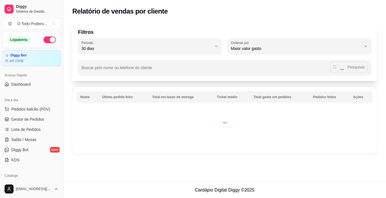
select select "30"
select select "HIGHEST_TOTAL_SPENT_WITH_ORDERS"
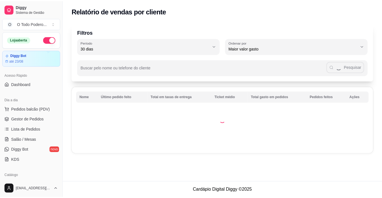
scroll to position [141, 0]
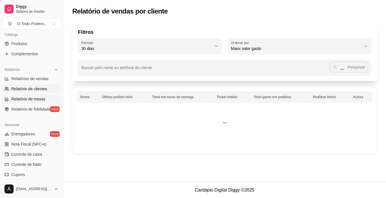
click at [30, 99] on span "Relatório de mesas" at bounding box center [28, 99] width 34 height 6
select select "TOTAL_OF_ORDERS"
select select "7"
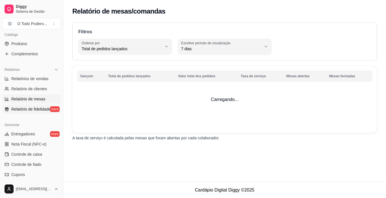
click at [30, 113] on link "Relatório de fidelidade novo" at bounding box center [31, 109] width 59 height 9
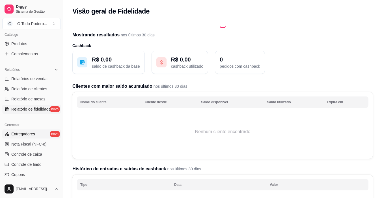
click at [26, 130] on link "Entregadores novo" at bounding box center [31, 134] width 59 height 9
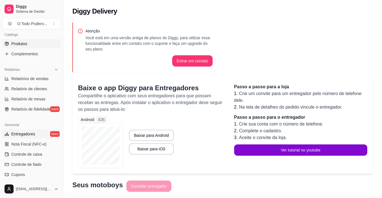
click at [27, 43] on span "Produtos" at bounding box center [19, 44] width 16 height 6
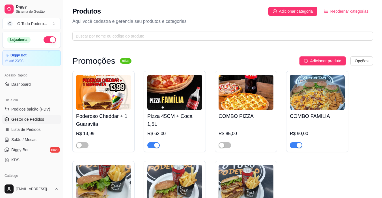
click at [24, 115] on link "Gestor de Pedidos" at bounding box center [31, 119] width 59 height 9
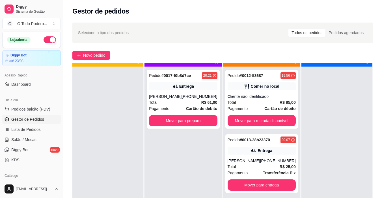
scroll to position [16, 0]
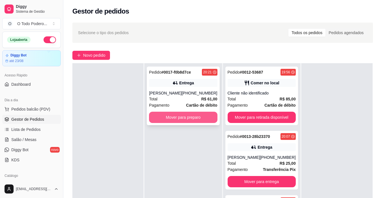
click at [154, 114] on button "Mover para preparo" at bounding box center [183, 117] width 68 height 11
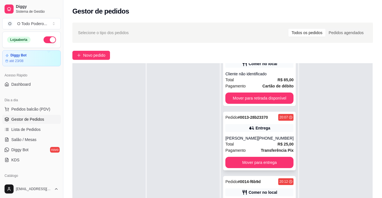
scroll to position [28, 0]
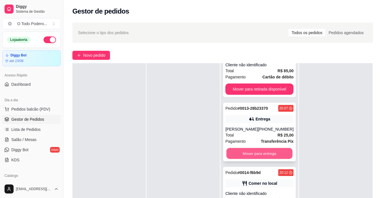
click at [269, 156] on button "Mover para entrega" at bounding box center [259, 153] width 66 height 11
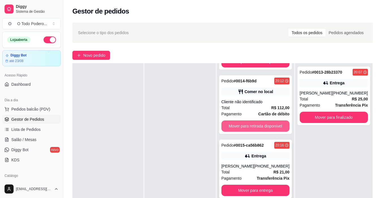
scroll to position [65, 0]
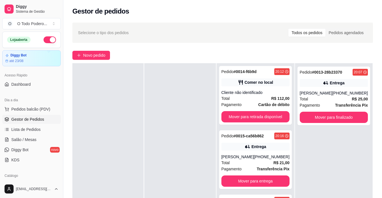
click at [319, 141] on div "Pedido # 0013-28b23370 20:07 Entrega Wallace [PHONE_NUMBER] Total R$ 25,00 Paga…" at bounding box center [333, 162] width 77 height 198
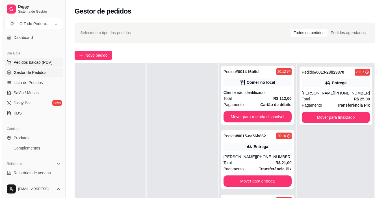
scroll to position [57, 0]
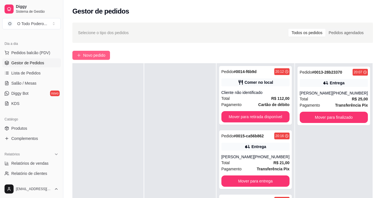
click at [90, 56] on span "Novo pedido" at bounding box center [94, 55] width 22 height 6
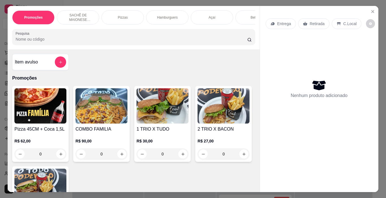
click at [162, 18] on p "Hamburguers" at bounding box center [167, 17] width 21 height 5
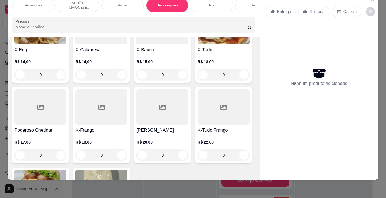
scroll to position [526, 0]
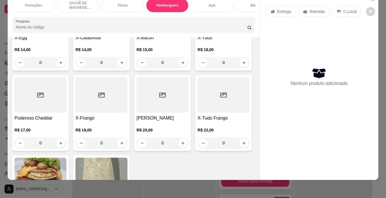
click at [137, 41] on h4 "X-Bacon" at bounding box center [163, 37] width 52 height 7
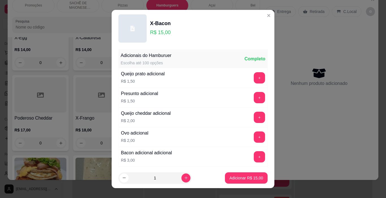
scroll to position [101, 0]
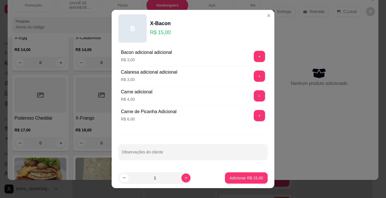
click at [197, 153] on div "Adicionais do Hamburuer Escolha até 100 opções Completo Queijo prato adicional …" at bounding box center [193, 107] width 163 height 121
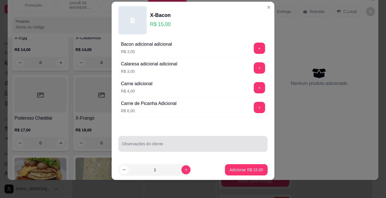
click at [198, 149] on input "Observações do cliente" at bounding box center [193, 147] width 142 height 6
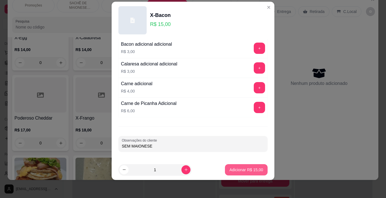
type input "SEM MAIONESE"
click at [247, 165] on button "Adicionar R$ 15,00" at bounding box center [247, 170] width 42 height 11
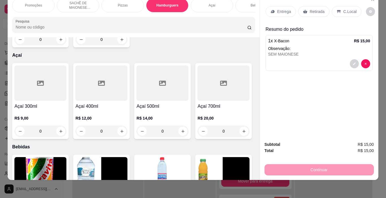
scroll to position [724, 0]
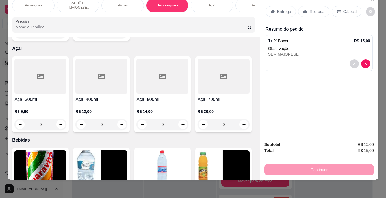
click at [51, 23] on p "R$ 27,00" at bounding box center [40, 20] width 52 height 6
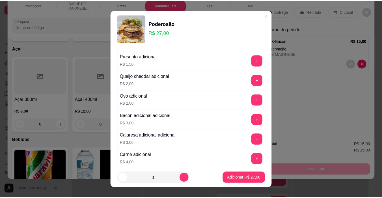
scroll to position [101, 0]
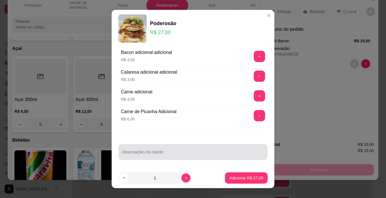
click at [172, 161] on div "Adicionais do Hamburuer Escolha até 100 opções Completo Queijo prato adicional …" at bounding box center [193, 107] width 163 height 121
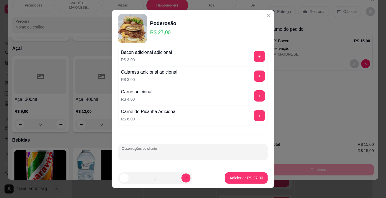
click at [172, 157] on input "Observações do cliente" at bounding box center [193, 155] width 142 height 6
type input "SEM O PÃO DO MEIO SEM BATATA"
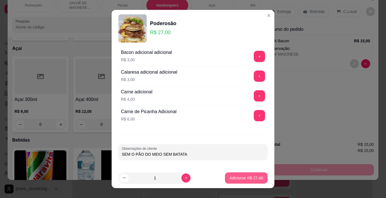
click at [233, 182] on button "Adicionar R$ 27,00" at bounding box center [246, 178] width 43 height 11
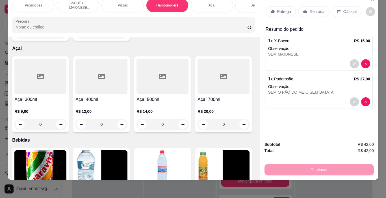
click at [315, 12] on div "Retirada" at bounding box center [313, 11] width 31 height 11
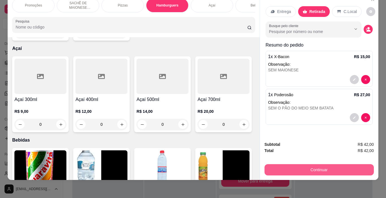
click at [306, 165] on button "Continuar" at bounding box center [319, 170] width 109 height 11
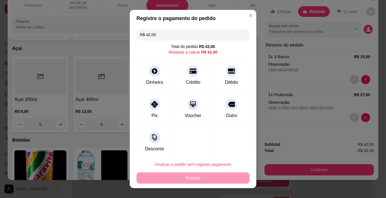
click at [184, 40] on input "R$ 42,00" at bounding box center [193, 34] width 106 height 11
click at [147, 82] on div "Dinheiro" at bounding box center [154, 81] width 19 height 7
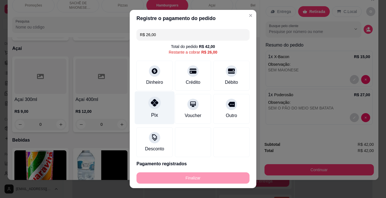
click at [154, 112] on div "Pix" at bounding box center [154, 115] width 7 height 7
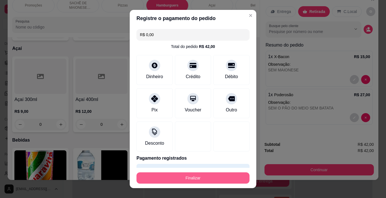
click at [217, 179] on button "Finalizar" at bounding box center [193, 178] width 113 height 11
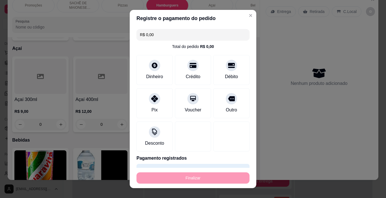
type input "-R$ 42,00"
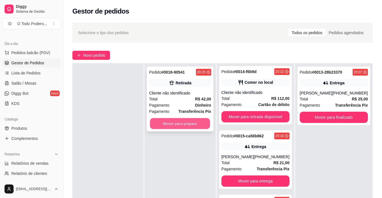
click at [206, 120] on button "Mover para preparo" at bounding box center [180, 123] width 60 height 11
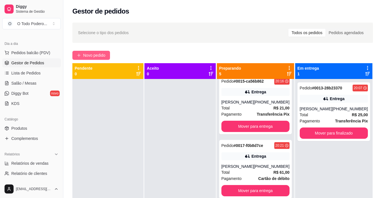
click at [84, 56] on span "Novo pedido" at bounding box center [94, 55] width 22 height 6
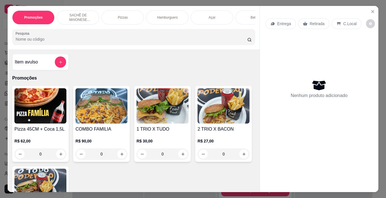
click at [113, 21] on div "Pizzas" at bounding box center [122, 17] width 42 height 14
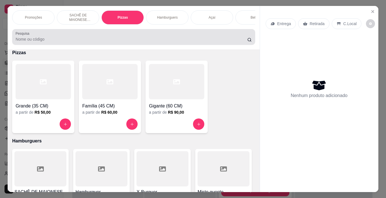
scroll to position [14, 0]
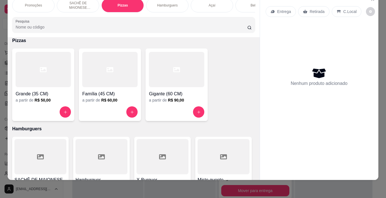
click at [167, 88] on div "Gigante (60 CM)" at bounding box center [176, 92] width 55 height 10
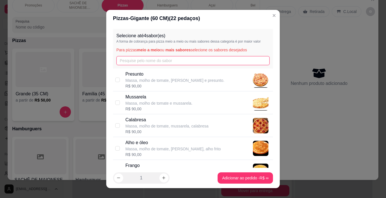
click at [146, 60] on input "text" at bounding box center [193, 60] width 154 height 9
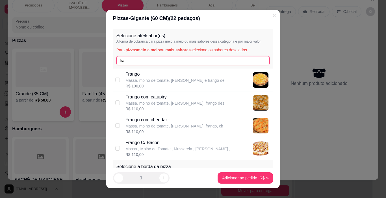
type input "fra"
click at [168, 150] on p "Massa , Molho de Tomate , Mussarela , [PERSON_NAME] ," at bounding box center [178, 149] width 105 height 6
checkbox input "true"
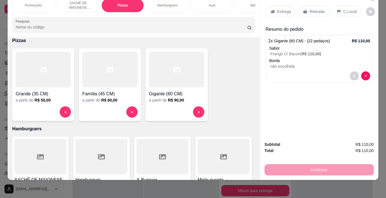
click at [227, 1] on div "Açaí" at bounding box center [212, 5] width 42 height 14
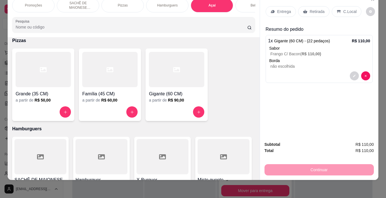
scroll to position [813, 0]
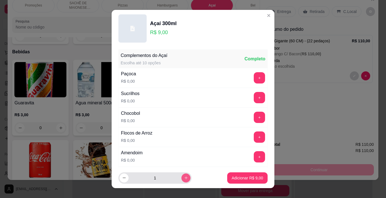
click at [184, 176] on icon "increase-product-quantity" at bounding box center [186, 178] width 4 height 4
type input "3"
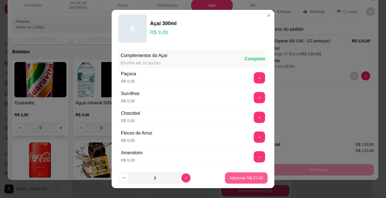
click at [230, 180] on p "Adicionar R$ 27,00" at bounding box center [247, 179] width 34 height 6
type input "3"
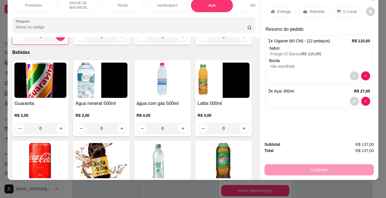
click at [245, 7] on div "Bebidas" at bounding box center [257, 5] width 42 height 14
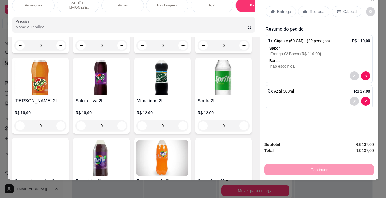
scroll to position [1127, 0]
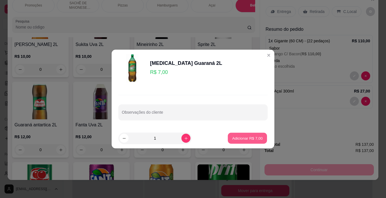
click at [241, 140] on p "Adicionar R$ 7,00" at bounding box center [247, 138] width 31 height 5
type input "1"
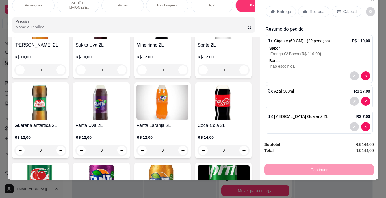
click at [301, 16] on div "Entrega Retirada C.Local" at bounding box center [319, 12] width 107 height 20
click at [301, 12] on div "Retirada" at bounding box center [313, 11] width 31 height 11
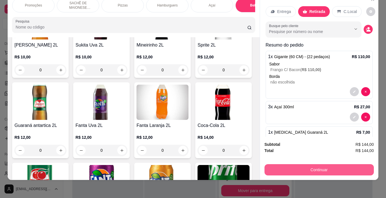
click at [336, 165] on button "Continuar" at bounding box center [319, 170] width 109 height 11
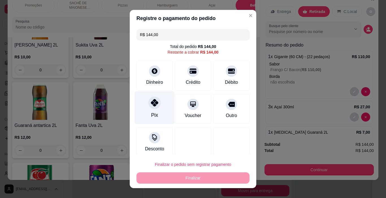
click at [148, 106] on div at bounding box center [154, 103] width 12 height 12
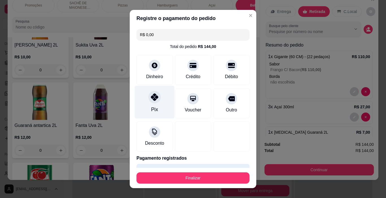
type input "R$ 0,00"
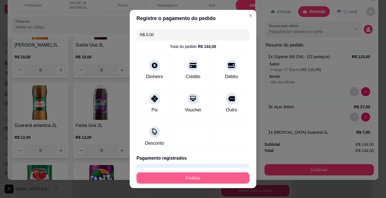
click at [193, 177] on button "Finalizar" at bounding box center [193, 178] width 113 height 11
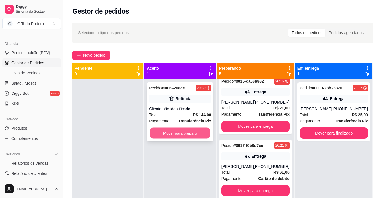
click at [193, 131] on button "Mover para preparo" at bounding box center [180, 133] width 60 height 11
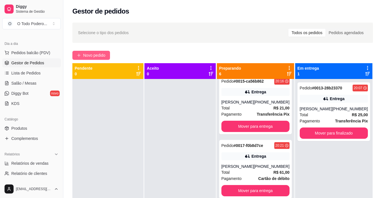
click at [90, 51] on button "Novo pedido" at bounding box center [91, 55] width 38 height 9
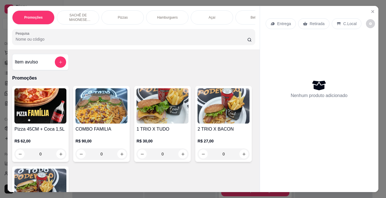
click at [180, 11] on div "Hamburguers" at bounding box center [167, 17] width 42 height 14
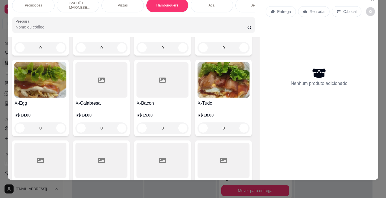
scroll to position [498, 0]
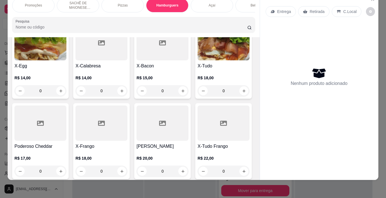
click at [198, 61] on img at bounding box center [224, 42] width 52 height 35
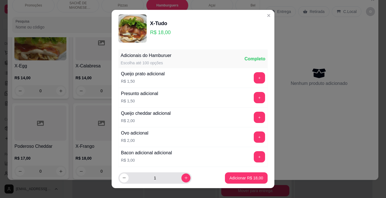
click at [184, 177] on div "1" at bounding box center [154, 178] width 73 height 11
click at [182, 183] on button "increase-product-quantity" at bounding box center [186, 178] width 9 height 9
type input "2"
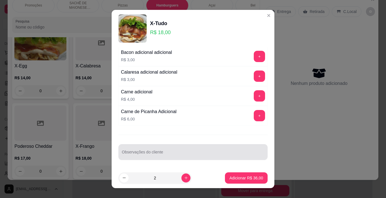
click at [182, 152] on input "Observações do cliente" at bounding box center [193, 155] width 142 height 6
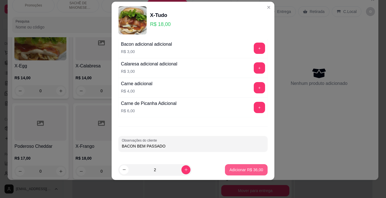
type input "BACON BEM PASSADO"
click at [243, 171] on p "Adicionar R$ 36,00" at bounding box center [246, 169] width 33 height 5
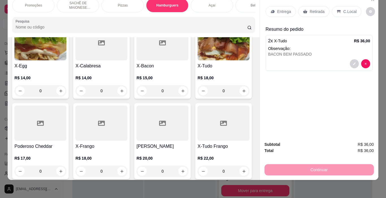
click at [310, 10] on p "Retirada" at bounding box center [317, 12] width 15 height 6
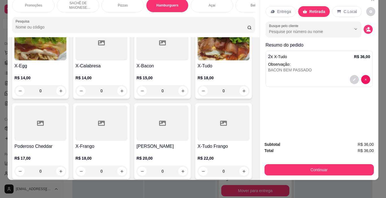
click at [320, 157] on div "Subtotal R$ 36,00 Total R$ 36,00 Continuar" at bounding box center [319, 159] width 109 height 34
click at [319, 167] on button "Continuar" at bounding box center [319, 170] width 109 height 11
click at [76, 5] on p "SACHÊ DE MAIONESE TEMPERADA" at bounding box center [78, 5] width 33 height 9
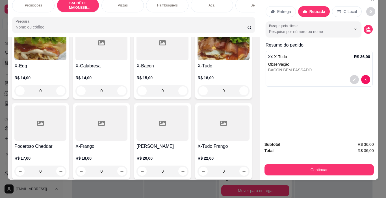
scroll to position [198, 0]
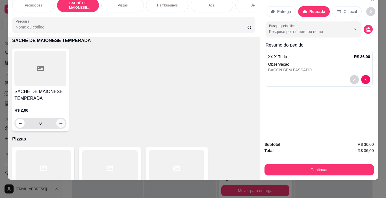
click at [59, 125] on icon "increase-product-quantity" at bounding box center [61, 124] width 4 height 4
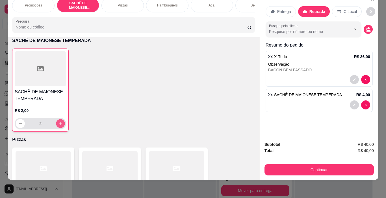
click at [59, 125] on icon "increase-product-quantity" at bounding box center [61, 124] width 4 height 4
type input "3"
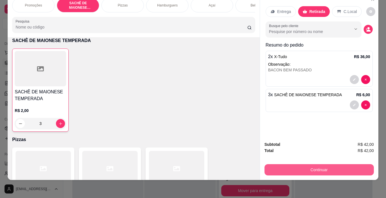
click at [301, 165] on button "Continuar" at bounding box center [319, 170] width 109 height 11
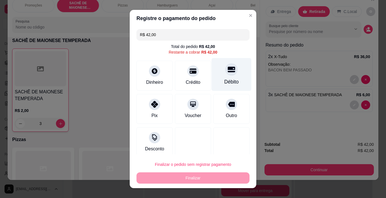
click at [213, 81] on div "Débito" at bounding box center [232, 74] width 40 height 33
type input "R$ 0,00"
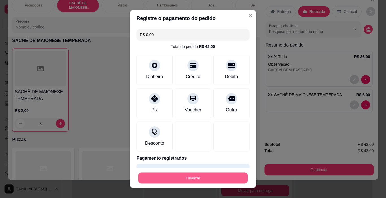
click at [218, 176] on button "Finalizar" at bounding box center [193, 178] width 110 height 11
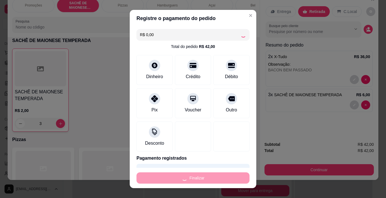
type input "0"
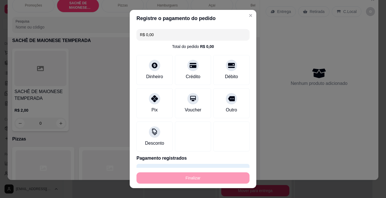
type input "-R$ 42,00"
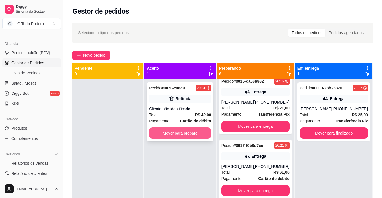
click at [203, 135] on button "Mover para preparo" at bounding box center [180, 133] width 62 height 11
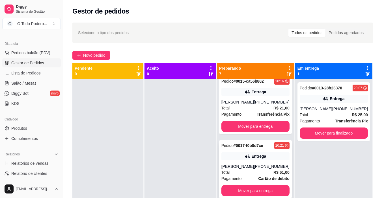
click at [270, 159] on div "Entrega" at bounding box center [255, 157] width 68 height 8
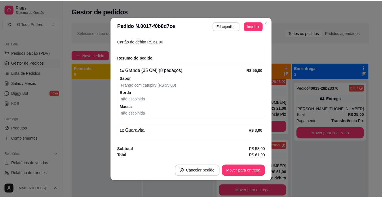
scroll to position [1, 0]
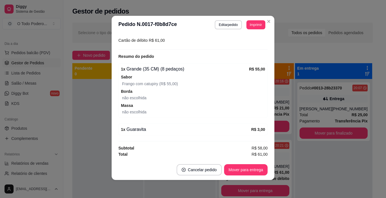
click at [232, 161] on footer "Cancelar pedido Mover para entrega" at bounding box center [193, 170] width 163 height 20
click at [269, 172] on footer "Cancelar pedido Mover para entrega" at bounding box center [193, 170] width 163 height 20
click at [264, 172] on button "Mover para entrega" at bounding box center [246, 170] width 42 height 11
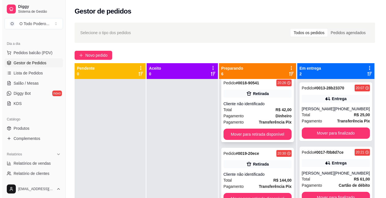
scroll to position [200, 0]
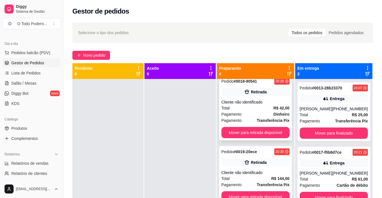
click at [254, 152] on strong "# 0019-20ece" at bounding box center [245, 152] width 23 height 5
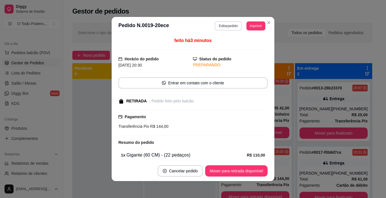
click at [221, 20] on header "**********" at bounding box center [193, 26] width 163 height 18
click at [220, 26] on button "Editar pedido" at bounding box center [228, 25] width 27 height 9
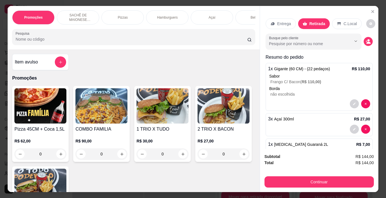
click at [210, 16] on p "Açaí" at bounding box center [212, 17] width 7 height 5
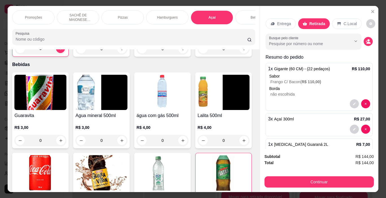
scroll to position [14, 0]
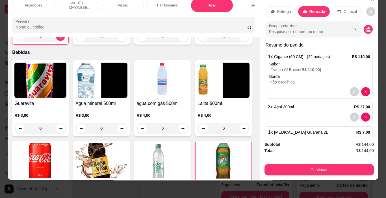
click at [59, 42] on div "3" at bounding box center [40, 36] width 51 height 11
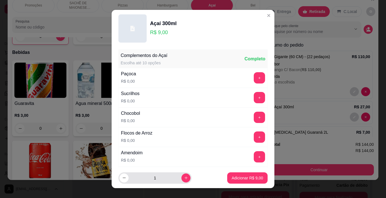
click at [180, 183] on div "1" at bounding box center [155, 178] width 71 height 11
click at [182, 181] on button "increase-product-quantity" at bounding box center [186, 178] width 9 height 9
type input "2"
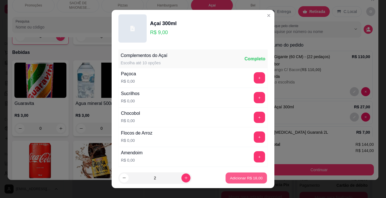
click at [237, 180] on p "Adicionar R$ 18,00" at bounding box center [246, 178] width 33 height 5
type input "5"
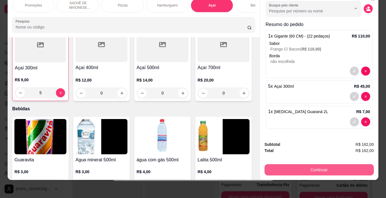
scroll to position [0, 0]
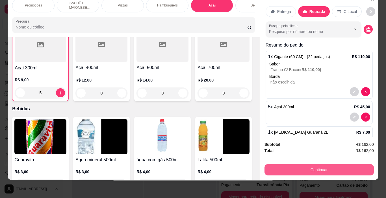
click at [320, 165] on button "Continuar" at bounding box center [319, 170] width 109 height 11
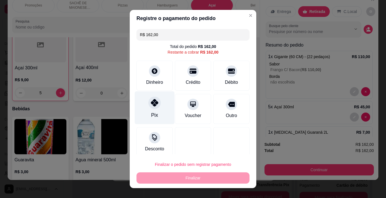
click at [159, 98] on div "Pix" at bounding box center [155, 108] width 40 height 33
type input "R$ 0,00"
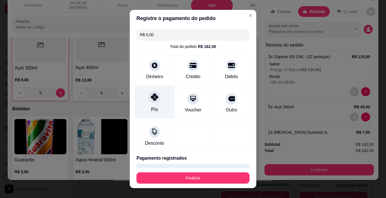
click at [159, 99] on div "Pix" at bounding box center [155, 102] width 40 height 33
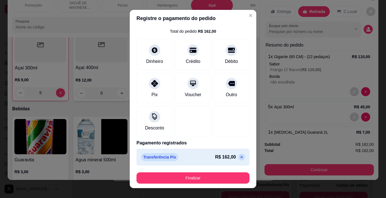
scroll to position [8, 0]
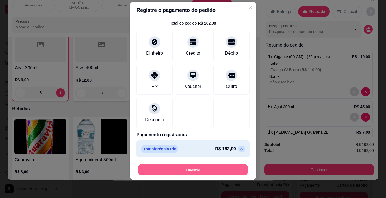
click at [161, 174] on button "Finalizar" at bounding box center [193, 170] width 110 height 11
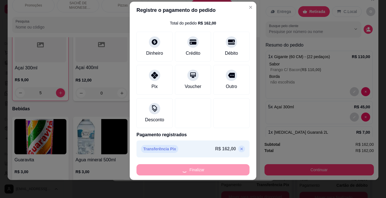
type input "0"
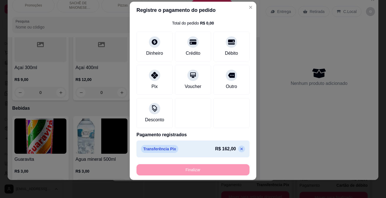
type input "-R$ 162,00"
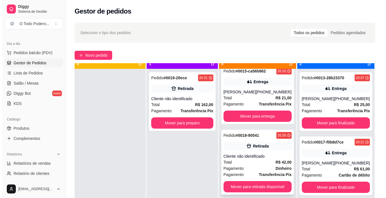
scroll to position [16, 0]
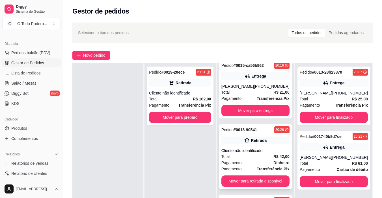
click at [255, 143] on div "Retirada" at bounding box center [259, 141] width 16 height 6
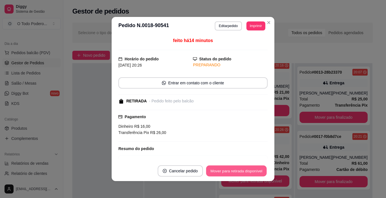
click at [247, 169] on button "Mover para retirada disponível" at bounding box center [236, 171] width 61 height 11
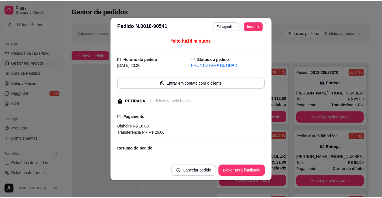
scroll to position [65, 0]
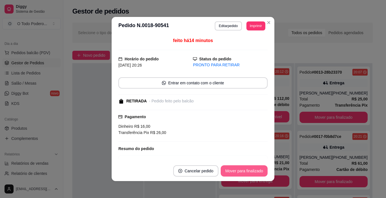
click at [247, 169] on button "Mover para finalizado" at bounding box center [244, 171] width 47 height 11
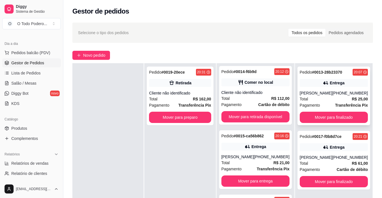
click at [331, 112] on div "Pedido # 0013-28b23370 20:07 Entrega Wallace [PHONE_NUMBER] Total R$ 25,00 Paga…" at bounding box center [333, 96] width 73 height 59
click at [321, 115] on button "Mover para finalizado" at bounding box center [334, 117] width 68 height 11
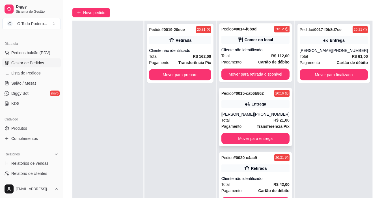
scroll to position [57, 0]
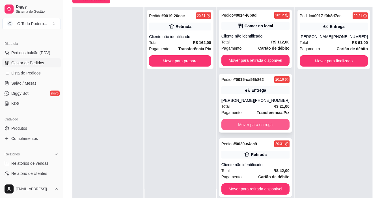
click at [252, 124] on button "Mover para entrega" at bounding box center [255, 124] width 68 height 11
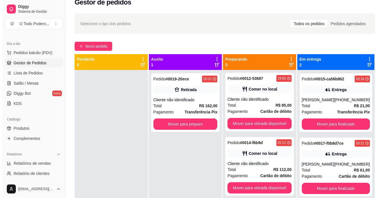
scroll to position [0, 0]
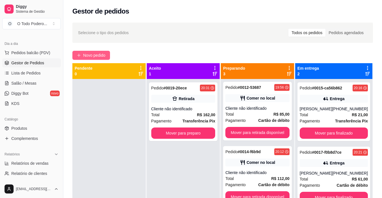
click at [87, 51] on button "Novo pedido" at bounding box center [91, 55] width 38 height 9
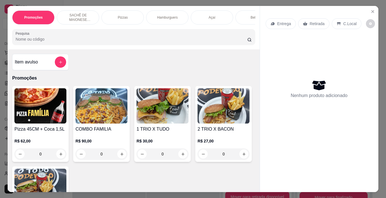
click at [128, 14] on div "Pizzas" at bounding box center [122, 17] width 42 height 14
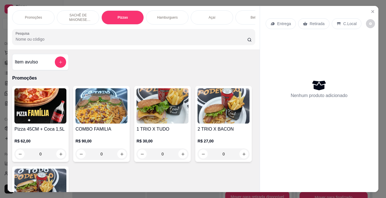
scroll to position [14, 0]
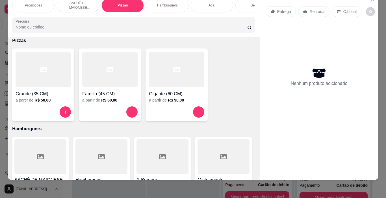
click at [160, 69] on div at bounding box center [176, 69] width 55 height 35
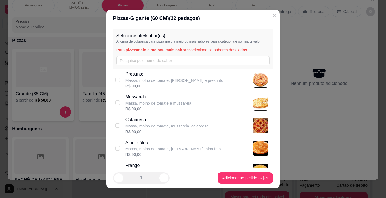
click at [145, 101] on p "Massa, molho de tomate e mussarela." at bounding box center [159, 104] width 67 height 6
checkbox input "true"
click at [150, 122] on p "Calabresa" at bounding box center [167, 120] width 83 height 7
checkbox input "true"
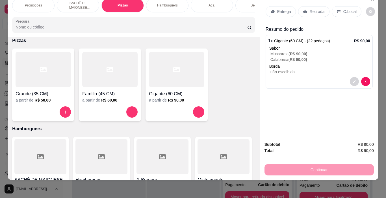
click at [237, 5] on div "Bebidas" at bounding box center [257, 5] width 42 height 14
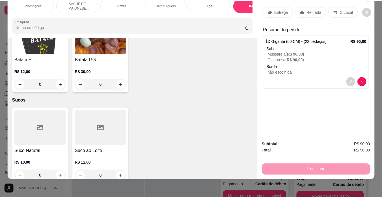
scroll to position [1466, 0]
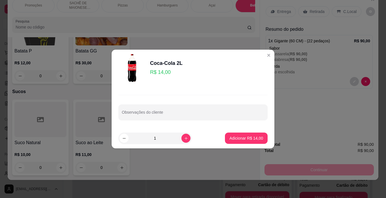
click at [234, 140] on p "Adicionar R$ 14,00" at bounding box center [247, 139] width 34 height 6
type input "1"
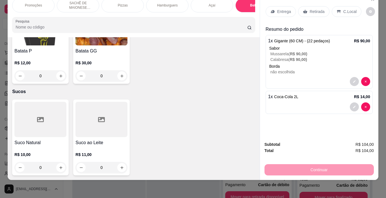
click at [344, 9] on p "C.Local" at bounding box center [350, 12] width 13 height 6
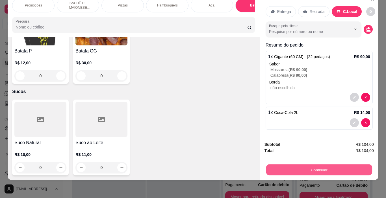
click at [316, 165] on button "Continuar" at bounding box center [319, 170] width 106 height 11
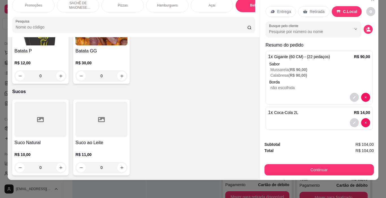
click at [224, 83] on div "Débito" at bounding box center [231, 81] width 14 height 7
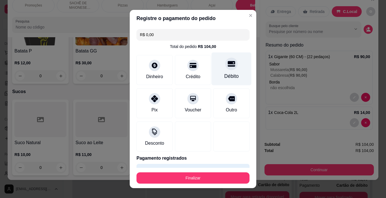
type input "R$ 0,00"
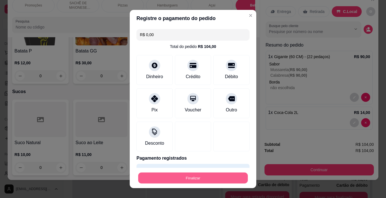
click at [229, 176] on button "Finalizar" at bounding box center [193, 178] width 110 height 11
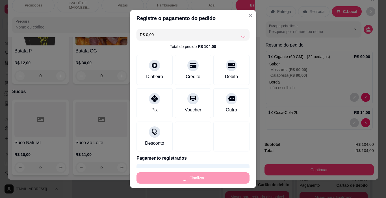
type input "0"
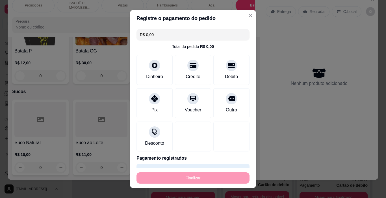
type input "-R$ 104,00"
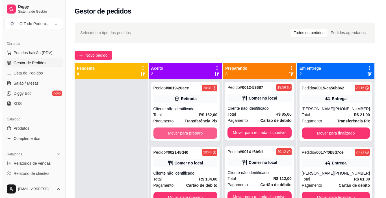
scroll to position [16, 0]
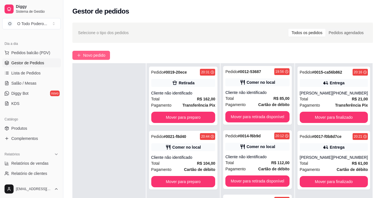
click at [93, 55] on span "Novo pedido" at bounding box center [94, 55] width 22 height 6
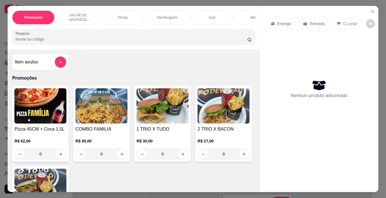
click at [280, 21] on p "Entrega" at bounding box center [284, 24] width 14 height 6
click at [215, 37] on input "Busque pelo cliente" at bounding box center [185, 39] width 90 height 6
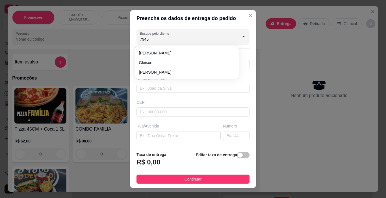
type input "7945"
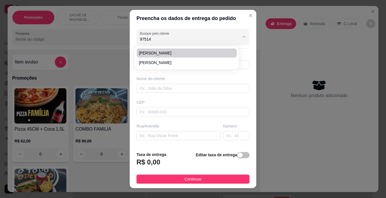
click at [150, 56] on li "[PERSON_NAME]" at bounding box center [187, 53] width 100 height 9
type input "[PERSON_NAME]"
type input "21975147945"
type input "[PERSON_NAME]"
type input "RUA UNIÃO"
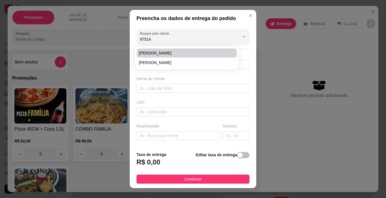
type input "31"
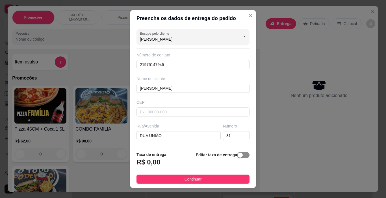
type input "[PERSON_NAME]"
click at [242, 156] on span "button" at bounding box center [243, 155] width 12 height 6
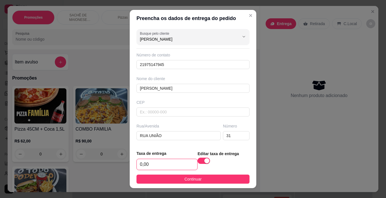
click at [160, 163] on input "0,00" at bounding box center [167, 164] width 61 height 11
type input "3,00"
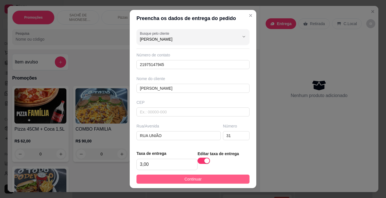
click at [194, 175] on button "Continuar" at bounding box center [193, 179] width 113 height 9
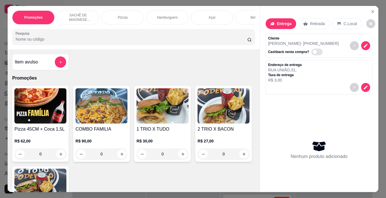
click at [161, 16] on p "Hamburguers" at bounding box center [167, 17] width 21 height 5
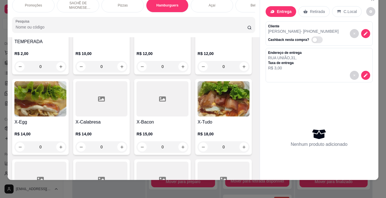
scroll to position [470, 0]
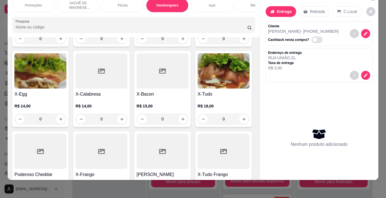
click at [198, 89] on img at bounding box center [224, 70] width 52 height 35
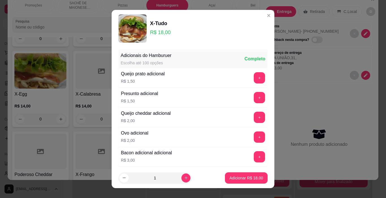
click at [184, 179] on icon "increase-product-quantity" at bounding box center [186, 178] width 4 height 4
type input "2"
click at [234, 178] on p "Adicionar R$ 36,00" at bounding box center [247, 179] width 34 height 6
type input "2"
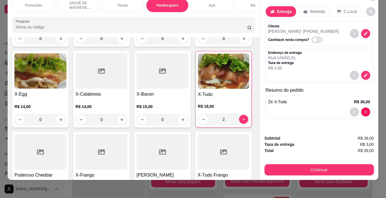
click at [241, 2] on div "Bebidas" at bounding box center [257, 5] width 42 height 14
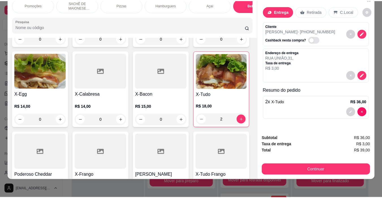
scroll to position [986, 0]
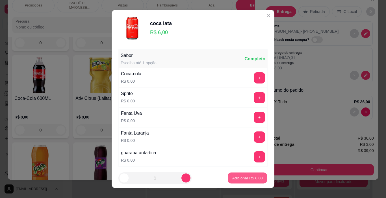
click at [236, 176] on p "Adicionar R$ 6,00" at bounding box center [247, 178] width 31 height 5
type input "1"
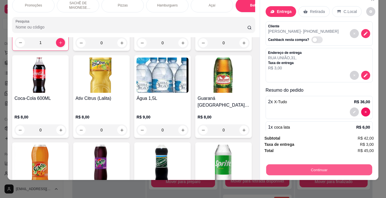
click at [321, 165] on button "Continuar" at bounding box center [319, 170] width 106 height 11
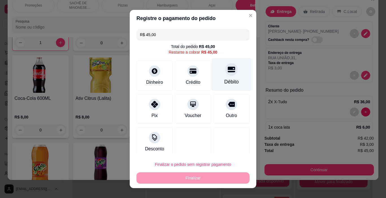
click at [212, 90] on div "Débito" at bounding box center [232, 74] width 40 height 33
type input "R$ 0,00"
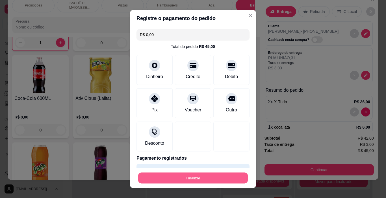
click at [226, 176] on button "Finalizar" at bounding box center [193, 178] width 110 height 11
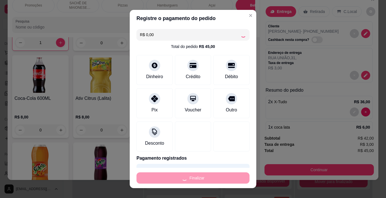
type input "0"
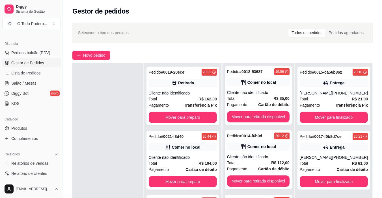
click at [339, 51] on div "Novo pedido" at bounding box center [222, 55] width 301 height 9
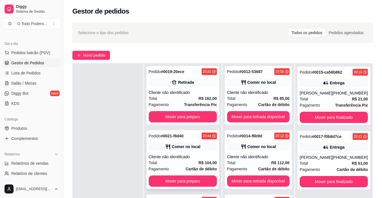
scroll to position [85, 0]
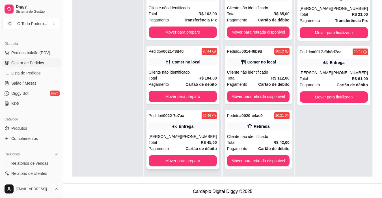
click at [187, 154] on div "Pedido # 0022-7e7aa 20:46 Entrega DOUGLAS [PHONE_NUMBER] Total R$ 45,00 Pagamen…" at bounding box center [182, 139] width 73 height 59
click at [167, 164] on button "Mover para preparo" at bounding box center [183, 160] width 68 height 11
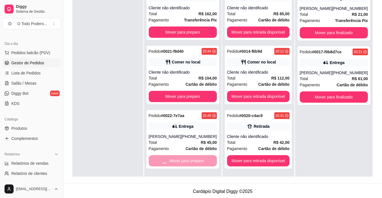
scroll to position [65, 0]
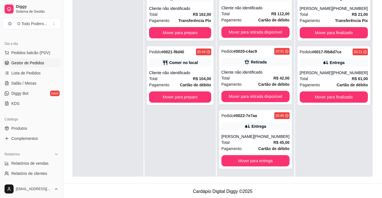
click at [306, 135] on div "Pedido # 0015-ca56b862 20:16 Entrega [PERSON_NAME] [PHONE_NUMBER] Total R$ 21,0…" at bounding box center [333, 78] width 77 height 198
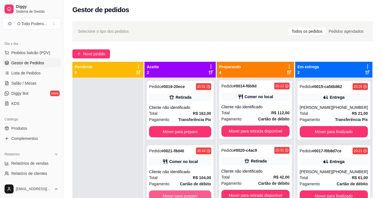
scroll to position [0, 0]
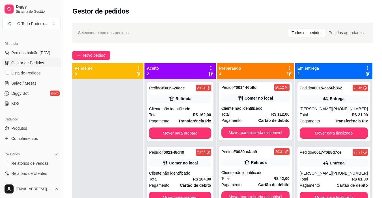
click at [327, 49] on div "Selecione o tipo dos pedidos Todos os pedidos Pedidos agendados Novo pedido Pen…" at bounding box center [222, 143] width 319 height 249
click at [177, 115] on div "Total R$ 162,00" at bounding box center [180, 115] width 62 height 6
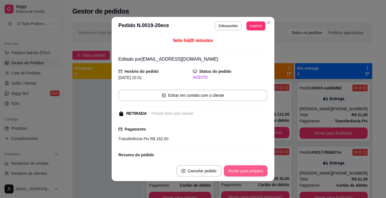
click at [234, 170] on button "Mover para preparo" at bounding box center [246, 171] width 44 height 11
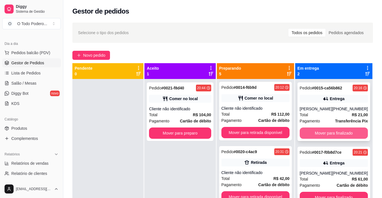
click at [339, 129] on button "Mover para finalizado" at bounding box center [334, 133] width 68 height 11
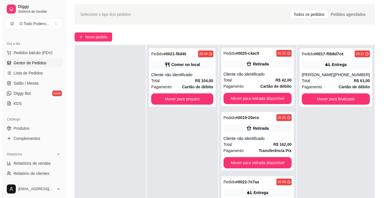
scroll to position [28, 0]
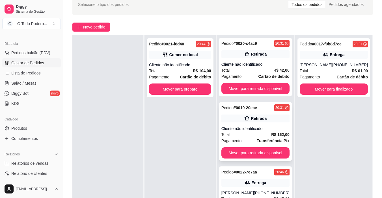
click at [272, 142] on strong "Transferência Pix" at bounding box center [273, 141] width 33 height 5
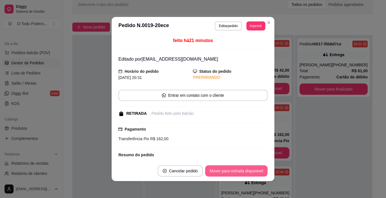
click at [245, 175] on button "Mover para retirada disponível" at bounding box center [236, 171] width 62 height 11
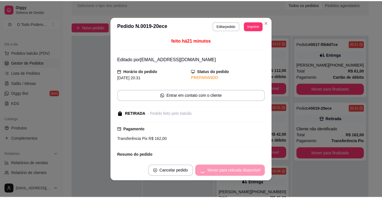
scroll to position [65, 0]
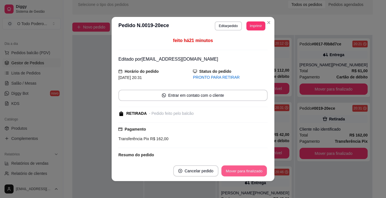
click at [245, 175] on button "Mover para finalizado" at bounding box center [245, 171] width 46 height 11
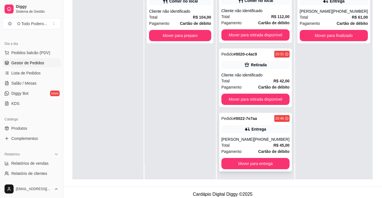
scroll to position [85, 0]
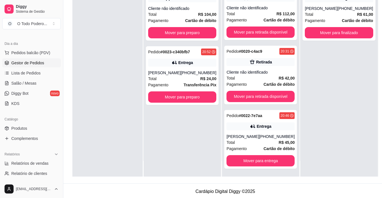
drag, startPoint x: 355, startPoint y: 61, endPoint x: 302, endPoint y: 77, distance: 55.5
click at [355, 61] on div "Pedido # 0017-f0b8d7ce 20:21 Entrega [PERSON_NAME] [PHONE_NUMBER] Total R$ 61,0…" at bounding box center [338, 78] width 77 height 198
click at [200, 92] on button "Mover para preparo" at bounding box center [182, 97] width 68 height 11
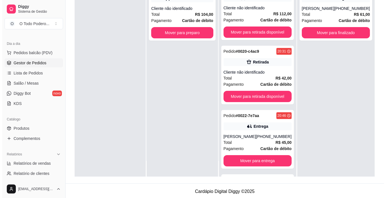
scroll to position [129, 0]
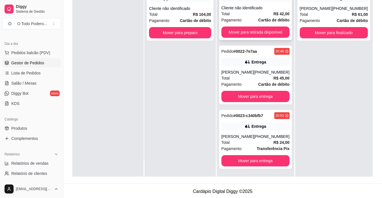
click at [263, 20] on strong "Cartão de débito" at bounding box center [273, 20] width 31 height 5
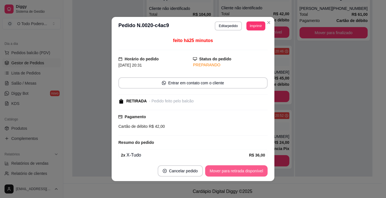
click at [263, 169] on button "Mover para retirada disponível" at bounding box center [236, 171] width 62 height 11
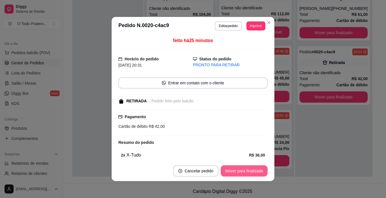
scroll to position [65, 0]
click at [260, 169] on button "Mover para finalizado" at bounding box center [245, 171] width 46 height 11
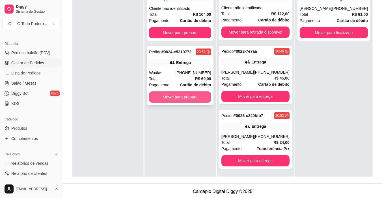
click at [165, 94] on button "Mover para preparo" at bounding box center [180, 97] width 62 height 11
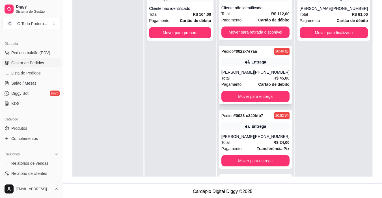
click at [249, 79] on div "Total R$ 45,00" at bounding box center [255, 78] width 68 height 6
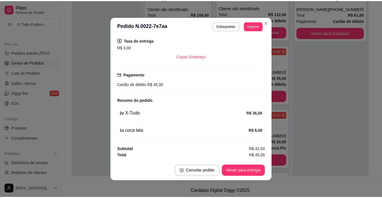
scroll to position [1, 0]
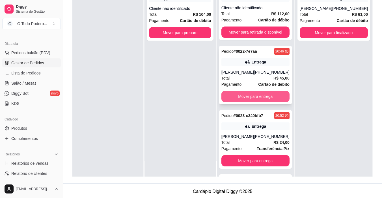
click at [249, 95] on button "Mover para entrega" at bounding box center [255, 96] width 68 height 11
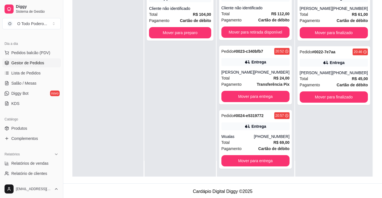
drag, startPoint x: 374, startPoint y: 109, endPoint x: 364, endPoint y: 111, distance: 10.0
click at [374, 109] on div "Selecione o tipo dos pedidos Todos os pedidos Pedidos agendados Novo pedido Pen…" at bounding box center [222, 58] width 319 height 249
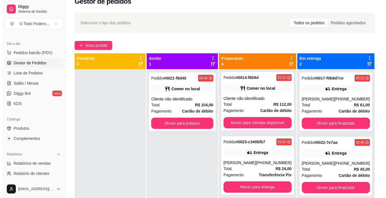
scroll to position [0, 0]
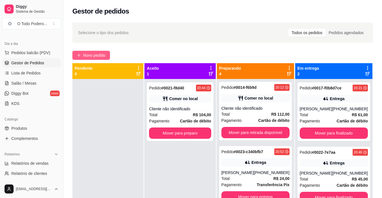
drag, startPoint x: 88, startPoint y: 45, endPoint x: 88, endPoint y: 54, distance: 8.8
click at [88, 52] on div "Selecione o tipo dos pedidos Todos os pedidos Pedidos agendados Novo pedido Pen…" at bounding box center [222, 143] width 319 height 249
click at [88, 54] on span "Novo pedido" at bounding box center [94, 55] width 22 height 6
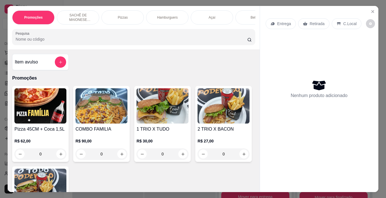
click at [159, 10] on div "Hamburguers" at bounding box center [167, 17] width 42 height 14
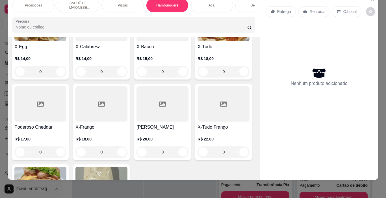
scroll to position [526, 0]
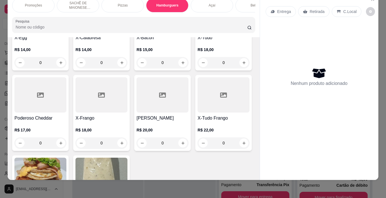
click at [66, 44] on div "R$ 14,00 0" at bounding box center [40, 54] width 52 height 27
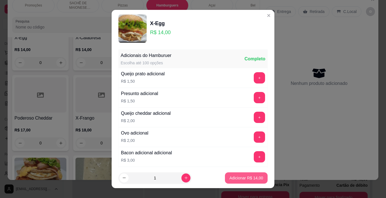
click at [236, 179] on p "Adicionar R$ 14,00" at bounding box center [247, 179] width 34 height 6
type input "1"
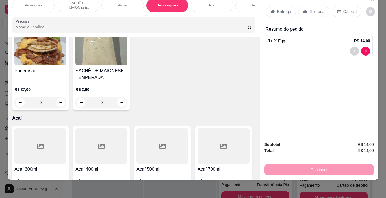
scroll to position [668, 0]
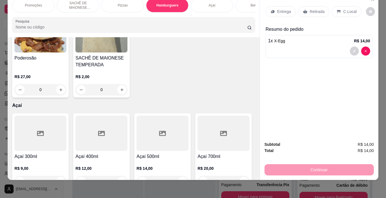
click at [62, 53] on img at bounding box center [40, 34] width 52 height 35
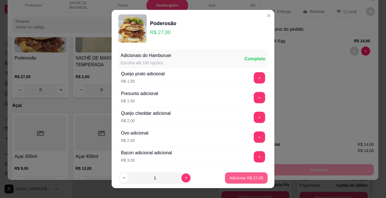
click at [232, 179] on p "Adicionar R$ 27,00" at bounding box center [247, 179] width 34 height 6
type input "1"
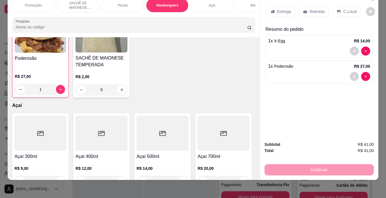
click at [245, 0] on div "Bebidas" at bounding box center [257, 5] width 42 height 14
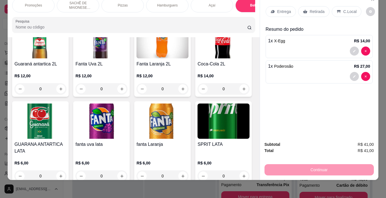
scroll to position [1212, 0]
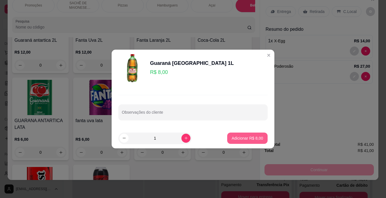
click at [258, 135] on button "Adicionar R$ 8,00" at bounding box center [247, 138] width 40 height 11
type input "1"
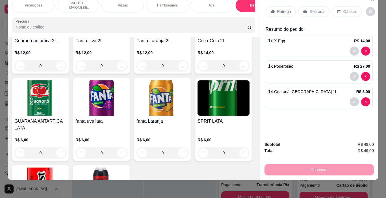
click at [334, 11] on div "C.Local" at bounding box center [347, 11] width 30 height 11
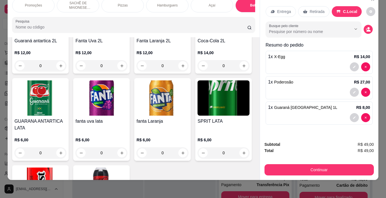
click at [299, 53] on div "1 x X-Egg R$ 14,00" at bounding box center [319, 56] width 102 height 7
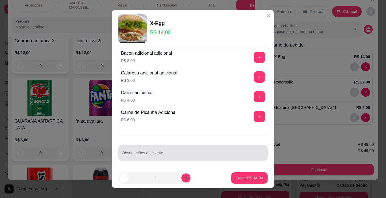
scroll to position [101, 0]
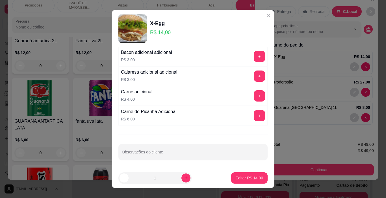
click at [212, 161] on div "Adicionais do Hamburuer Escolha até 100 opções Completo Queijo prato adicional …" at bounding box center [193, 107] width 163 height 121
click at [207, 157] on input "Observações do cliente" at bounding box center [193, 155] width 142 height 6
type input "SEM ALFACE"
click at [252, 180] on p "Editar R$ 14,00" at bounding box center [249, 178] width 27 height 5
type input "0"
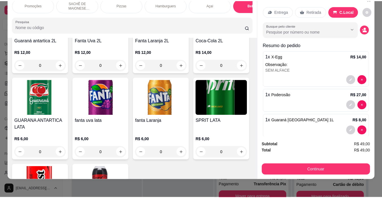
scroll to position [1211, 0]
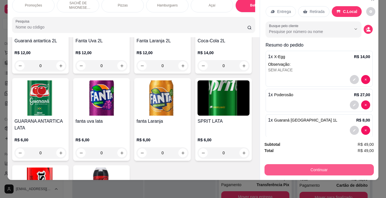
click at [289, 165] on button "Continuar" at bounding box center [319, 170] width 109 height 11
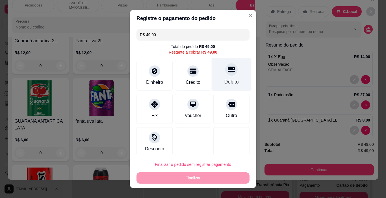
click at [229, 87] on div "Débito" at bounding box center [232, 74] width 40 height 33
type input "R$ 0,00"
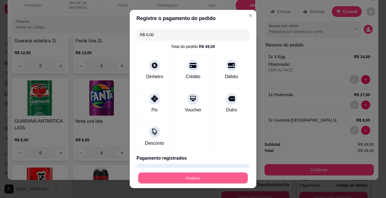
click at [232, 174] on button "Finalizar" at bounding box center [193, 178] width 110 height 11
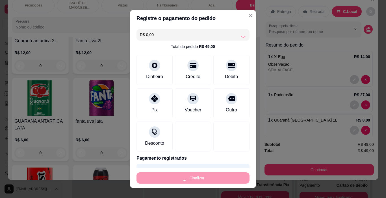
type input "0"
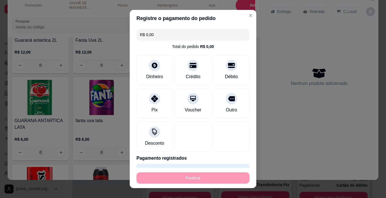
type input "-R$ 49,00"
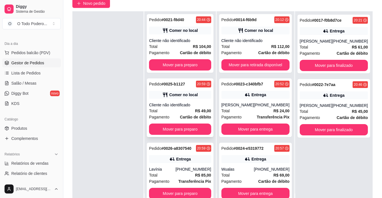
scroll to position [57, 0]
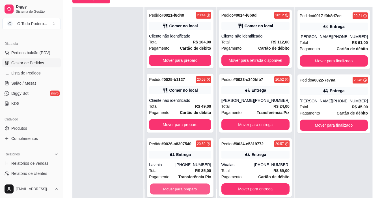
click at [173, 186] on button "Mover para preparo" at bounding box center [180, 189] width 60 height 11
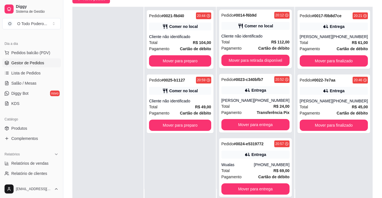
click at [338, 146] on div "Pedido # 0017-f0b8d7ce 20:21 Entrega Felipe [PHONE_NUMBER] Total R$ 61,00 Pagam…" at bounding box center [333, 106] width 77 height 198
click at [342, 23] on div "Entrega" at bounding box center [334, 27] width 68 height 8
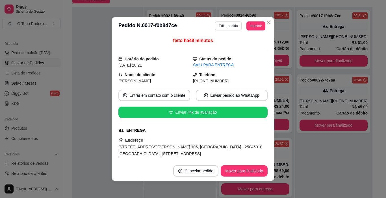
click at [220, 25] on button "Editar pedido" at bounding box center [228, 25] width 27 height 9
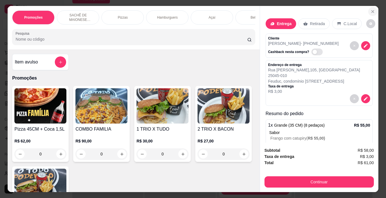
click at [371, 10] on icon "Close" at bounding box center [373, 11] width 5 height 5
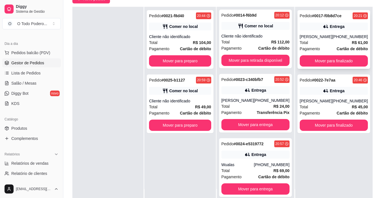
click at [330, 38] on div "[PERSON_NAME]" at bounding box center [316, 37] width 33 height 6
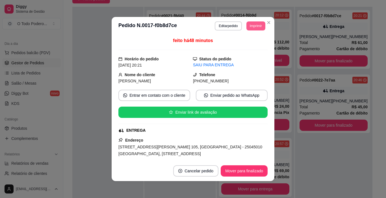
click at [258, 26] on button "Imprimir" at bounding box center [256, 25] width 19 height 9
click at [236, 52] on div "feito há 48 minutos Horário do pedido [DATE] 20:21 Status do pedido SAIU PARA E…" at bounding box center [192, 98] width 149 height 122
click at [236, 47] on div "feito há 48 minutos" at bounding box center [192, 43] width 149 height 13
click at [255, 28] on button "Imprimir" at bounding box center [256, 25] width 19 height 9
click at [254, 41] on div "Escolha a impressora IMPRESSORA" at bounding box center [243, 42] width 47 height 19
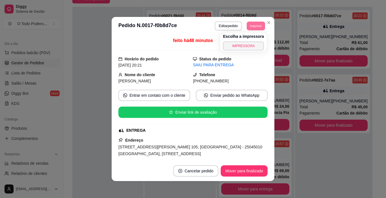
click at [254, 41] on div "Escolha a impressora IMPRESSORA" at bounding box center [243, 42] width 47 height 19
click at [254, 43] on button "IMPRESSORA" at bounding box center [243, 46] width 41 height 9
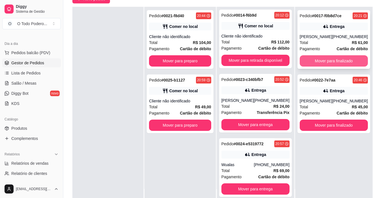
click at [324, 62] on button "Mover para finalizado" at bounding box center [334, 60] width 68 height 11
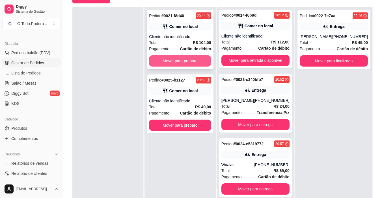
click at [191, 64] on button "Mover para preparo" at bounding box center [180, 60] width 62 height 11
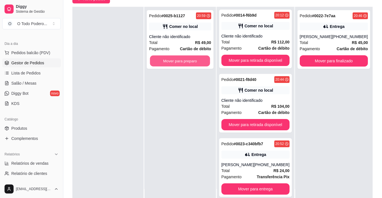
click at [191, 64] on button "Mover para preparo" at bounding box center [180, 61] width 60 height 11
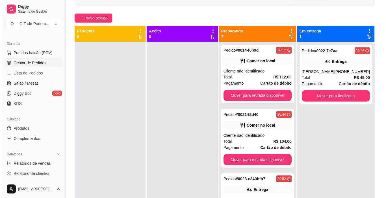
scroll to position [28, 0]
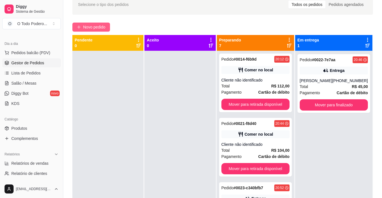
click at [98, 24] on span "Novo pedido" at bounding box center [94, 27] width 22 height 6
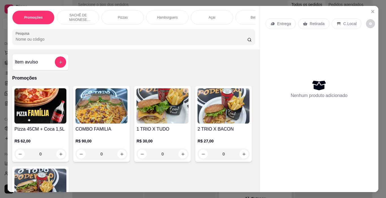
click at [175, 17] on p "Hamburguers" at bounding box center [167, 17] width 21 height 5
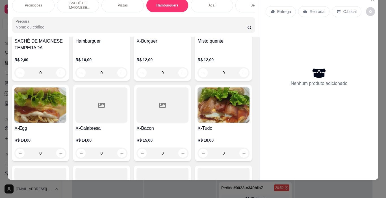
scroll to position [498, 0]
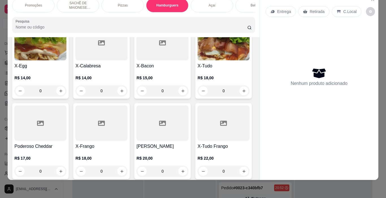
click at [137, 61] on div at bounding box center [163, 42] width 52 height 35
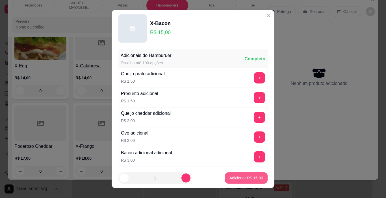
click at [242, 176] on p "Adicionar R$ 15,00" at bounding box center [247, 179] width 34 height 6
type input "1"
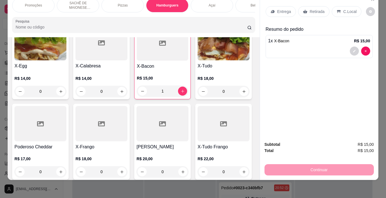
scroll to position [442, 0]
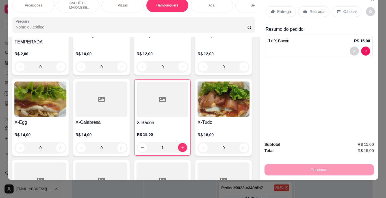
click at [251, 3] on p "Bebidas" at bounding box center [257, 5] width 12 height 5
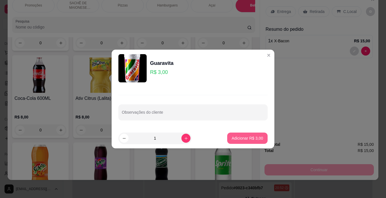
click at [243, 139] on p "Adicionar R$ 3,00" at bounding box center [247, 139] width 31 height 6
type input "1"
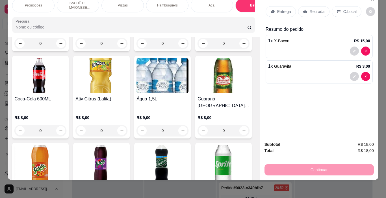
click at [317, 6] on div "Retirada" at bounding box center [313, 11] width 31 height 11
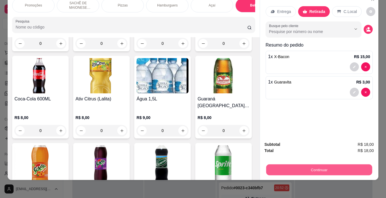
click at [352, 166] on button "Continuar" at bounding box center [319, 170] width 106 height 11
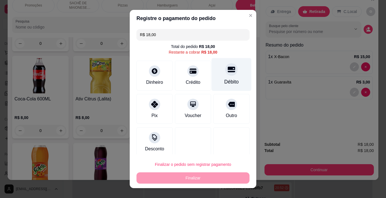
click at [229, 77] on div "Débito" at bounding box center [232, 74] width 40 height 33
type input "R$ 0,00"
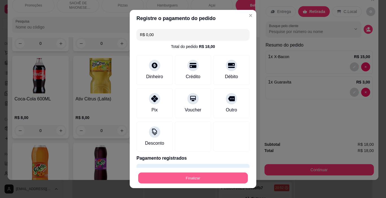
click at [207, 174] on button "Finalizar" at bounding box center [193, 178] width 110 height 11
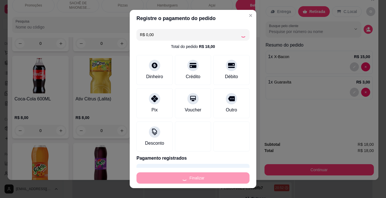
type input "0"
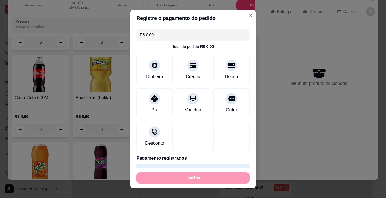
type input "-R$ 18,00"
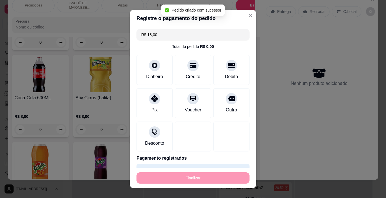
scroll to position [985, 0]
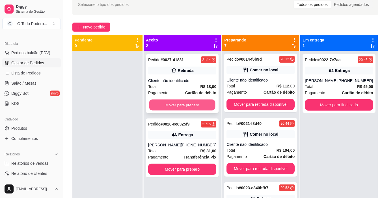
click at [168, 104] on button "Mover para preparo" at bounding box center [182, 105] width 66 height 11
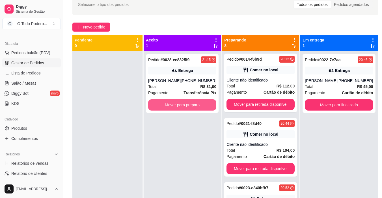
click at [168, 104] on button "Mover para preparo" at bounding box center [182, 105] width 68 height 11
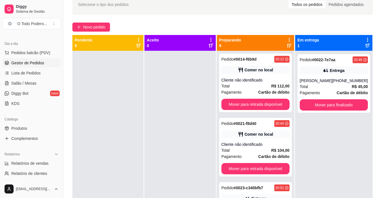
click at [353, 24] on div "Novo pedido" at bounding box center [222, 27] width 301 height 9
click at [107, 27] on button "Novo pedido" at bounding box center [91, 27] width 38 height 9
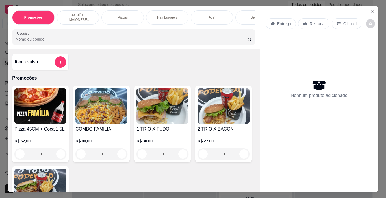
click at [281, 24] on p "Entrega" at bounding box center [284, 24] width 14 height 6
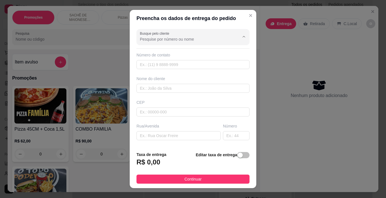
click at [200, 41] on input "Busque pelo cliente" at bounding box center [185, 39] width 90 height 6
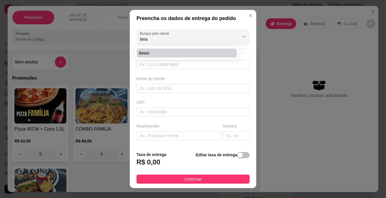
click at [162, 57] on li "Betao" at bounding box center [187, 53] width 100 height 9
type input "Betao"
type input "21979218985"
type input "Betao"
type input "[PERSON_NAME]"
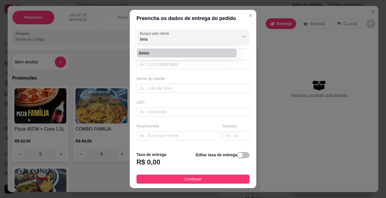
type input "39"
type input "Sao bento"
type input "Duque de Caxias"
type input "Betao portao cinza"
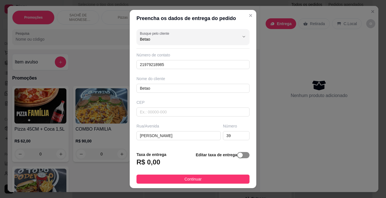
type input "Betao"
click at [239, 153] on span "button" at bounding box center [243, 155] width 12 height 6
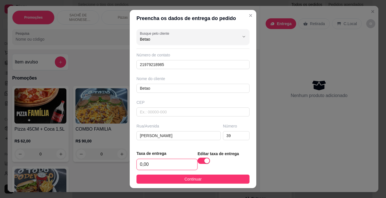
click at [182, 162] on input "0,00" at bounding box center [167, 164] width 61 height 11
type input "3,00"
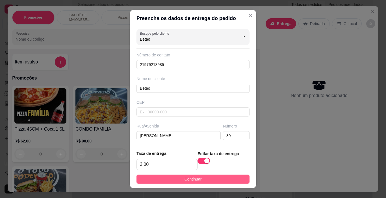
click at [226, 178] on button "Continuar" at bounding box center [193, 179] width 113 height 9
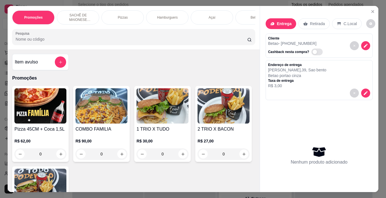
click at [199, 16] on div "Açaí" at bounding box center [212, 17] width 42 height 14
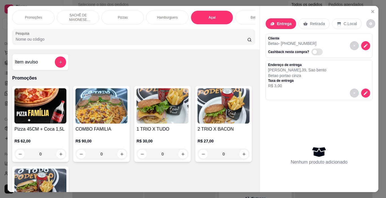
scroll to position [14, 0]
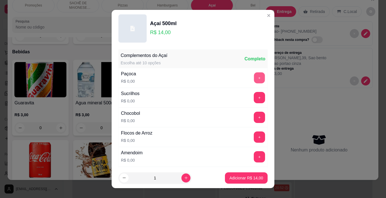
click at [254, 78] on button "+" at bounding box center [259, 78] width 11 height 11
click at [254, 102] on button "+" at bounding box center [259, 97] width 11 height 11
click at [254, 116] on button "+" at bounding box center [259, 117] width 11 height 11
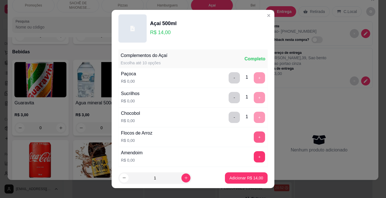
click at [254, 139] on button "+" at bounding box center [259, 137] width 11 height 11
click at [254, 154] on button "+" at bounding box center [259, 157] width 11 height 11
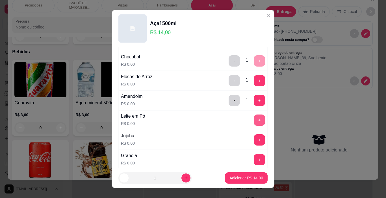
click at [254, 123] on button "+" at bounding box center [259, 120] width 11 height 11
click at [254, 139] on button "+" at bounding box center [259, 140] width 11 height 11
click at [254, 158] on button "+" at bounding box center [259, 160] width 11 height 11
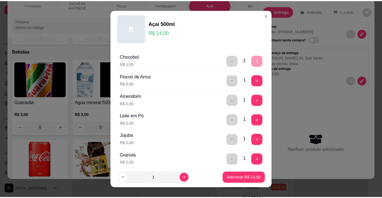
scroll to position [101, 0]
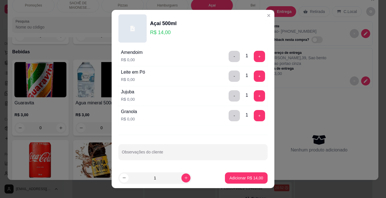
click at [159, 154] on div "Observações do cliente" at bounding box center [192, 152] width 149 height 16
click at [184, 180] on icon "increase-product-quantity" at bounding box center [186, 178] width 4 height 4
type input "2"
click at [178, 156] on input "Observações do cliente" at bounding box center [193, 155] width 142 height 6
type input "cobertura de morango"
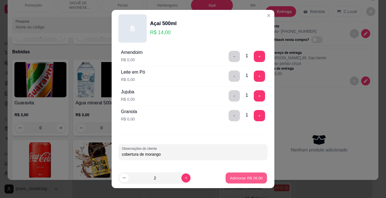
click at [249, 176] on p "Adicionar R$ 28,00" at bounding box center [246, 178] width 33 height 5
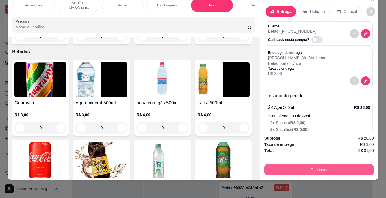
click at [291, 167] on button "Continuar" at bounding box center [319, 170] width 109 height 11
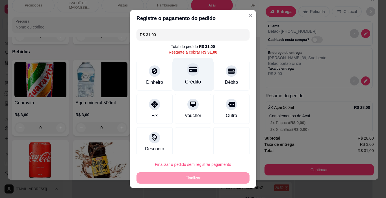
click at [185, 79] on div "Crédito" at bounding box center [193, 81] width 16 height 7
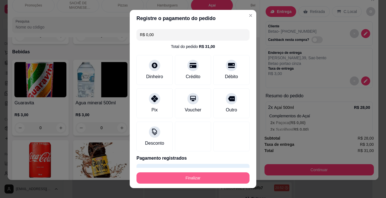
click at [180, 176] on button "Finalizar" at bounding box center [193, 178] width 113 height 11
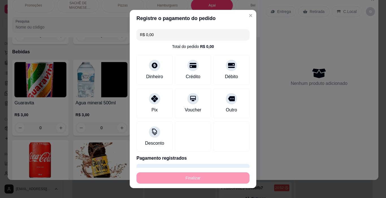
type input "-R$ 31,00"
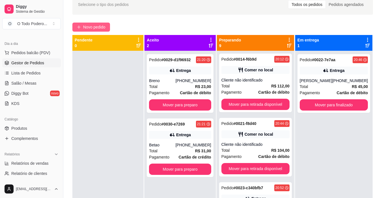
click at [74, 28] on button "Novo pedido" at bounding box center [91, 27] width 38 height 9
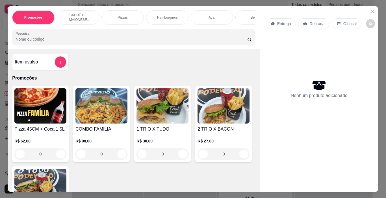
click at [31, 116] on img at bounding box center [40, 105] width 52 height 35
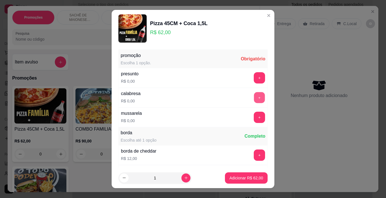
click at [254, 101] on button "+" at bounding box center [259, 97] width 11 height 11
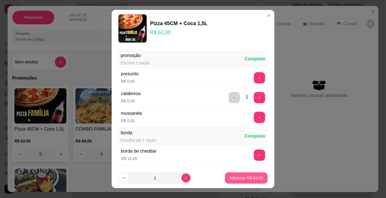
click at [234, 175] on button "Adicionar R$ 62,00" at bounding box center [246, 178] width 43 height 11
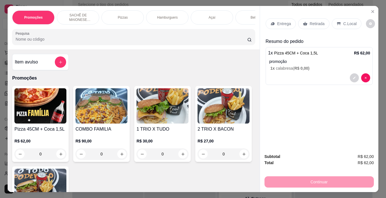
click at [287, 25] on div "Entrega" at bounding box center [281, 23] width 30 height 11
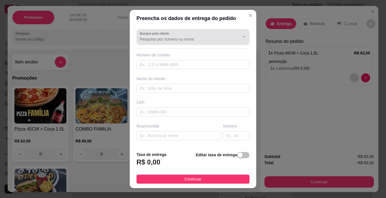
click at [175, 43] on div "Busque pelo cliente" at bounding box center [193, 37] width 113 height 16
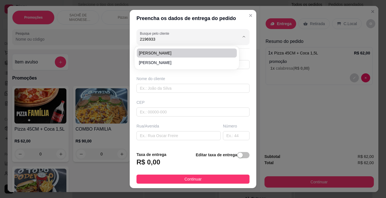
click at [164, 49] on li "[PERSON_NAME]" at bounding box center [187, 53] width 100 height 9
type input "[PERSON_NAME]"
type input "21969339093"
type input "[PERSON_NAME]"
type input "Rua Margarida"
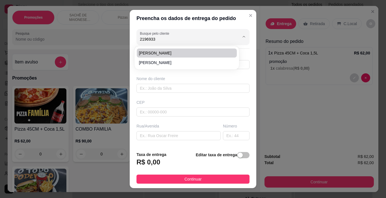
type input "9"
type input "[GEOGRAPHIC_DATA]"
type input "Dq de Caxias"
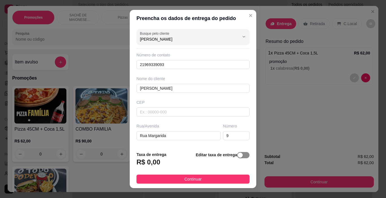
type input "[PERSON_NAME]"
click at [237, 154] on span "button" at bounding box center [243, 155] width 12 height 6
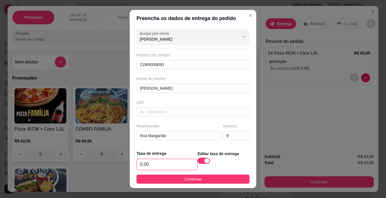
click at [149, 168] on input "0,00" at bounding box center [167, 164] width 61 height 11
type input "3,00"
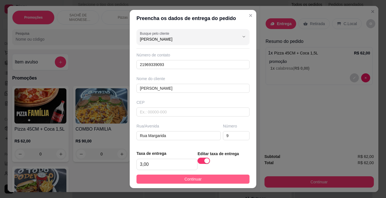
click at [208, 176] on button "Continuar" at bounding box center [193, 179] width 113 height 9
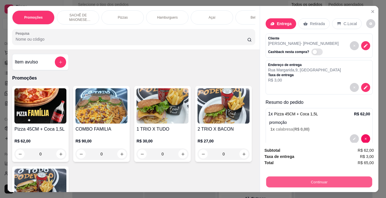
click at [312, 177] on button "Continuar" at bounding box center [319, 182] width 106 height 11
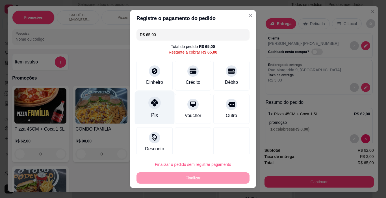
click at [151, 118] on div "Pix" at bounding box center [154, 115] width 7 height 7
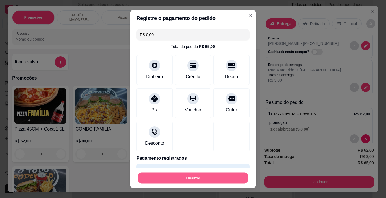
click at [160, 177] on button "Finalizar" at bounding box center [193, 178] width 110 height 11
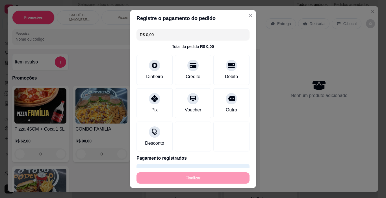
type input "-R$ 65,00"
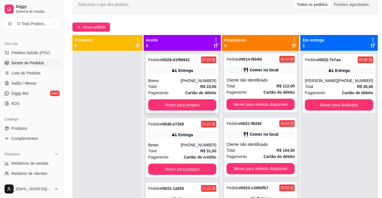
click at [180, 111] on div "Pedido # 0029-d1f96932 21:20 Entrega Breno [PHONE_NUMBER] Total R$ 23,00 Pagame…" at bounding box center [182, 83] width 73 height 59
click at [170, 106] on button "Mover para preparo" at bounding box center [182, 105] width 68 height 11
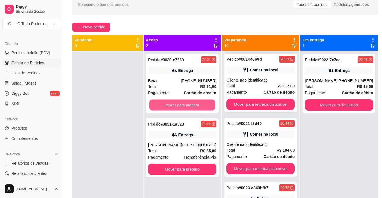
click at [170, 106] on button "Mover para preparo" at bounding box center [182, 105] width 66 height 11
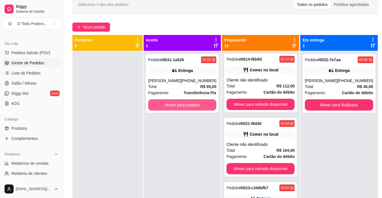
click at [170, 106] on button "Mover para preparo" at bounding box center [182, 105] width 68 height 11
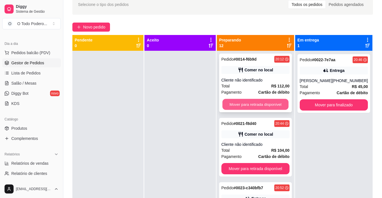
click at [273, 107] on button "Mover para retirada disponível" at bounding box center [255, 104] width 66 height 11
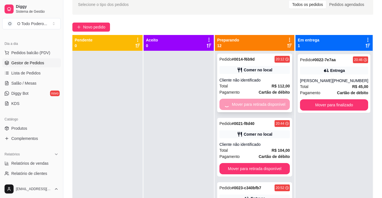
scroll to position [1, 0]
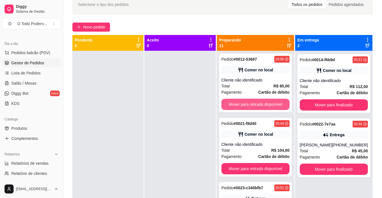
click at [273, 107] on button "Mover para retirada disponível" at bounding box center [255, 104] width 68 height 11
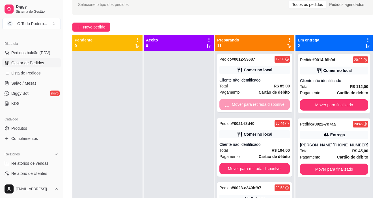
scroll to position [0, 0]
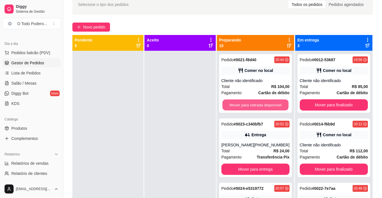
click at [273, 107] on button "Mover para retirada disponível" at bounding box center [255, 105] width 66 height 11
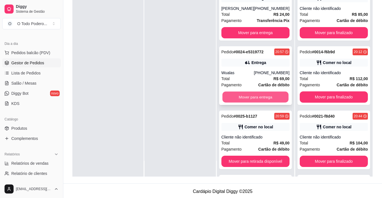
click at [258, 94] on button "Mover para entrega" at bounding box center [255, 97] width 66 height 11
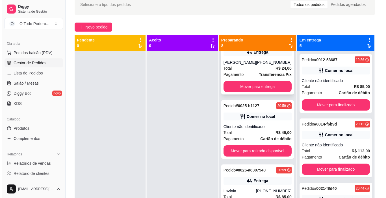
scroll to position [28, 0]
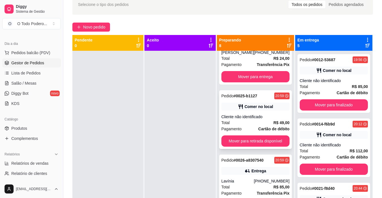
click at [243, 123] on div "Total R$ 49,00" at bounding box center [255, 123] width 68 height 6
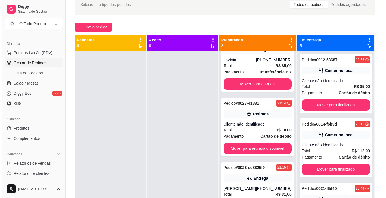
scroll to position [170, 0]
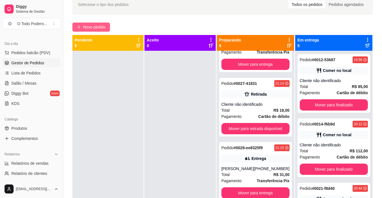
click at [102, 25] on span "Novo pedido" at bounding box center [94, 27] width 22 height 6
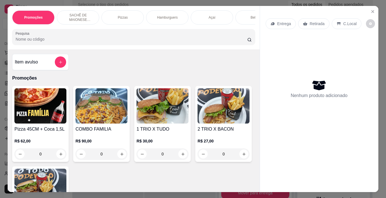
click at [37, 108] on img at bounding box center [40, 105] width 52 height 35
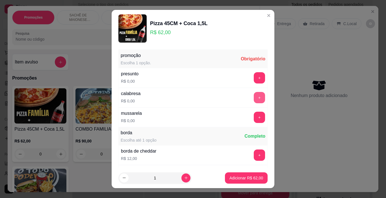
click at [254, 93] on button "+" at bounding box center [259, 97] width 11 height 11
click at [254, 118] on button "+" at bounding box center [259, 117] width 11 height 11
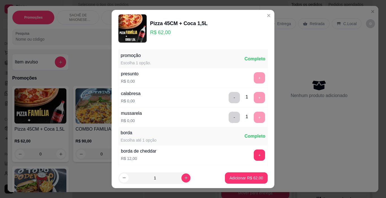
scroll to position [59, 0]
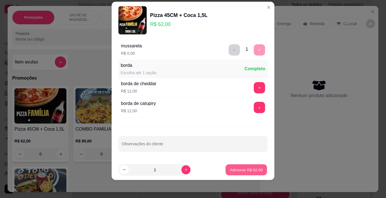
click at [236, 172] on p "Adicionar R$ 62,00" at bounding box center [246, 169] width 33 height 5
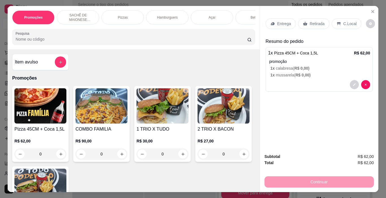
click at [311, 26] on div "Retirada" at bounding box center [313, 23] width 31 height 11
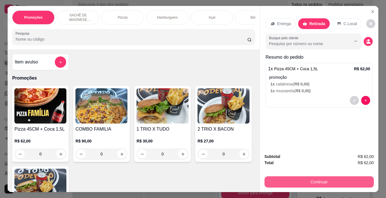
click at [321, 182] on button "Continuar" at bounding box center [319, 182] width 109 height 11
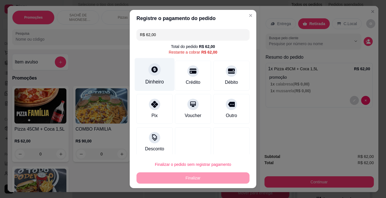
click at [144, 77] on div "Dinheiro" at bounding box center [155, 74] width 40 height 33
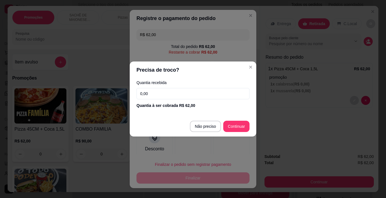
click at [173, 97] on input "0,00" at bounding box center [193, 93] width 113 height 11
type input "102,00"
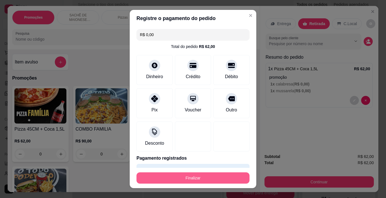
click at [195, 183] on button "Finalizar" at bounding box center [193, 178] width 113 height 11
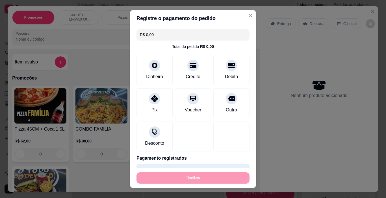
type input "-R$ 62,00"
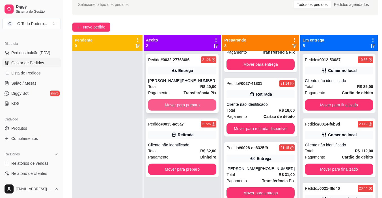
click at [184, 104] on button "Mover para preparo" at bounding box center [182, 105] width 68 height 11
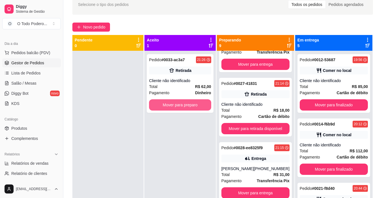
click at [184, 104] on button "Mover para preparo" at bounding box center [180, 105] width 62 height 11
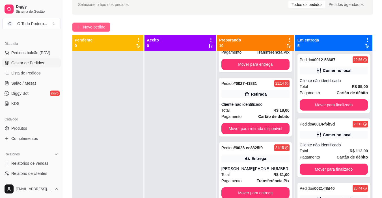
click at [97, 24] on span "Novo pedido" at bounding box center [94, 27] width 22 height 6
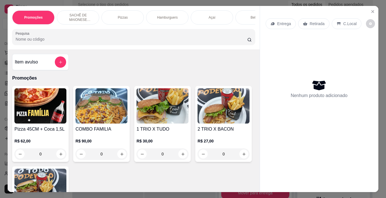
click at [116, 18] on div "Pizzas" at bounding box center [122, 17] width 42 height 14
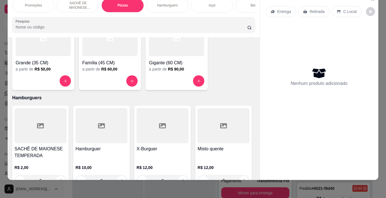
scroll to position [353, 0]
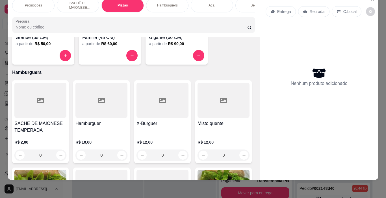
click at [171, 49] on div "Gigante (60 CM) a partir de R$ 90,00" at bounding box center [177, 28] width 62 height 73
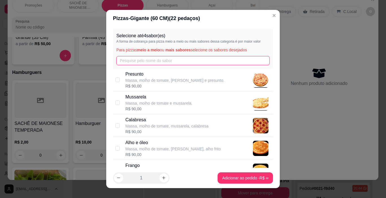
click at [163, 57] on input "text" at bounding box center [193, 60] width 154 height 9
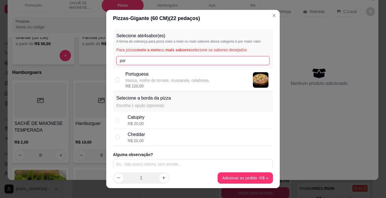
type input "por"
click at [157, 81] on p "Massa, molho de tomate, mussarela, calabresa," at bounding box center [168, 81] width 84 height 6
checkbox input "true"
drag, startPoint x: 145, startPoint y: 59, endPoint x: 70, endPoint y: 69, distance: 75.0
click at [70, 69] on div "Pizzas - Gigante (60 CM) ( 22 pedaços) Selecione até 4 sabor(es) A forma de cob…" at bounding box center [193, 99] width 386 height 198
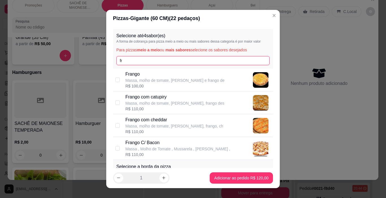
type input "fr"
click at [159, 148] on p "Massa , Molho de Tomate , Mussarela , [PERSON_NAME] ," at bounding box center [178, 149] width 105 height 6
checkbox input "true"
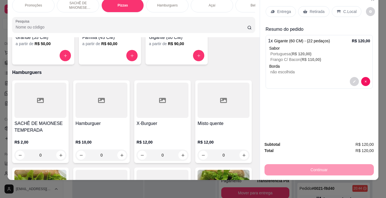
click at [347, 10] on p "C.Local" at bounding box center [350, 12] width 13 height 6
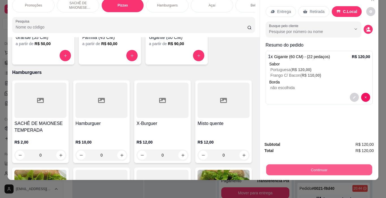
click at [293, 165] on button "Continuar" at bounding box center [319, 170] width 106 height 11
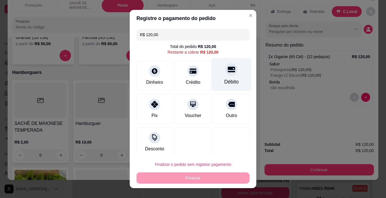
click at [224, 83] on div "Débito" at bounding box center [231, 81] width 14 height 7
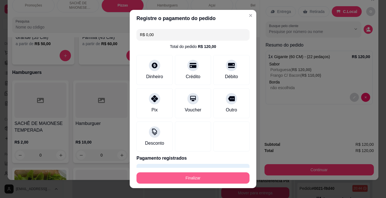
click at [216, 174] on button "Finalizar" at bounding box center [193, 178] width 113 height 11
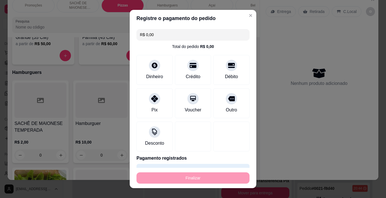
type input "-R$ 120,00"
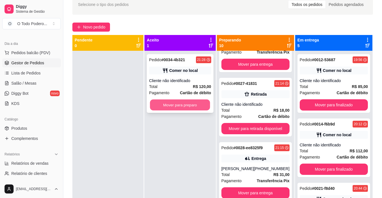
click at [192, 108] on button "Mover para preparo" at bounding box center [180, 105] width 60 height 11
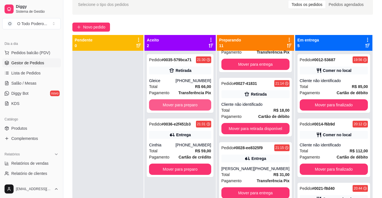
click at [192, 108] on button "Mover para preparo" at bounding box center [180, 105] width 62 height 11
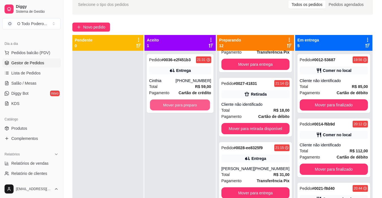
click at [192, 108] on button "Mover para preparo" at bounding box center [180, 105] width 60 height 11
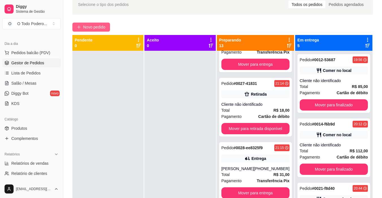
click at [93, 26] on span "Novo pedido" at bounding box center [94, 27] width 22 height 6
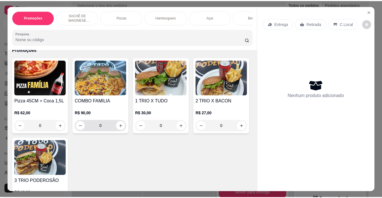
scroll to position [85, 0]
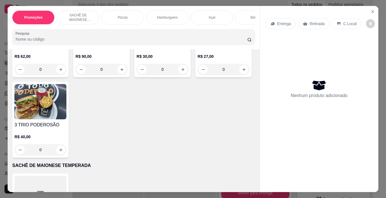
click at [198, 39] on img at bounding box center [224, 21] width 52 height 35
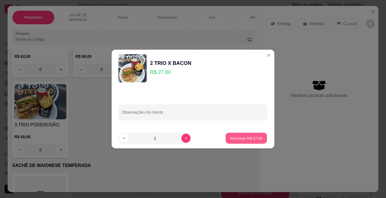
click at [226, 138] on button "Adicionar R$ 27,00" at bounding box center [247, 138] width 42 height 11
type input "1"
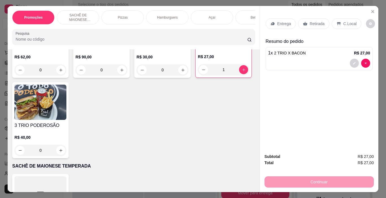
click at [310, 21] on p "Retirada" at bounding box center [317, 24] width 15 height 6
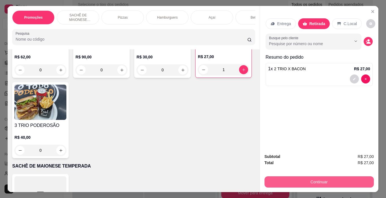
click at [290, 178] on button "Continuar" at bounding box center [319, 182] width 109 height 11
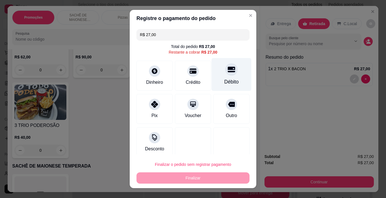
click at [232, 80] on div "Débito" at bounding box center [232, 74] width 40 height 33
type input "R$ 0,00"
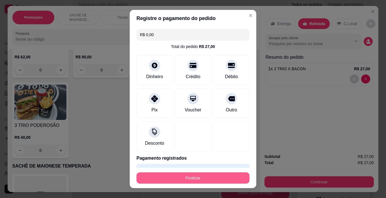
click at [155, 176] on button "Finalizar" at bounding box center [193, 178] width 113 height 11
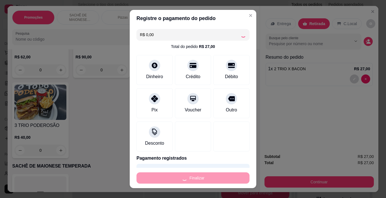
type input "0"
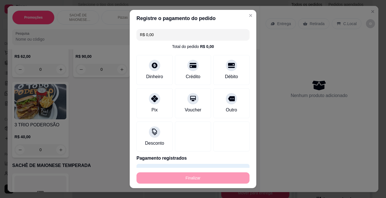
type input "-R$ 27,00"
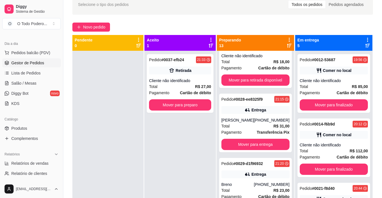
scroll to position [254, 0]
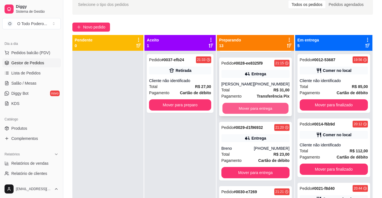
click at [251, 105] on button "Mover para entrega" at bounding box center [255, 108] width 66 height 11
click at [249, 110] on button "Mover para entrega" at bounding box center [255, 108] width 68 height 11
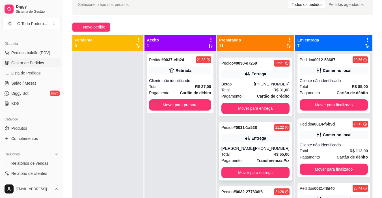
scroll to position [283, 0]
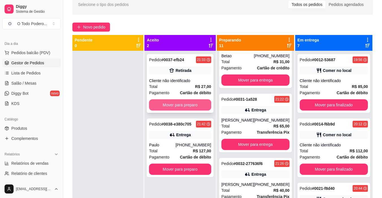
click at [200, 105] on button "Mover para preparo" at bounding box center [180, 105] width 62 height 11
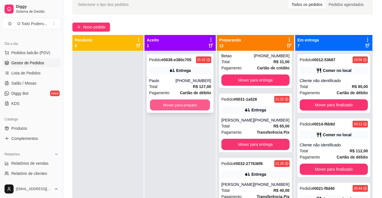
click at [196, 111] on button "Mover para preparo" at bounding box center [180, 105] width 60 height 11
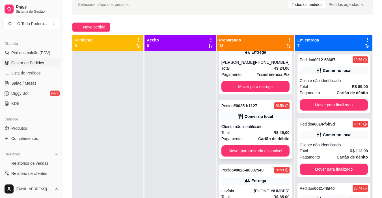
scroll to position [28, 0]
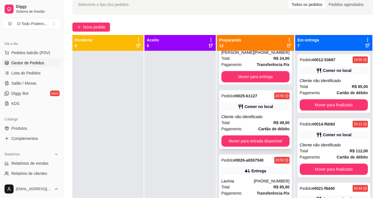
click at [261, 147] on div "Pedido # 0025-b1127 20:59 Comer no local Cliente não identificado Total R$ 49,0…" at bounding box center [255, 119] width 73 height 59
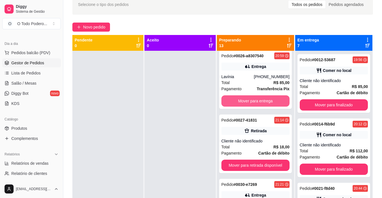
scroll to position [141, 0]
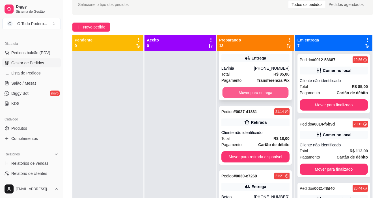
click at [267, 90] on button "Mover para entrega" at bounding box center [255, 92] width 66 height 11
click at [254, 94] on button "Mover para retirada disponível" at bounding box center [255, 92] width 68 height 11
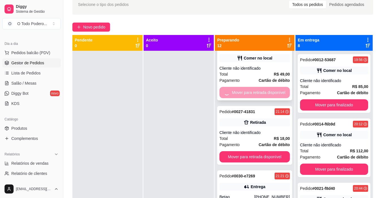
scroll to position [12, 0]
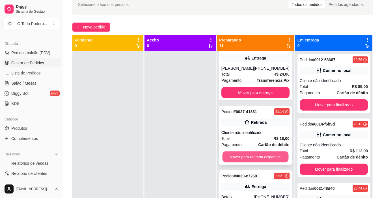
click at [256, 152] on button "Mover para retirada disponível" at bounding box center [255, 157] width 66 height 11
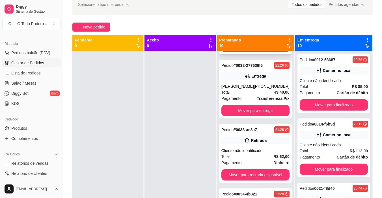
scroll to position [210, 0]
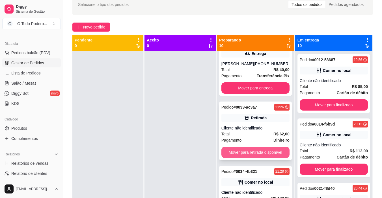
click at [267, 156] on button "Mover para retirada disponível" at bounding box center [255, 152] width 68 height 11
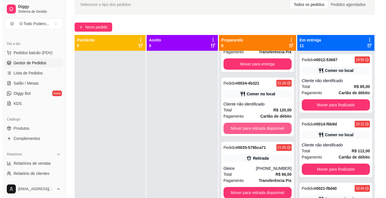
scroll to position [267, 0]
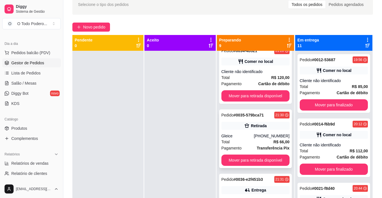
click at [262, 126] on div "Retirada" at bounding box center [259, 126] width 16 height 6
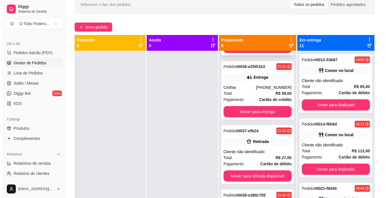
scroll to position [387, 0]
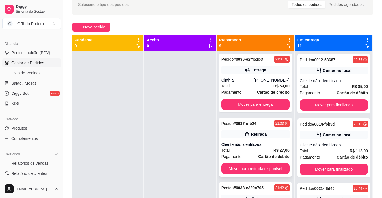
click at [259, 149] on div "Total R$ 27,00" at bounding box center [255, 151] width 68 height 6
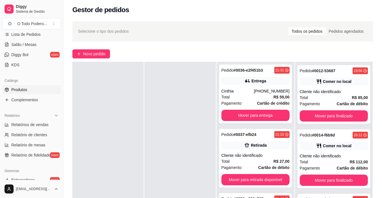
scroll to position [39, 0]
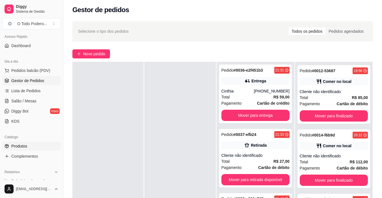
click at [31, 145] on link "Produtos" at bounding box center [31, 146] width 59 height 9
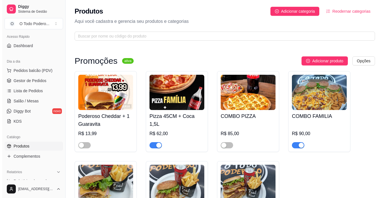
scroll to position [57, 0]
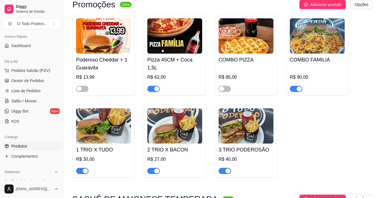
click at [107, 134] on img at bounding box center [103, 126] width 55 height 35
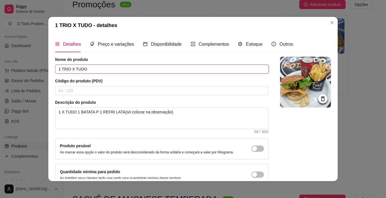
click at [59, 70] on input "1 TRIO X TUDO" at bounding box center [162, 69] width 214 height 9
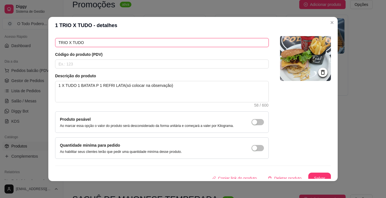
scroll to position [32, 0]
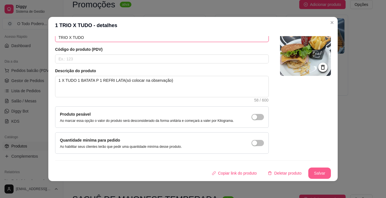
type input "TRIO X TUDO"
click at [309, 172] on button "Salvar" at bounding box center [320, 173] width 22 height 11
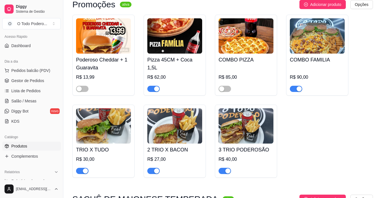
click at [153, 132] on img at bounding box center [174, 126] width 55 height 35
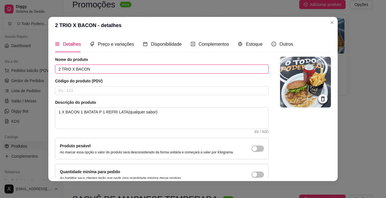
click at [58, 69] on input "2 TRIO X BACON" at bounding box center [162, 69] width 214 height 9
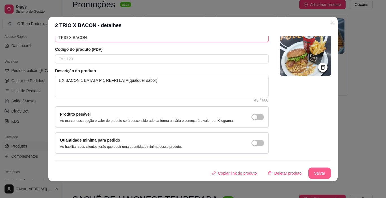
type input "TRIO X BACON"
click at [315, 176] on button "Salvar" at bounding box center [320, 173] width 22 height 11
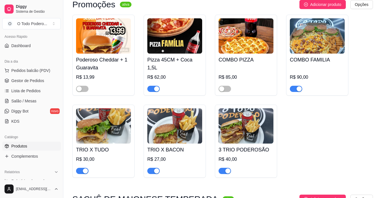
click at [262, 139] on img at bounding box center [246, 126] width 55 height 35
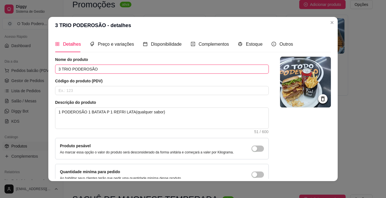
click at [59, 71] on input "3 TRIO PODEROSÃO" at bounding box center [162, 69] width 214 height 9
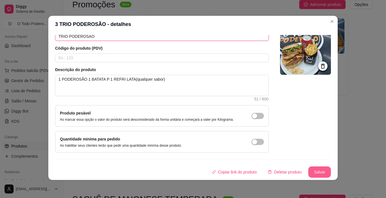
type input "TRIO PODEROSÃO"
click at [309, 176] on button "Salvar" at bounding box center [320, 172] width 22 height 11
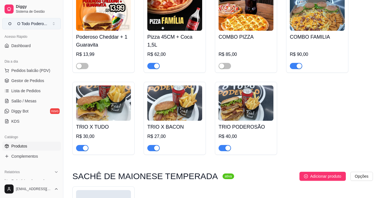
scroll to position [28, 0]
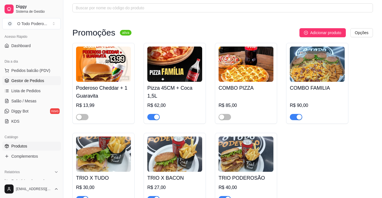
click at [27, 79] on span "Gestor de Pedidos" at bounding box center [27, 81] width 33 height 6
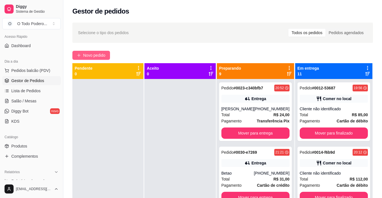
click at [91, 54] on span "Novo pedido" at bounding box center [94, 55] width 22 height 6
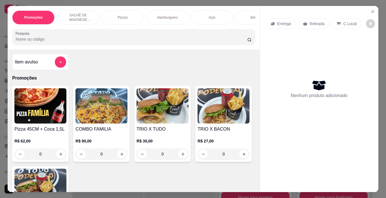
click at [155, 15] on div "Hamburguers" at bounding box center [167, 17] width 42 height 14
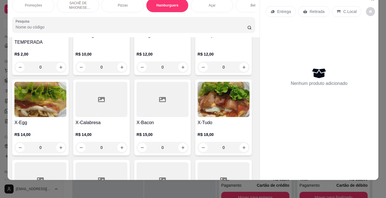
scroll to position [442, 0]
click at [66, 100] on img at bounding box center [40, 99] width 52 height 35
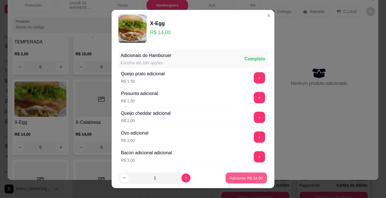
click at [229, 173] on button "Adicionar R$ 14,00" at bounding box center [247, 178] width 42 height 11
type input "1"
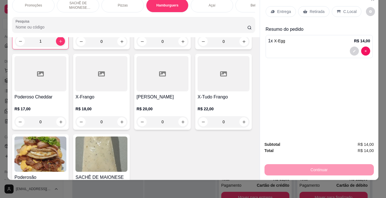
scroll to position [583, 0]
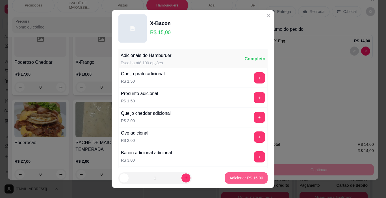
click at [238, 180] on p "Adicionar R$ 15,00" at bounding box center [247, 179] width 34 height 6
type input "1"
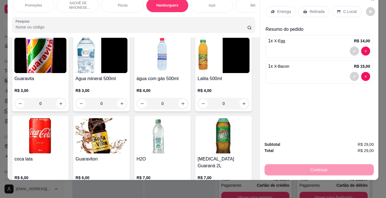
scroll to position [753, 0]
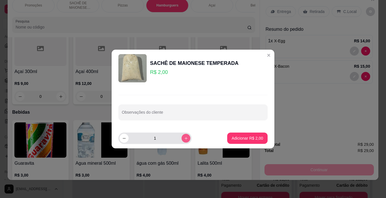
click at [182, 143] on button "increase-product-quantity" at bounding box center [186, 138] width 9 height 9
type input "4"
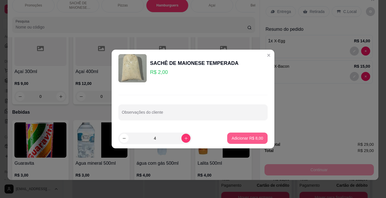
click at [250, 139] on p "Adicionar R$ 8,00" at bounding box center [247, 139] width 31 height 6
type input "4"
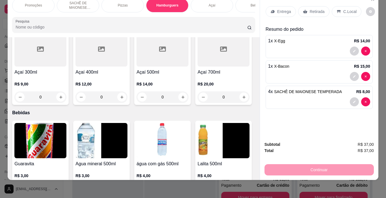
click at [312, 6] on div "Retirada" at bounding box center [313, 11] width 31 height 11
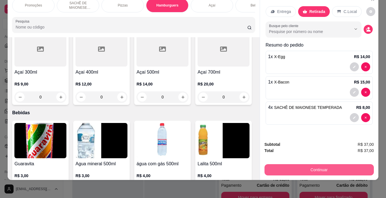
click at [325, 165] on button "Continuar" at bounding box center [319, 170] width 109 height 11
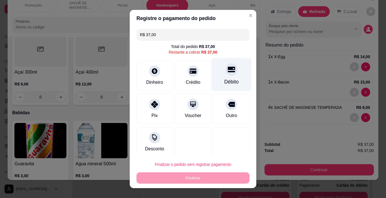
click at [212, 74] on div "Débito" at bounding box center [232, 74] width 40 height 33
type input "R$ 0,00"
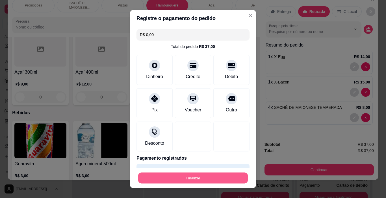
click at [164, 177] on button "Finalizar" at bounding box center [193, 178] width 110 height 11
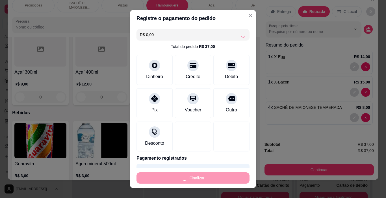
type input "0"
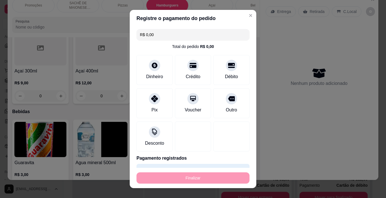
type input "-R$ 37,00"
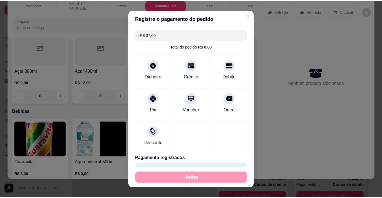
scroll to position [752, 0]
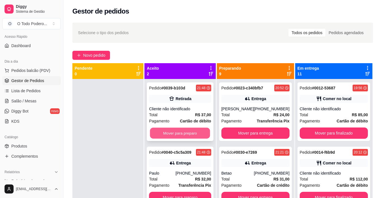
click at [165, 135] on button "Mover para preparo" at bounding box center [180, 133] width 60 height 11
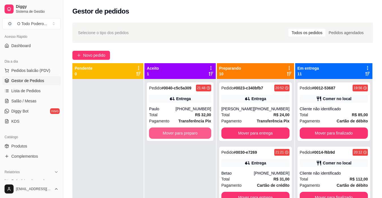
click at [165, 135] on button "Mover para preparo" at bounding box center [180, 133] width 62 height 11
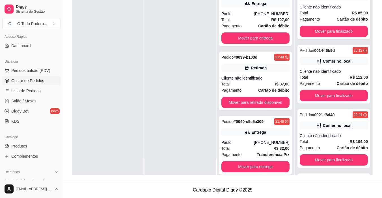
scroll to position [516, 0]
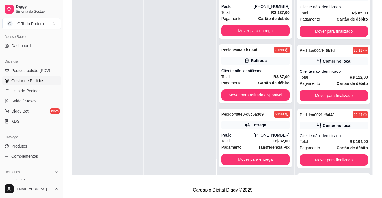
click at [298, 191] on footer "Cardápio Digital Diggy © 2025" at bounding box center [222, 190] width 319 height 16
click at [98, 51] on div at bounding box center [107, 76] width 71 height 198
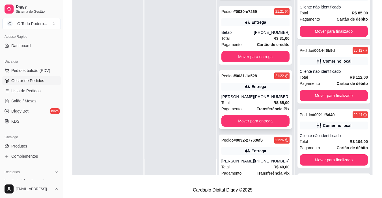
scroll to position [7, 0]
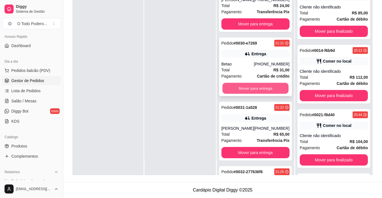
click at [249, 87] on button "Mover para entrega" at bounding box center [255, 88] width 66 height 11
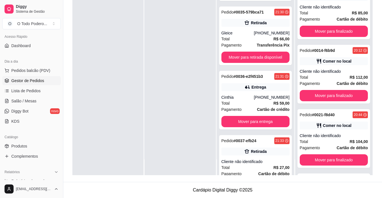
scroll to position [234, 0]
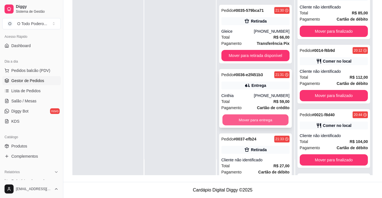
click at [262, 121] on button "Mover para entrega" at bounding box center [255, 120] width 66 height 11
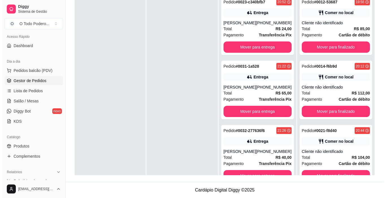
scroll to position [30, 0]
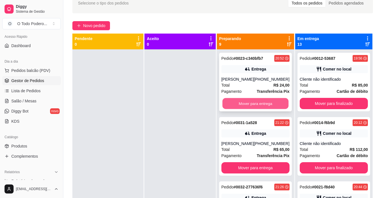
click at [255, 104] on button "Mover para entrega" at bounding box center [255, 103] width 66 height 11
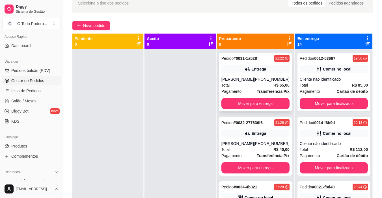
click at [261, 80] on div "[PHONE_NUMBER]" at bounding box center [272, 80] width 36 height 6
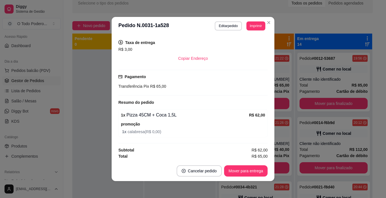
scroll to position [98, 0]
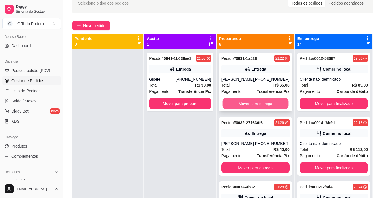
click at [256, 104] on button "Mover para entrega" at bounding box center [255, 103] width 66 height 11
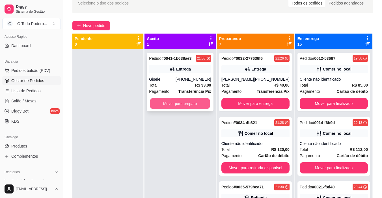
click at [184, 102] on button "Mover para preparo" at bounding box center [180, 103] width 60 height 11
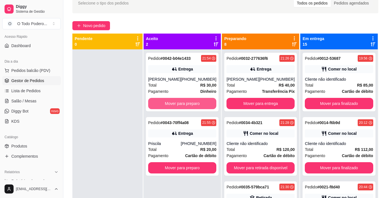
click at [184, 102] on button "Mover para preparo" at bounding box center [182, 103] width 68 height 11
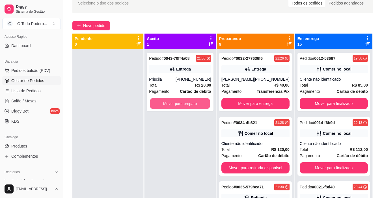
click at [184, 102] on button "Mover para preparo" at bounding box center [180, 103] width 60 height 11
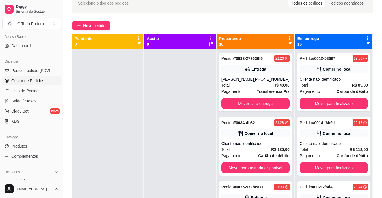
click at [112, 25] on div "Novo pedido" at bounding box center [222, 25] width 301 height 9
click at [93, 26] on span "Novo pedido" at bounding box center [94, 26] width 22 height 6
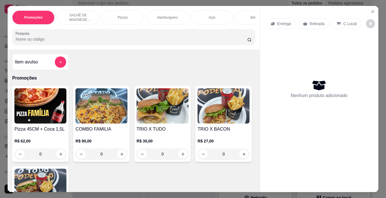
click at [185, 21] on div "Promoções SACHÊ DE MAIONESE TEMPERADA Pizzas Hamburguers Açaí Bebidas Porções S…" at bounding box center [133, 17] width 243 height 14
click at [174, 18] on div "Hamburguers" at bounding box center [167, 17] width 42 height 14
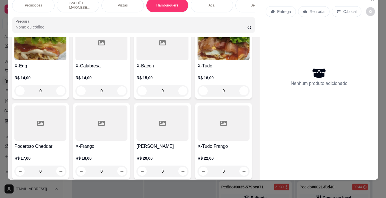
scroll to position [526, 0]
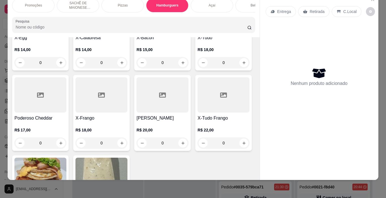
click at [198, 32] on img at bounding box center [224, 14] width 52 height 35
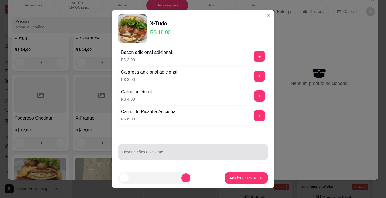
scroll to position [8, 0]
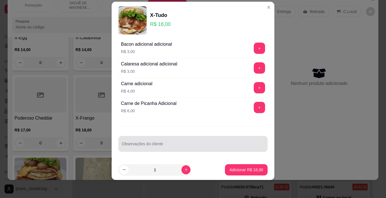
click at [168, 141] on div at bounding box center [193, 144] width 142 height 11
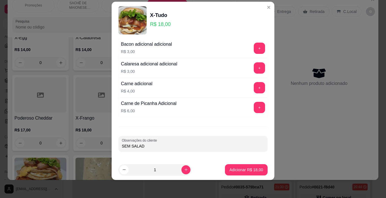
type input "SEM SALADA"
click at [249, 172] on p "Adicionar R$ 18,00" at bounding box center [247, 170] width 34 height 6
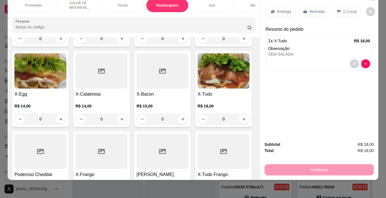
scroll to position [413, 0]
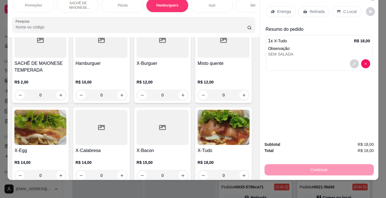
click at [75, 66] on h4 "Hamburguer" at bounding box center [101, 63] width 52 height 7
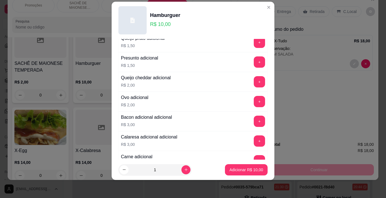
scroll to position [101, 0]
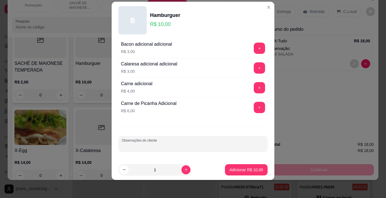
click at [171, 148] on input "Observações do cliente" at bounding box center [193, 147] width 142 height 6
type input "SEM SALADA"
click at [239, 165] on button "Adicionar R$ 10,00" at bounding box center [246, 170] width 43 height 11
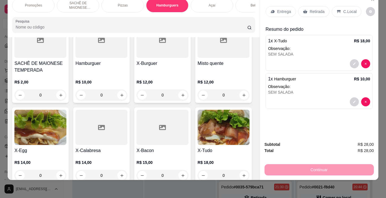
scroll to position [526, 0]
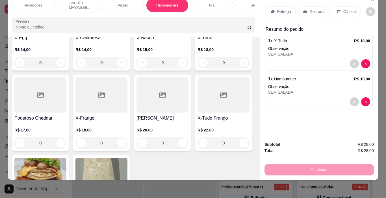
click at [198, 32] on img at bounding box center [224, 14] width 52 height 35
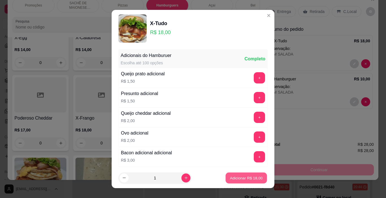
click at [248, 175] on button "Adicionar R$ 18,00" at bounding box center [247, 178] width 42 height 11
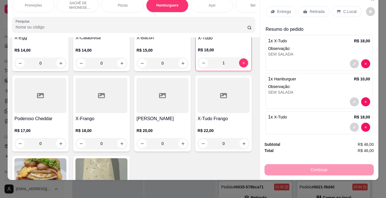
click at [198, 33] on img at bounding box center [223, 14] width 51 height 35
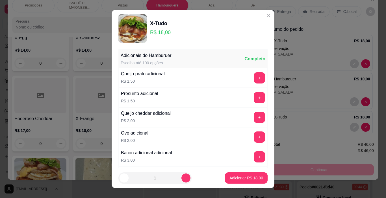
click at [249, 187] on footer "1 Adicionar R$ 18,00" at bounding box center [193, 178] width 163 height 20
click at [250, 178] on p "Adicionar R$ 18,00" at bounding box center [246, 178] width 33 height 5
type input "2"
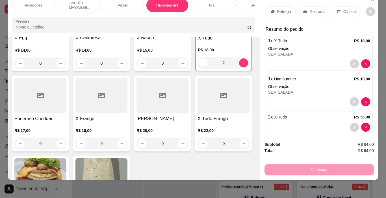
click at [337, 10] on icon at bounding box center [339, 11] width 4 height 3
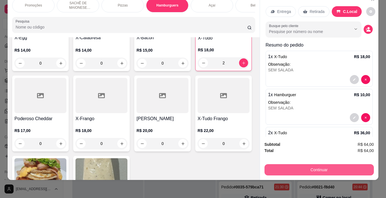
click at [336, 165] on button "Continuar" at bounding box center [319, 170] width 109 height 11
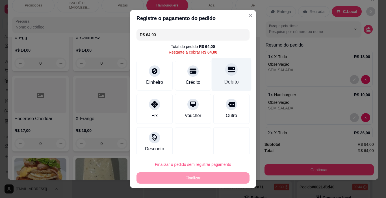
click at [230, 77] on div "Débito" at bounding box center [232, 74] width 40 height 33
type input "R$ 0,00"
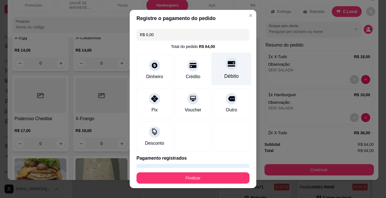
click at [216, 72] on div "Débito" at bounding box center [232, 69] width 40 height 33
click at [221, 172] on footer "Finalizar" at bounding box center [193, 178] width 127 height 20
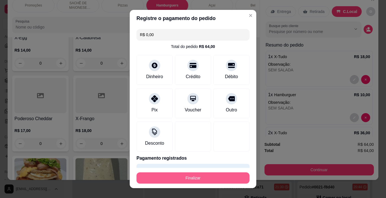
click at [222, 173] on button "Finalizar" at bounding box center [193, 178] width 113 height 11
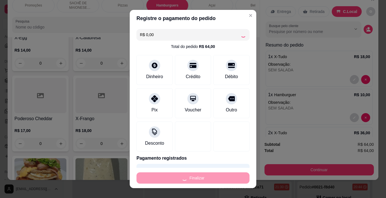
type input "0"
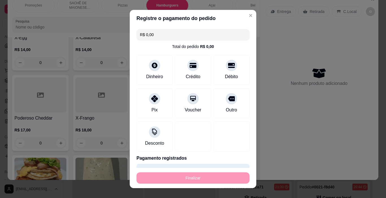
type input "-R$ 64,00"
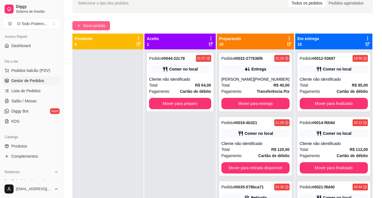
click at [95, 28] on span "Novo pedido" at bounding box center [94, 26] width 22 height 6
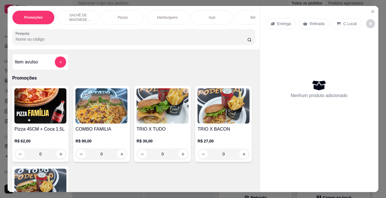
click at [180, 20] on div "Hamburguers" at bounding box center [167, 17] width 42 height 14
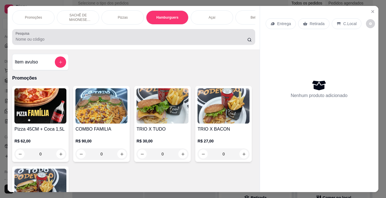
scroll to position [14, 0]
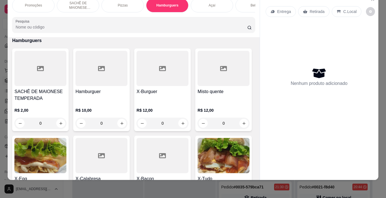
click at [85, 100] on div "Hamburguer" at bounding box center [101, 95] width 52 height 14
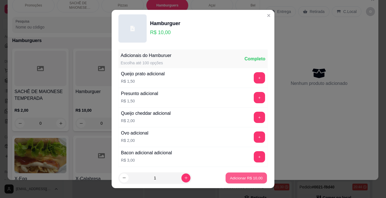
click at [258, 180] on button "Adicionar R$ 10,00" at bounding box center [247, 178] width 42 height 11
type input "1"
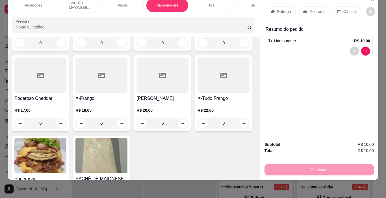
scroll to position [555, 0]
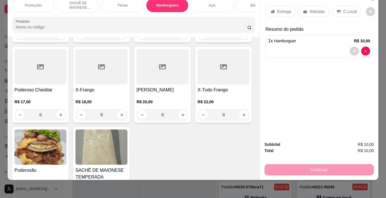
click at [198, 24] on p "R$ 18,00" at bounding box center [224, 22] width 52 height 6
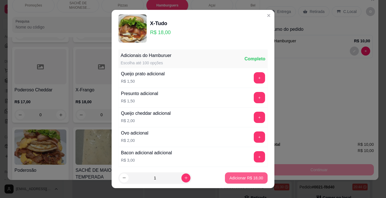
click at [254, 183] on button "Adicionar R$ 18,00" at bounding box center [246, 178] width 43 height 11
type input "1"
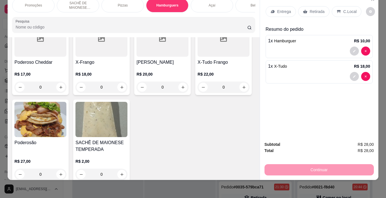
scroll to position [0, 112]
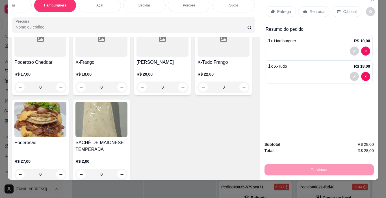
click at [223, 5] on div "Sucos" at bounding box center [234, 5] width 42 height 14
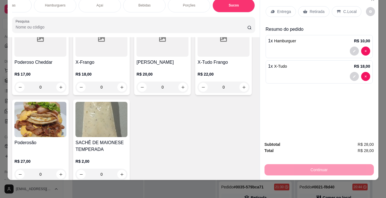
scroll to position [1774, 0]
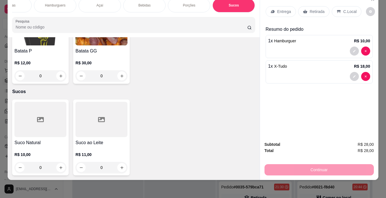
click at [90, 121] on div at bounding box center [101, 119] width 52 height 35
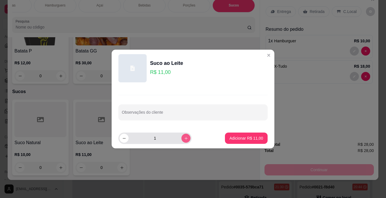
click at [184, 137] on button "increase-product-quantity" at bounding box center [186, 138] width 9 height 9
type input "2"
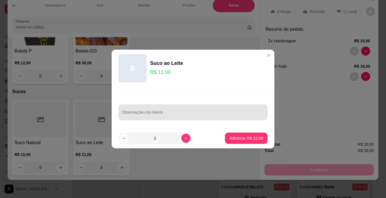
click at [186, 118] on div "Observações do cliente" at bounding box center [192, 113] width 149 height 16
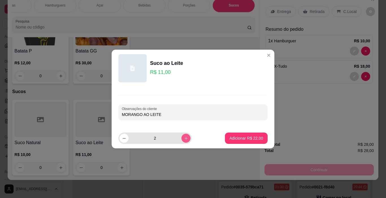
type input "MORANGO AO LEITE"
click at [183, 135] on button "increase-product-quantity" at bounding box center [186, 138] width 9 height 9
type input "3"
click at [241, 137] on p "Adicionar R$ 33,00" at bounding box center [247, 139] width 34 height 6
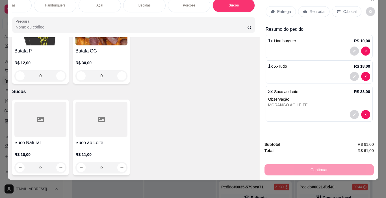
click at [319, 9] on p "Retirada" at bounding box center [317, 12] width 15 height 6
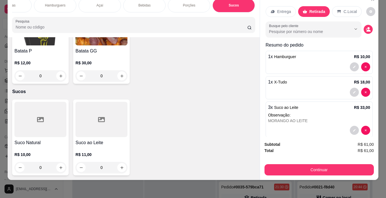
click at [92, 4] on div "Açaí" at bounding box center [100, 5] width 42 height 14
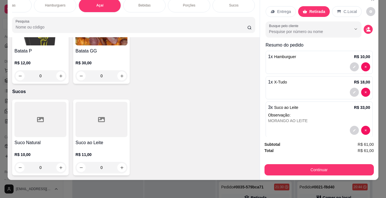
scroll to position [813, 0]
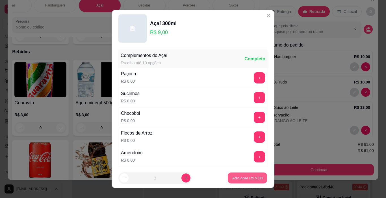
click at [248, 174] on button "Adicionar R$ 9,00" at bounding box center [247, 178] width 39 height 11
type input "1"
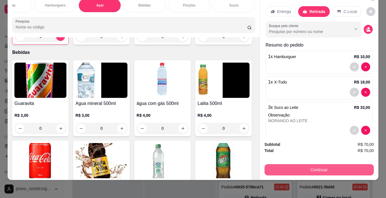
click at [301, 165] on button "Continuar" at bounding box center [319, 170] width 109 height 11
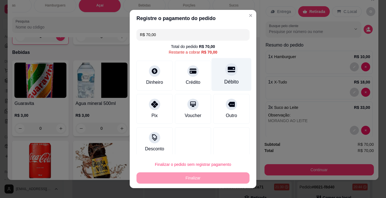
click at [232, 76] on div "Débito" at bounding box center [232, 74] width 40 height 33
type input "R$ 0,00"
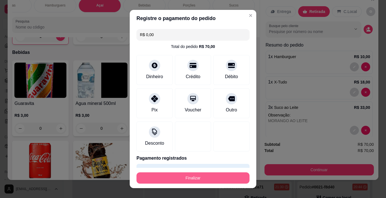
click at [180, 177] on button "Finalizar" at bounding box center [193, 178] width 113 height 11
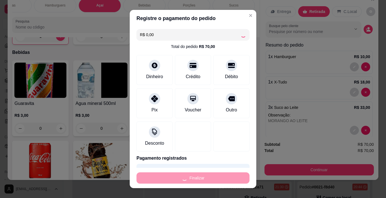
type input "0"
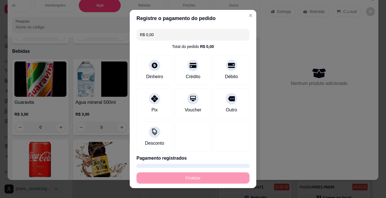
type input "-R$ 70,00"
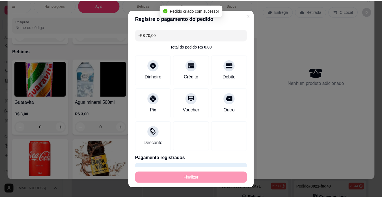
scroll to position [813, 0]
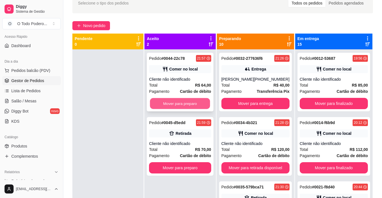
click at [179, 100] on button "Mover para preparo" at bounding box center [180, 103] width 60 height 11
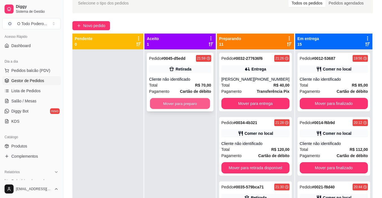
click at [180, 105] on button "Mover para preparo" at bounding box center [180, 103] width 60 height 11
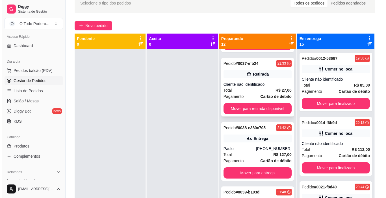
scroll to position [198, 0]
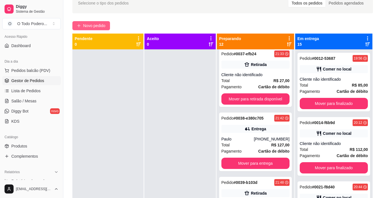
click at [73, 29] on button "Novo pedido" at bounding box center [91, 25] width 38 height 9
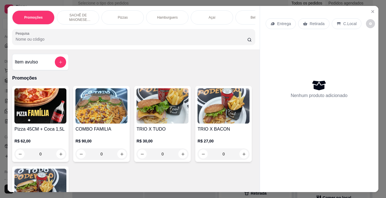
scroll to position [0, 112]
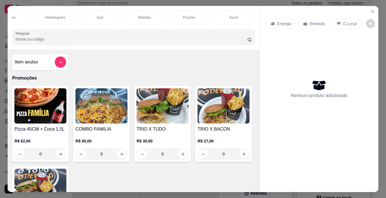
click at [164, 16] on div "Promoções SACHÊ DE MAIONESE TEMPERADA Pizzas Hamburguers Açaí Bebidas Porções S…" at bounding box center [133, 17] width 243 height 14
click at [179, 16] on div "Porções" at bounding box center [189, 17] width 42 height 14
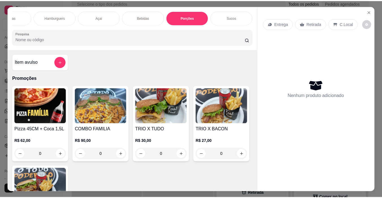
scroll to position [14, 0]
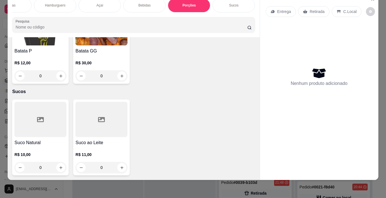
click at [134, 84] on div "Batata P R$ 12,00 0 Batata GG R$ 30,00 0" at bounding box center [133, 46] width 243 height 76
click at [98, 55] on h4 "Batata GG" at bounding box center [101, 51] width 52 height 7
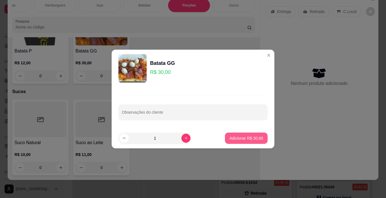
click at [225, 136] on button "Adicionar R$ 30,00" at bounding box center [246, 138] width 43 height 11
type input "1"
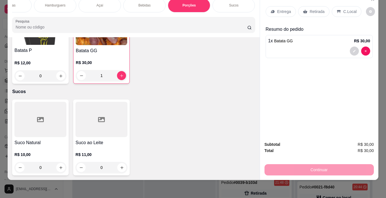
click at [321, 9] on p "Retirada" at bounding box center [317, 12] width 15 height 6
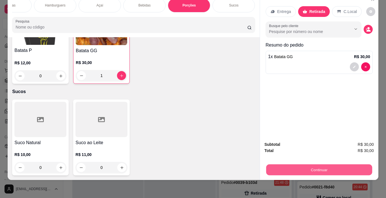
click at [324, 165] on button "Continuar" at bounding box center [319, 170] width 106 height 11
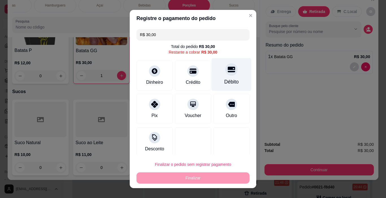
click at [216, 88] on div "Débito" at bounding box center [232, 74] width 40 height 33
type input "R$ 0,00"
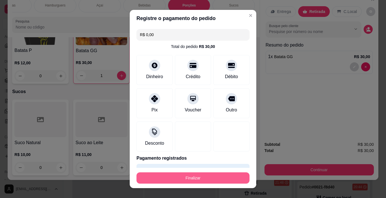
click at [224, 177] on button "Finalizar" at bounding box center [193, 178] width 113 height 11
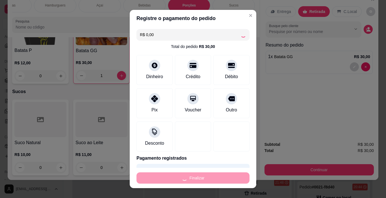
type input "0"
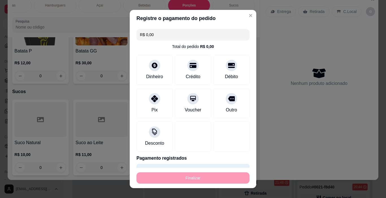
type input "-R$ 30,00"
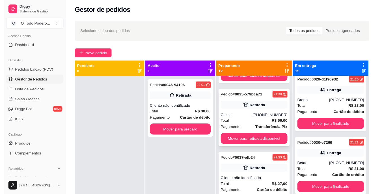
scroll to position [113, 0]
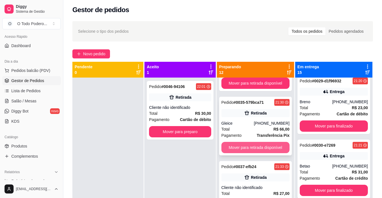
click at [250, 149] on button "Mover para retirada disponível" at bounding box center [255, 147] width 68 height 11
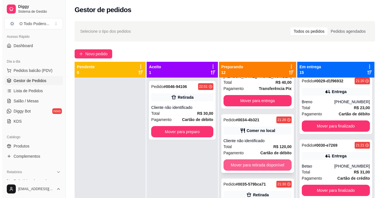
scroll to position [0, 0]
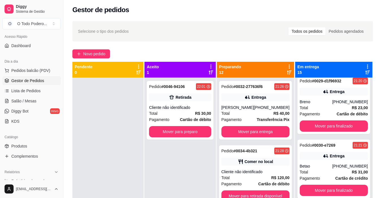
click at [238, 142] on div "Pedido # 0032-277636f6 21:26 Entrega [PERSON_NAME] [PHONE_NUMBER] Total R$ 40,0…" at bounding box center [255, 177] width 77 height 198
click at [238, 151] on strong "# 0034-4b321" at bounding box center [245, 151] width 23 height 5
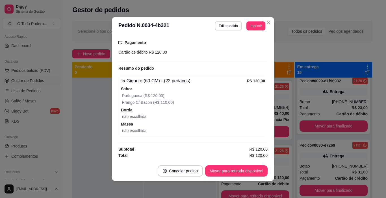
scroll to position [1, 0]
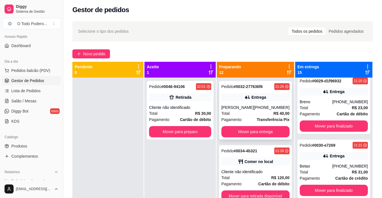
click at [264, 113] on div "Total R$ 40,00" at bounding box center [255, 114] width 68 height 6
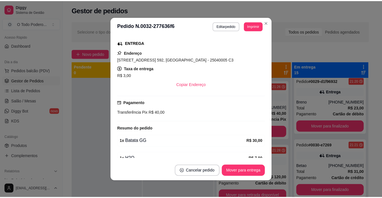
scroll to position [113, 0]
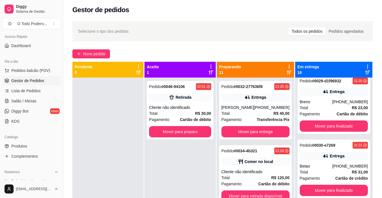
click at [351, 58] on div "Novo pedido" at bounding box center [222, 53] width 301 height 9
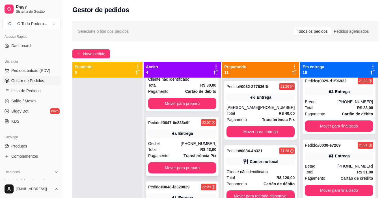
scroll to position [57, 0]
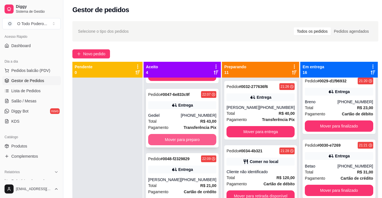
click at [184, 139] on button "Mover para preparo" at bounding box center [182, 139] width 68 height 11
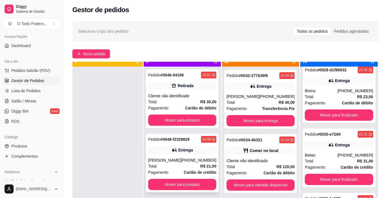
scroll to position [16, 0]
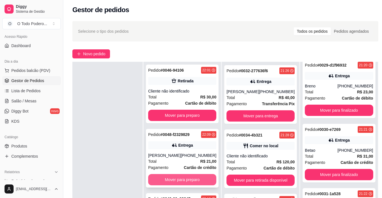
click at [186, 177] on button "Mover para preparo" at bounding box center [182, 179] width 68 height 11
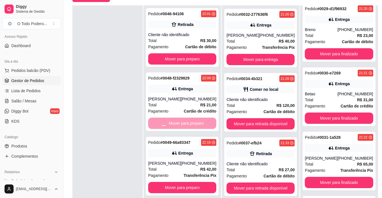
scroll to position [0, 0]
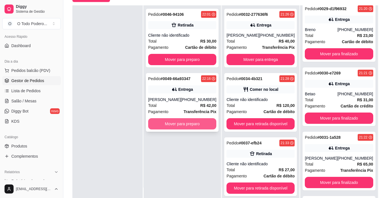
click at [188, 129] on button "Mover para preparo" at bounding box center [182, 123] width 68 height 11
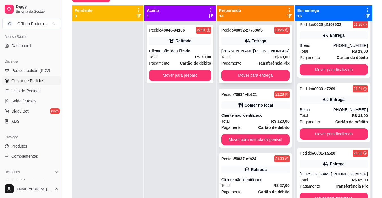
click at [241, 53] on div "[PERSON_NAME]" at bounding box center [237, 51] width 33 height 6
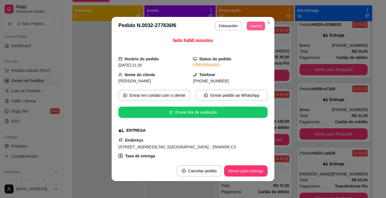
click at [262, 29] on button "Imprimir" at bounding box center [256, 25] width 18 height 9
click at [243, 42] on button "IMPRESSORA" at bounding box center [243, 45] width 41 height 9
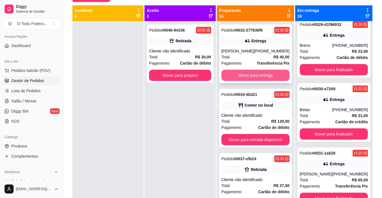
click at [274, 77] on button "Mover para entrega" at bounding box center [255, 75] width 68 height 11
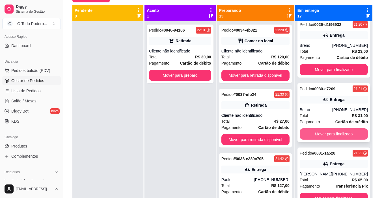
click at [342, 131] on button "Mover para finalizado" at bounding box center [334, 134] width 68 height 11
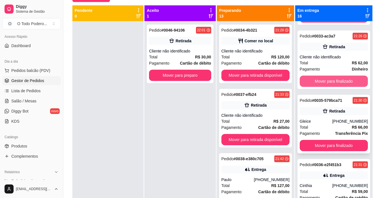
scroll to position [839, 0]
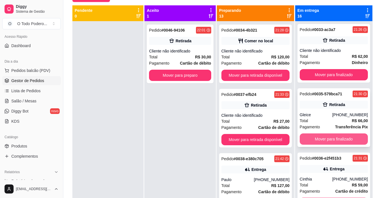
click at [312, 143] on button "Mover para finalizado" at bounding box center [334, 139] width 68 height 11
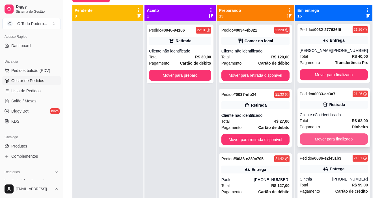
scroll to position [774, 0]
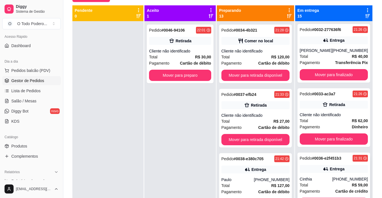
click at [322, 183] on div "Total R$ 59,00" at bounding box center [334, 185] width 68 height 6
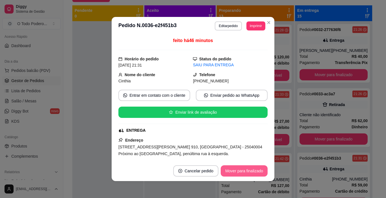
click at [239, 169] on button "Mover para finalizado" at bounding box center [244, 171] width 47 height 11
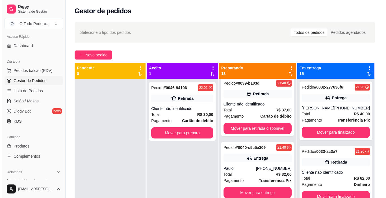
scroll to position [0, 0]
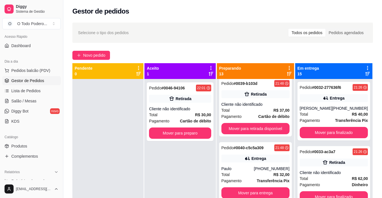
click at [81, 60] on div "Selecione o tipo dos pedidos Todos os pedidos Pedidos agendados Novo pedido Pen…" at bounding box center [222, 143] width 319 height 249
click at [87, 60] on div "Selecione o tipo dos pedidos Todos os pedidos Pedidos agendados Novo pedido Pen…" at bounding box center [222, 143] width 319 height 249
click at [89, 60] on div "Selecione o tipo dos pedidos Todos os pedidos Pedidos agendados Novo pedido Pen…" at bounding box center [222, 143] width 319 height 249
click at [85, 55] on span "Novo pedido" at bounding box center [94, 55] width 22 height 6
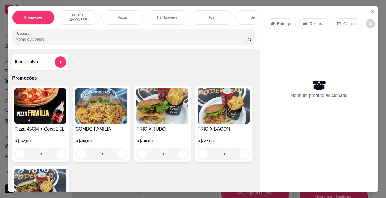
click at [131, 12] on div "Pizzas" at bounding box center [122, 17] width 42 height 14
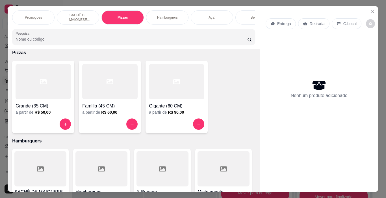
scroll to position [14, 0]
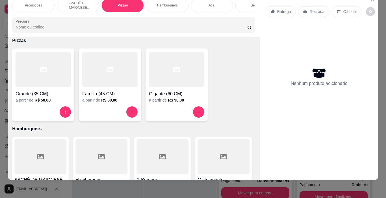
click at [125, 79] on div at bounding box center [109, 69] width 55 height 35
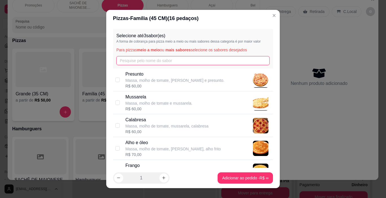
click at [165, 60] on input "text" at bounding box center [193, 60] width 154 height 9
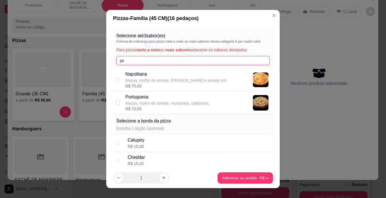
type input "po"
click at [154, 102] on p "Massa, molho de tomate, mussarela, calabresa," at bounding box center [168, 104] width 84 height 6
checkbox input "true"
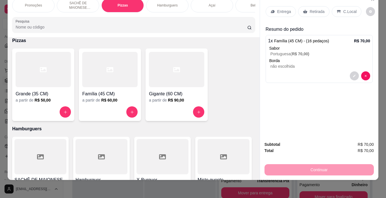
click at [242, 6] on div "Bebidas" at bounding box center [257, 5] width 42 height 14
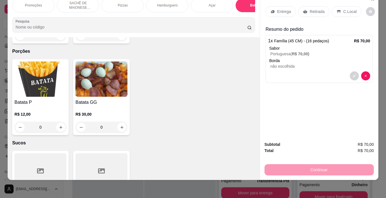
scroll to position [1409, 0]
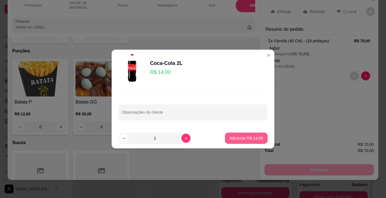
click at [246, 133] on button "Adicionar R$ 14,00" at bounding box center [246, 138] width 43 height 11
type input "1"
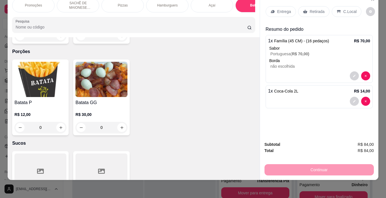
click at [337, 10] on icon at bounding box center [339, 11] width 4 height 3
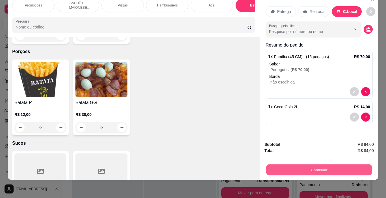
click at [320, 165] on button "Continuar" at bounding box center [319, 170] width 106 height 11
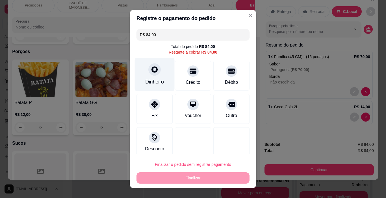
click at [155, 75] on div "Dinheiro" at bounding box center [155, 74] width 40 height 33
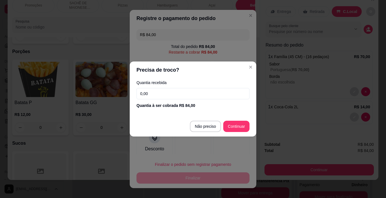
click at [177, 92] on input "0,00" at bounding box center [193, 93] width 113 height 11
type input "200,00"
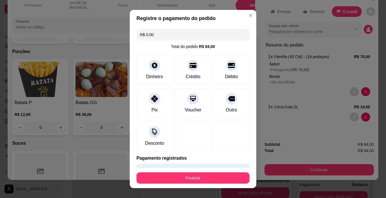
type input "R$ 0,00"
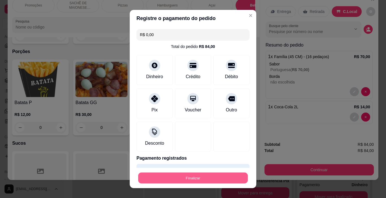
click at [210, 180] on button "Finalizar" at bounding box center [193, 178] width 110 height 11
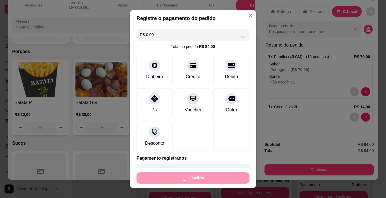
type input "0"
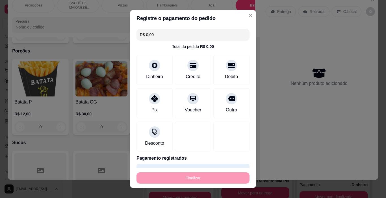
type input "-R$ 84,00"
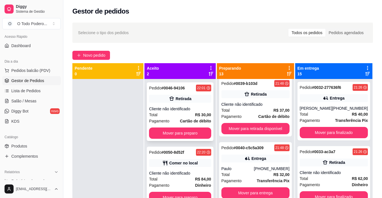
click at [176, 116] on div "Total R$ 30,00" at bounding box center [180, 115] width 62 height 6
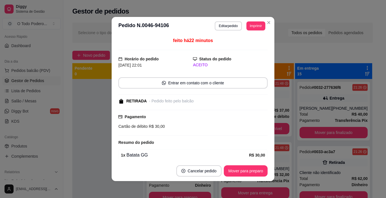
scroll to position [25, 0]
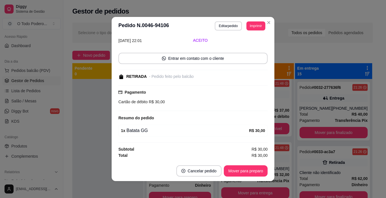
click at [265, 176] on div "Mover para preparo" at bounding box center [246, 171] width 44 height 11
click at [261, 176] on button "Mover para preparo" at bounding box center [245, 171] width 42 height 11
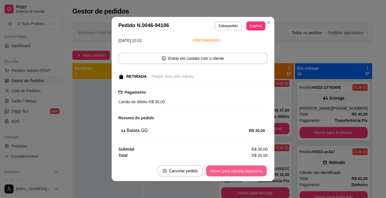
click at [259, 174] on button "Mover para retirada disponível" at bounding box center [236, 171] width 61 height 11
click at [250, 170] on div "Mover para retirada disponível" at bounding box center [232, 171] width 70 height 11
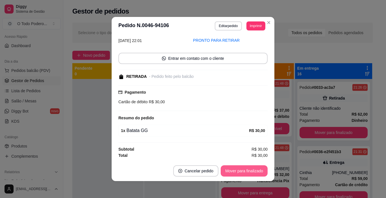
click at [250, 170] on button "Mover para finalizado" at bounding box center [244, 171] width 47 height 11
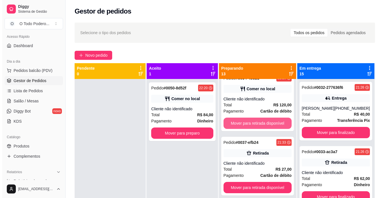
scroll to position [0, 0]
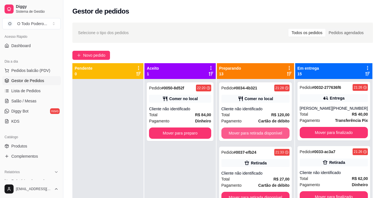
click at [246, 104] on div "Pedido # 0034-4b321 21:28 Comer no local Cliente não identificado Total R$ 120,…" at bounding box center [255, 112] width 73 height 59
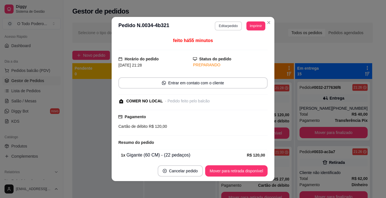
click at [227, 30] on button "Editar pedido" at bounding box center [228, 25] width 27 height 9
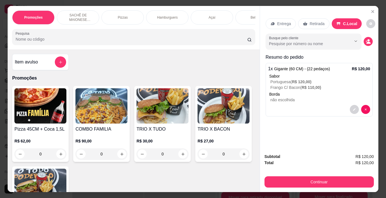
scroll to position [0, 112]
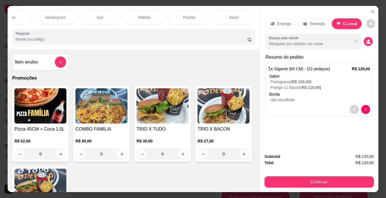
click at [161, 14] on div "Bebidas" at bounding box center [144, 17] width 42 height 14
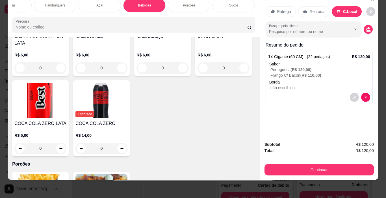
scroll to position [1296, 0]
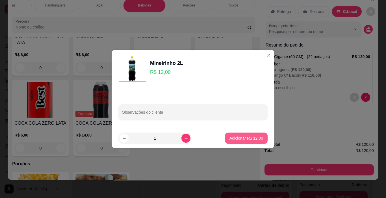
click at [236, 133] on button "Adicionar R$ 12,00" at bounding box center [246, 138] width 43 height 11
type input "1"
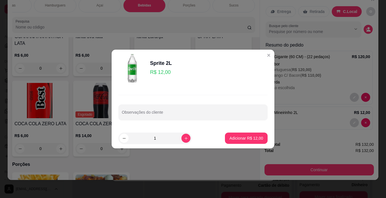
click at [240, 139] on p "Adicionar R$ 12,00" at bounding box center [247, 139] width 34 height 6
type input "1"
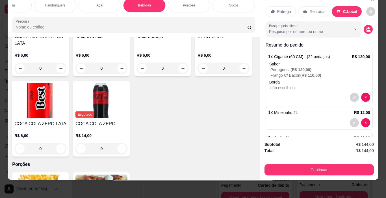
click at [196, 0] on div "Porções" at bounding box center [189, 5] width 42 height 14
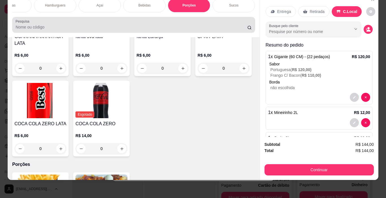
scroll to position [1730, 0]
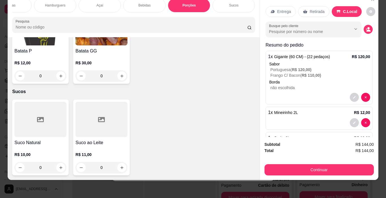
click at [73, 75] on div "Batata GG R$ 30,00 0" at bounding box center [101, 46] width 57 height 76
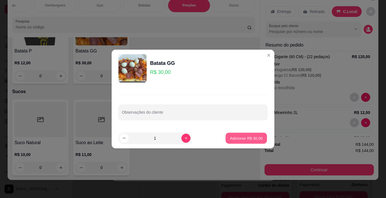
click at [249, 140] on p "Adicionar R$ 30,00" at bounding box center [246, 138] width 33 height 5
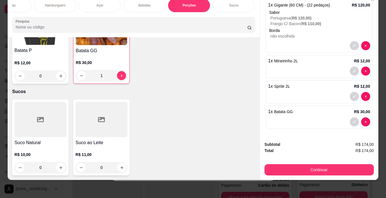
scroll to position [24, 0]
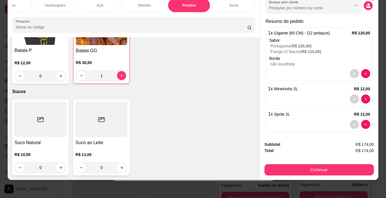
click at [109, 45] on img at bounding box center [101, 27] width 51 height 35
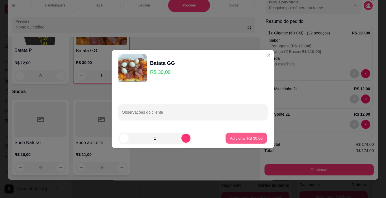
click at [247, 144] on button "Adicionar R$ 30,00" at bounding box center [247, 138] width 42 height 11
type input "2"
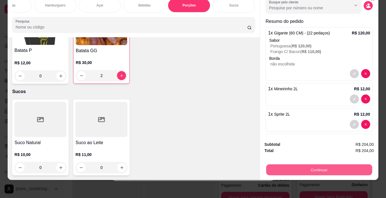
click at [319, 169] on button "Continuar" at bounding box center [319, 170] width 106 height 11
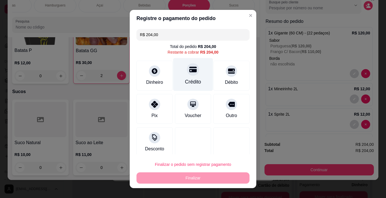
click at [190, 79] on div "Crédito" at bounding box center [193, 81] width 16 height 7
type input "R$ 0,00"
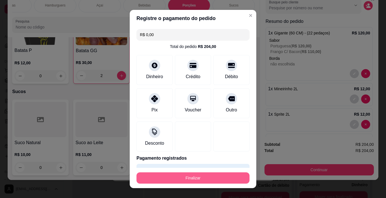
click at [232, 178] on button "Finalizar" at bounding box center [193, 178] width 113 height 11
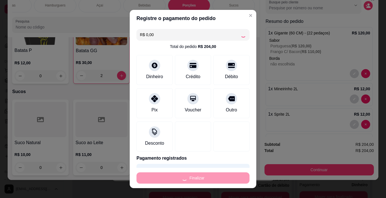
type input "0"
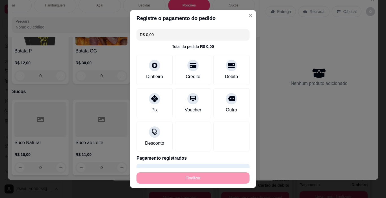
type input "-R$ 204,00"
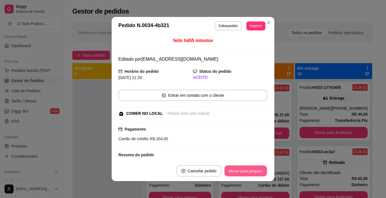
click at [257, 177] on button "Mover para preparo" at bounding box center [245, 171] width 42 height 11
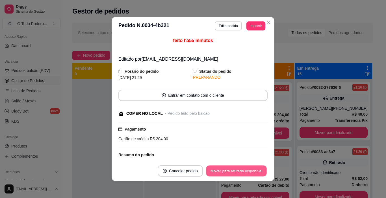
click at [257, 177] on button "Mover para retirada disponível" at bounding box center [236, 171] width 61 height 11
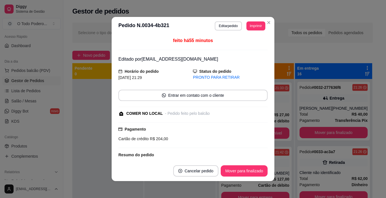
scroll to position [839, 0]
click at [257, 177] on button "Mover para finalizado" at bounding box center [244, 171] width 47 height 11
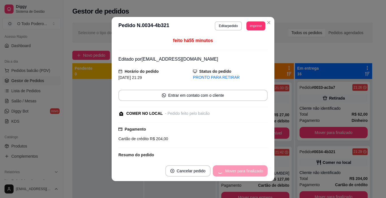
scroll to position [774, 0]
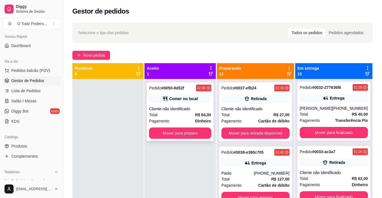
click at [170, 108] on div "Cliente não identificado" at bounding box center [180, 109] width 62 height 6
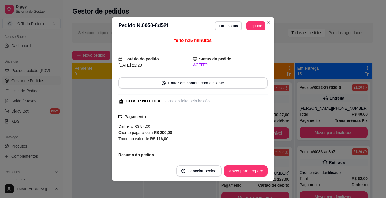
scroll to position [57, 0]
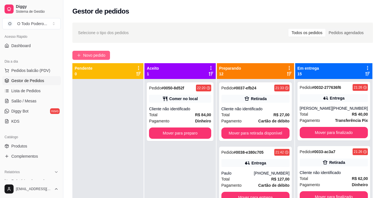
click at [108, 53] on button "Novo pedido" at bounding box center [91, 55] width 38 height 9
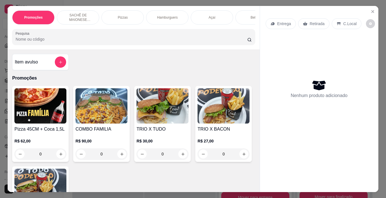
click at [162, 17] on p "Hamburguers" at bounding box center [167, 17] width 21 height 5
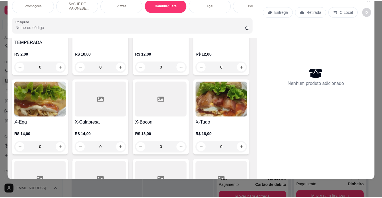
scroll to position [526, 0]
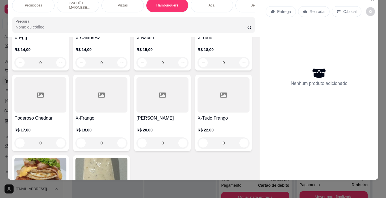
click at [198, 32] on img at bounding box center [224, 14] width 52 height 35
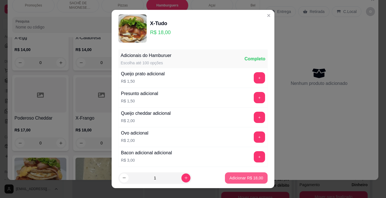
click at [244, 176] on p "Adicionar R$ 18,00" at bounding box center [247, 179] width 34 height 6
type input "1"
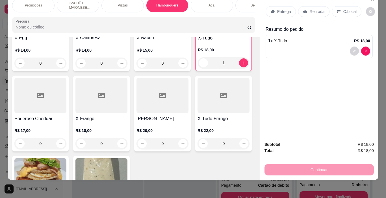
click at [311, 16] on div "Entrega Retirada C.Local" at bounding box center [319, 12] width 107 height 20
click at [315, 10] on p "Retirada" at bounding box center [317, 12] width 15 height 6
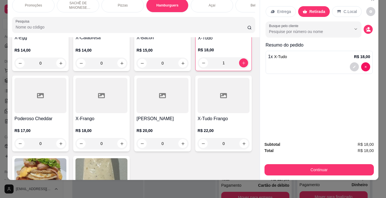
click at [342, 163] on div "Continuar" at bounding box center [319, 169] width 109 height 13
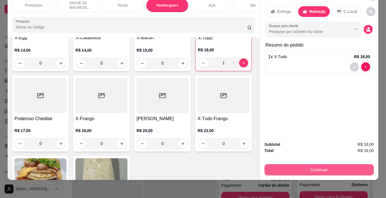
click at [344, 165] on button "Continuar" at bounding box center [319, 170] width 109 height 11
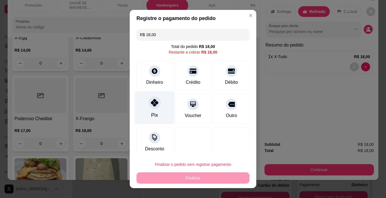
click at [155, 109] on div "Pix" at bounding box center [155, 108] width 40 height 33
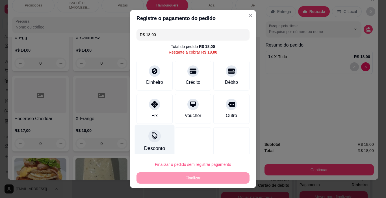
type input "R$ 0,00"
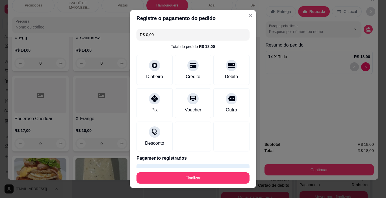
click at [205, 170] on footer "Finalizar" at bounding box center [193, 178] width 127 height 20
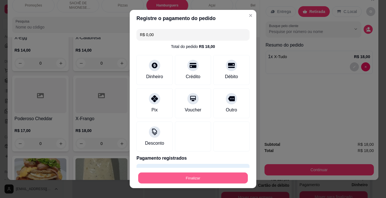
click at [206, 178] on button "Finalizar" at bounding box center [193, 178] width 110 height 11
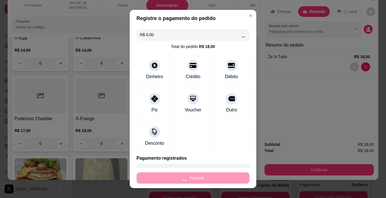
type input "0"
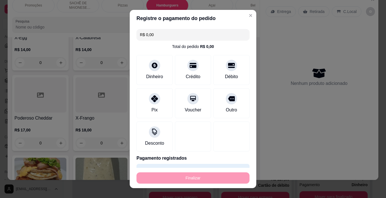
type input "-R$ 18,00"
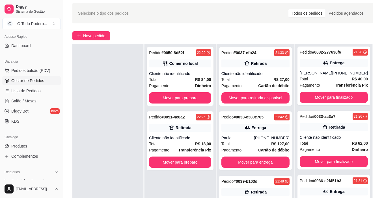
scroll to position [28, 0]
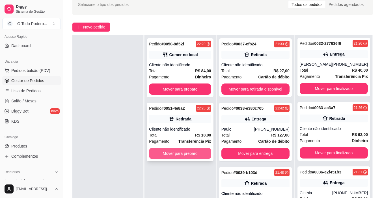
click at [172, 152] on button "Mover para preparo" at bounding box center [180, 153] width 62 height 11
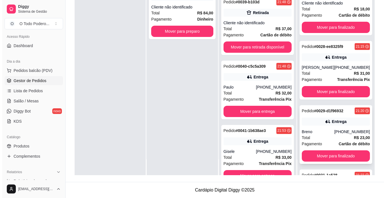
scroll to position [491, 0]
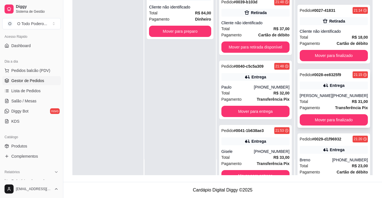
click at [333, 95] on div "[PHONE_NUMBER]" at bounding box center [350, 96] width 36 height 6
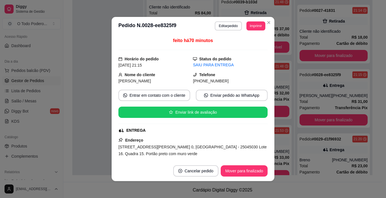
scroll to position [57, 0]
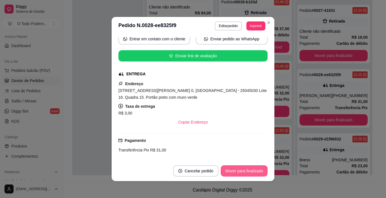
click at [242, 166] on button "Mover para finalizado" at bounding box center [244, 171] width 47 height 11
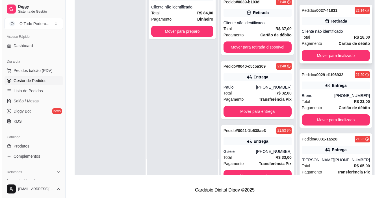
scroll to position [463, 0]
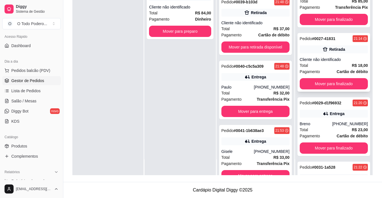
click at [342, 70] on strong "Cartão de débito" at bounding box center [352, 72] width 31 height 5
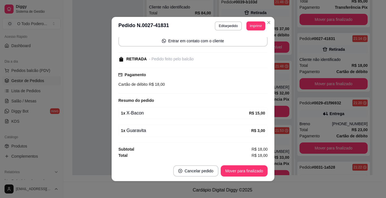
scroll to position [1, 0]
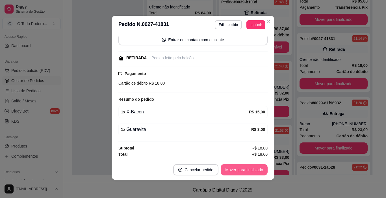
click at [249, 174] on button "Mover para finalizado" at bounding box center [244, 170] width 47 height 11
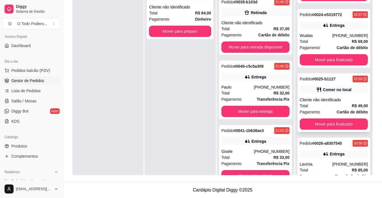
scroll to position [293, 0]
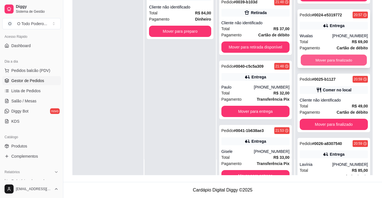
click at [331, 59] on button "Mover para finalizado" at bounding box center [334, 60] width 66 height 11
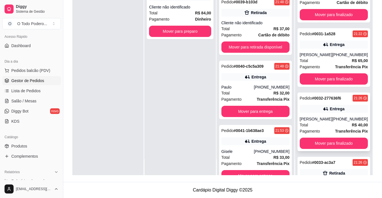
scroll to position [491, 0]
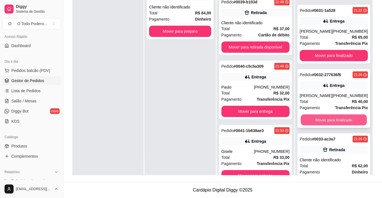
click at [321, 118] on button "Mover para finalizado" at bounding box center [334, 120] width 66 height 11
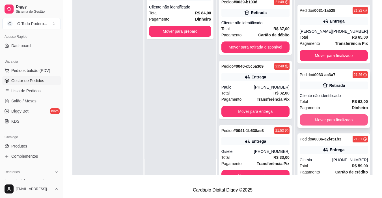
scroll to position [516, 0]
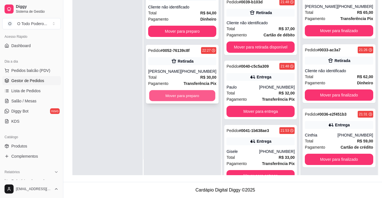
click at [173, 97] on button "Mover para preparo" at bounding box center [182, 95] width 66 height 11
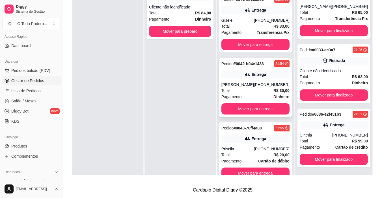
scroll to position [254, 0]
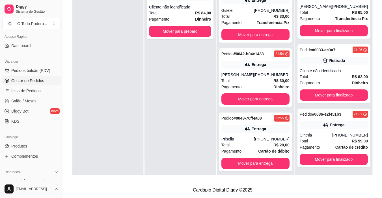
click at [170, 106] on div "Pedido # 0050-8d52f 22:20 Comer no local Cliente não identificado Total R$ 84,0…" at bounding box center [179, 76] width 71 height 198
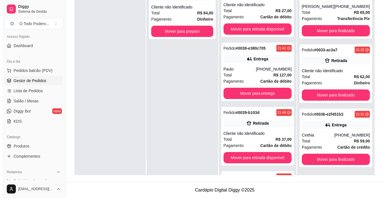
scroll to position [0, 0]
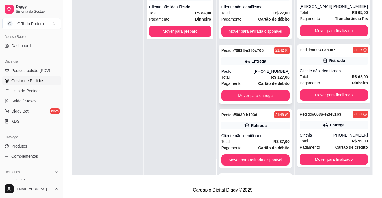
click at [258, 72] on div "[PHONE_NUMBER]" at bounding box center [272, 72] width 36 height 6
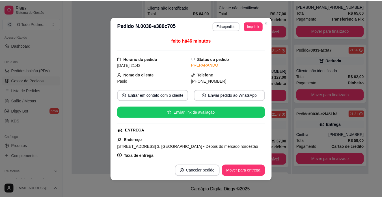
scroll to position [141, 0]
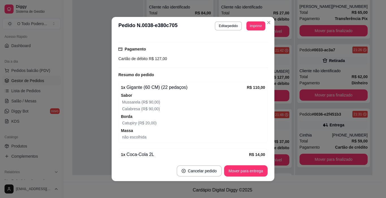
click at [252, 164] on footer "Cancelar pedido Mover para entrega" at bounding box center [193, 171] width 163 height 20
click at [253, 167] on button "Mover para entrega" at bounding box center [246, 171] width 44 height 11
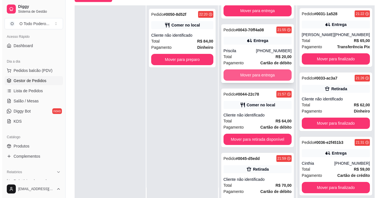
scroll to position [339, 0]
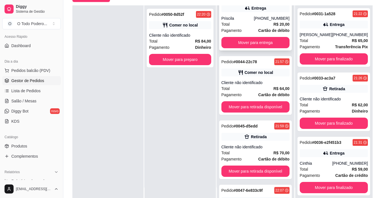
click at [259, 95] on strong "Cartão de débito" at bounding box center [273, 95] width 31 height 5
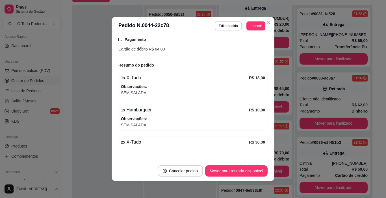
scroll to position [89, 0]
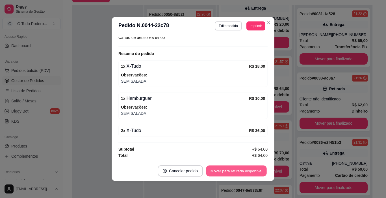
click at [244, 171] on button "Mover para retirada disponível" at bounding box center [236, 171] width 61 height 11
click at [244, 171] on button "Mover para finalizado" at bounding box center [244, 171] width 47 height 11
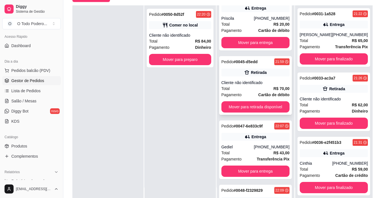
click at [269, 80] on div "Pedido # 0045-d5edd 21:59 Retirada Cliente não identificado Total R$ 70,00 Paga…" at bounding box center [255, 85] width 73 height 59
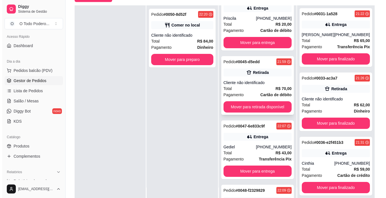
scroll to position [368, 0]
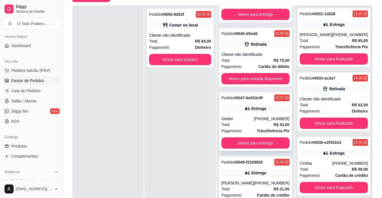
click at [250, 103] on div "Pedido # 0047-6e833c9f 22:07 Entrega Gediel [PHONE_NUMBER] Total R$ 43,00 Pagam…" at bounding box center [255, 121] width 73 height 59
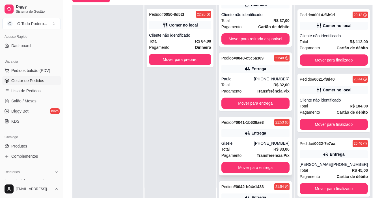
scroll to position [85, 0]
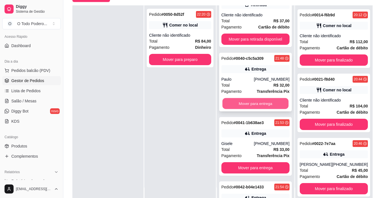
click at [252, 104] on button "Mover para entrega" at bounding box center [255, 103] width 66 height 11
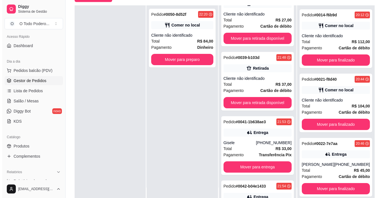
scroll to position [0, 0]
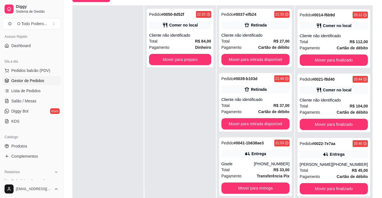
click at [252, 104] on div "Total R$ 37,00" at bounding box center [255, 106] width 68 height 6
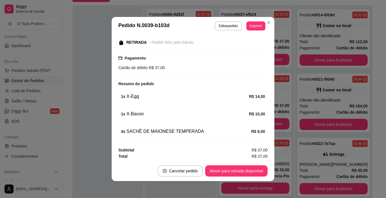
scroll to position [60, 0]
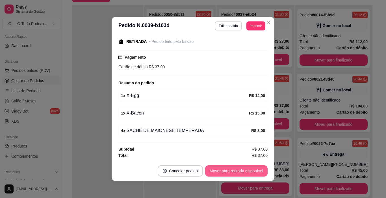
click at [250, 169] on button "Mover para retirada disponível" at bounding box center [236, 171] width 62 height 11
click at [250, 169] on button "Mover para finalizado" at bounding box center [244, 171] width 47 height 11
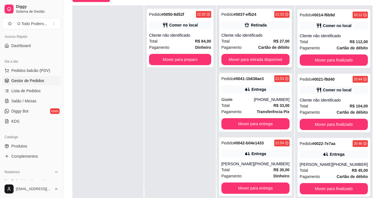
click at [256, 41] on div "Total R$ 27,00" at bounding box center [255, 41] width 68 height 6
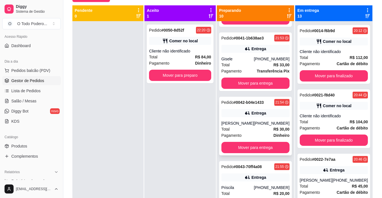
scroll to position [85, 0]
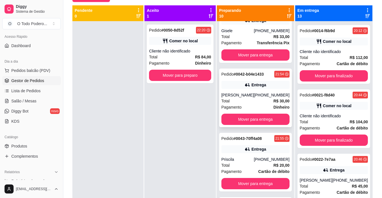
click at [248, 82] on icon at bounding box center [248, 85] width 6 height 6
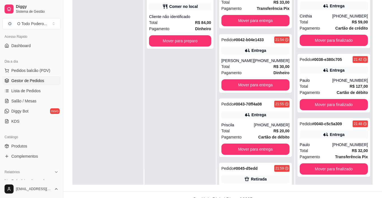
scroll to position [86, 0]
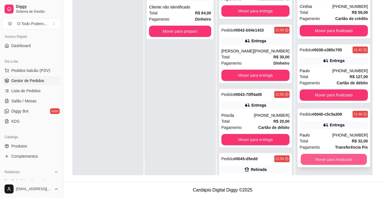
click at [340, 163] on button "Mover para finalizado" at bounding box center [334, 159] width 66 height 11
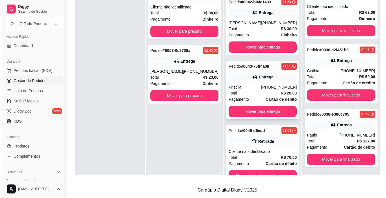
scroll to position [141, 0]
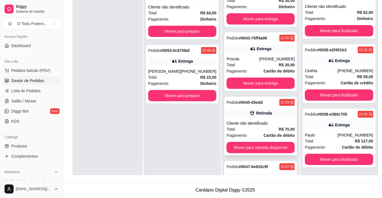
click at [264, 115] on div "Retirada" at bounding box center [264, 114] width 16 height 6
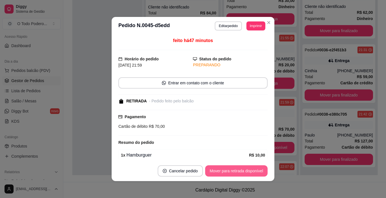
click at [254, 169] on button "Mover para retirada disponível" at bounding box center [236, 171] width 62 height 11
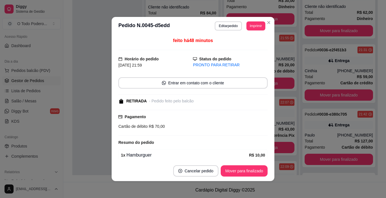
scroll to position [645, 0]
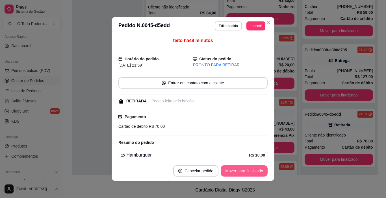
click at [254, 169] on button "Mover para finalizado" at bounding box center [244, 171] width 47 height 11
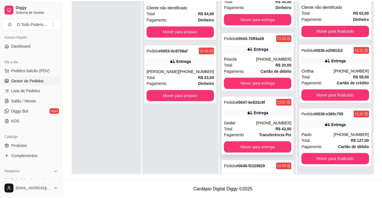
scroll to position [581, 0]
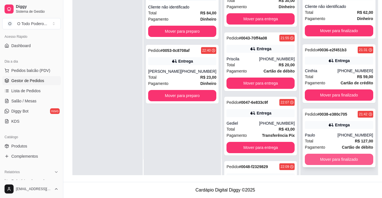
click at [340, 163] on button "Mover para finalizado" at bounding box center [339, 159] width 68 height 11
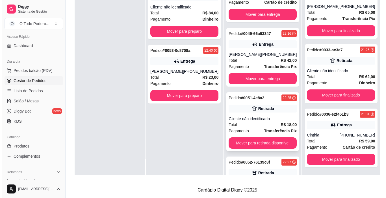
scroll to position [368, 0]
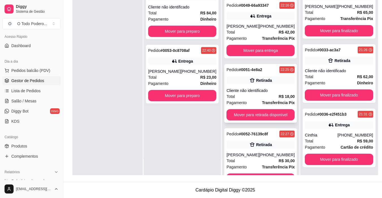
click at [249, 99] on div "Total R$ 18,00" at bounding box center [260, 97] width 68 height 6
click at [271, 144] on div "Retirada" at bounding box center [260, 145] width 68 height 8
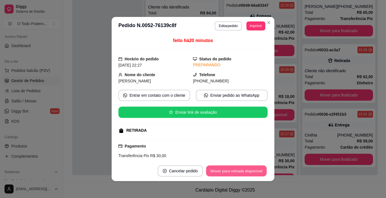
click at [256, 166] on button "Mover para retirada disponível" at bounding box center [236, 171] width 61 height 11
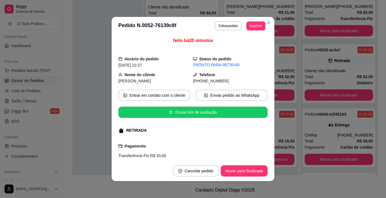
scroll to position [323, 0]
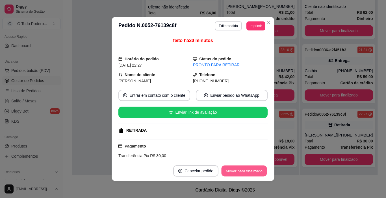
click at [256, 166] on button "Mover para finalizado" at bounding box center [245, 171] width 46 height 11
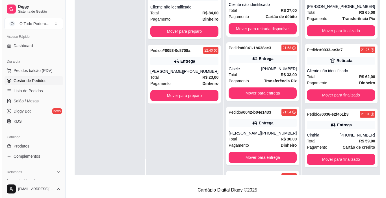
scroll to position [0, 0]
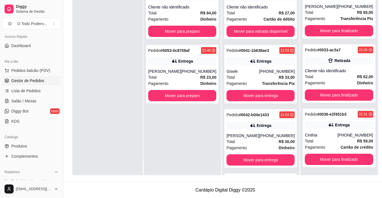
click at [250, 124] on icon at bounding box center [253, 126] width 6 height 6
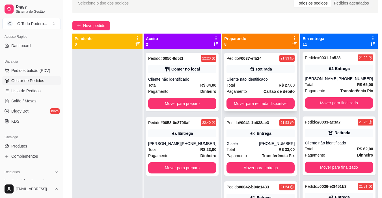
click at [241, 86] on div "Total R$ 27,00" at bounding box center [260, 85] width 68 height 6
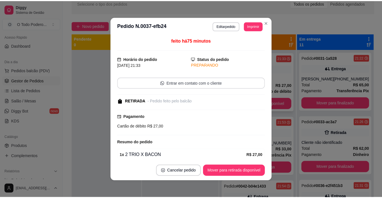
scroll to position [25, 0]
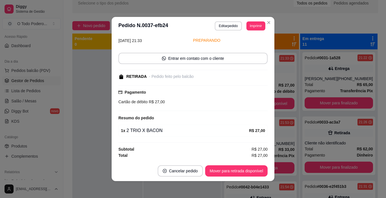
click at [269, 49] on div "feito há 75 minutos Horário do pedido [DATE] 21:33 Status do pedido PREPARANDO …" at bounding box center [193, 98] width 163 height 126
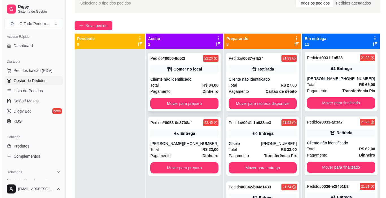
scroll to position [0, 0]
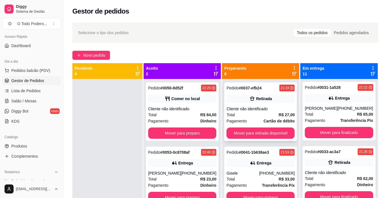
click at [268, 110] on div "Cliente não identificado" at bounding box center [260, 109] width 68 height 6
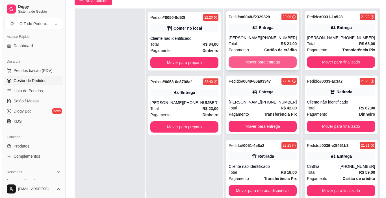
scroll to position [57, 0]
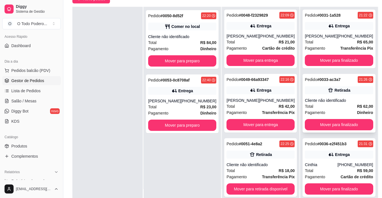
click at [332, 104] on div "Total R$ 62,00" at bounding box center [339, 106] width 68 height 6
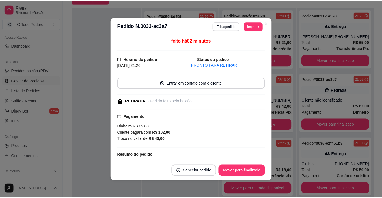
scroll to position [61, 0]
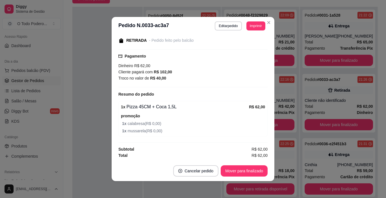
click at [271, 91] on div "feito há 82 minutos Horário do pedido [DATE] 21:26 Status do pedido PRONTO PARA…" at bounding box center [193, 98] width 163 height 126
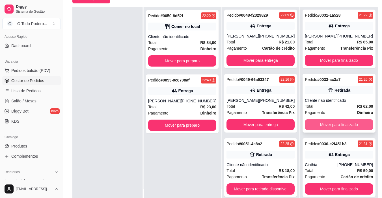
click at [341, 127] on button "Mover para finalizado" at bounding box center [339, 124] width 68 height 11
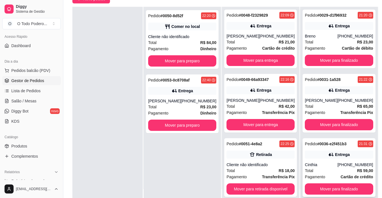
scroll to position [85, 0]
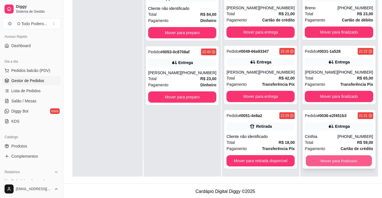
click at [330, 165] on button "Mover para finalizado" at bounding box center [339, 161] width 66 height 11
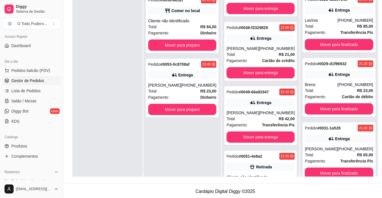
scroll to position [0, 0]
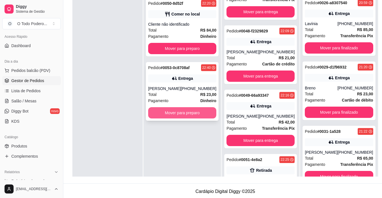
click at [166, 109] on button "Mover para preparo" at bounding box center [182, 112] width 68 height 11
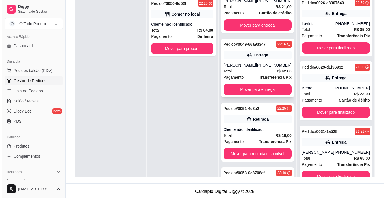
scroll to position [351, 0]
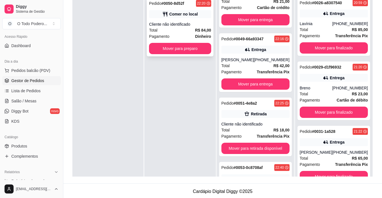
click at [213, 8] on div "Pedido # 0050-8d52f 22:20 Comer no local Cliente não identificado Total R$ 84,0…" at bounding box center [180, 27] width 66 height 59
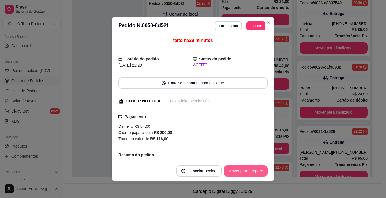
click at [254, 170] on button "Mover para preparo" at bounding box center [246, 171] width 44 height 11
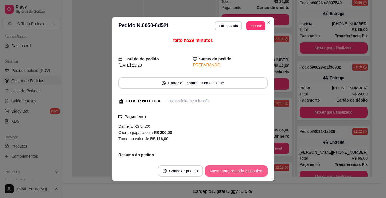
click at [254, 170] on button "Mover para retirada disponível" at bounding box center [236, 171] width 62 height 11
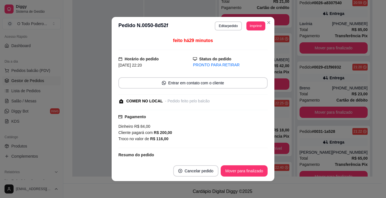
scroll to position [452, 0]
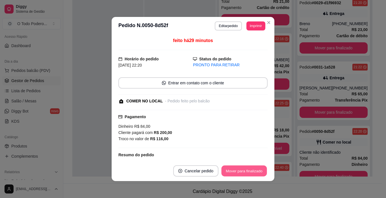
click at [254, 170] on button "Mover para finalizado" at bounding box center [245, 171] width 46 height 11
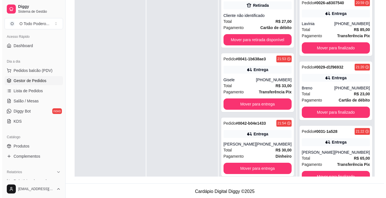
scroll to position [0, 0]
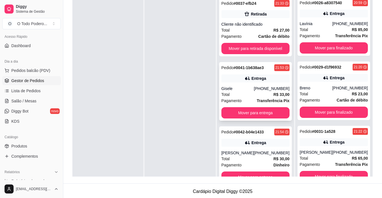
click at [237, 93] on div "Total R$ 33,00" at bounding box center [255, 95] width 68 height 6
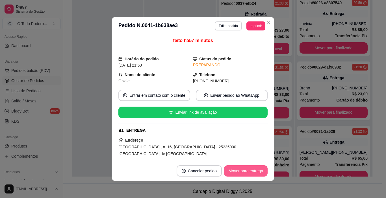
click at [261, 172] on button "Mover para entrega" at bounding box center [246, 171] width 44 height 11
click at [261, 172] on button "Mover para finalizado" at bounding box center [244, 171] width 47 height 11
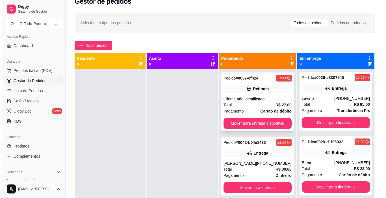
scroll to position [0, 0]
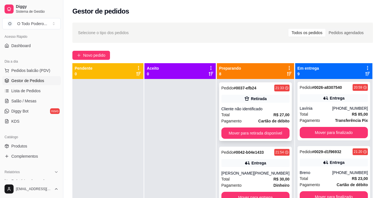
click at [246, 107] on div "Cliente não identificado" at bounding box center [255, 109] width 68 height 6
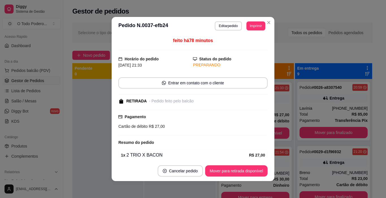
scroll to position [25, 0]
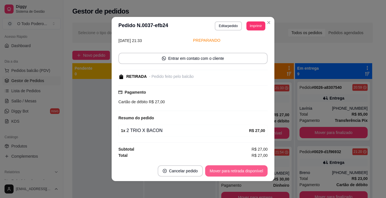
click at [253, 171] on button "Mover para retirada disponível" at bounding box center [236, 171] width 62 height 11
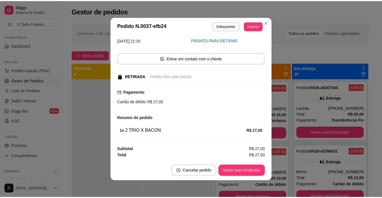
scroll to position [452, 0]
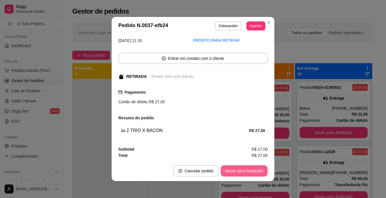
click at [253, 171] on button "Mover para finalizado" at bounding box center [244, 171] width 47 height 11
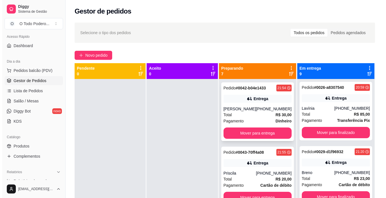
scroll to position [28, 0]
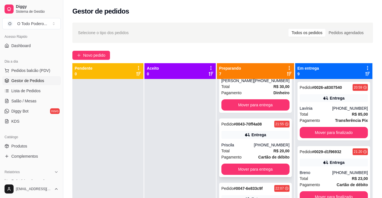
click at [285, 145] on div "[PHONE_NUMBER]" at bounding box center [272, 145] width 36 height 6
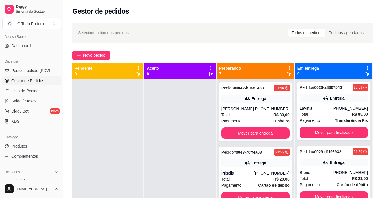
click at [364, 40] on div "Selecione o tipo dos pedidos Todos os pedidos Pedidos agendados" at bounding box center [222, 33] width 301 height 20
click at [229, 133] on button "Mover para entrega" at bounding box center [255, 133] width 68 height 11
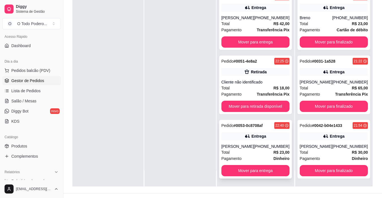
scroll to position [85, 0]
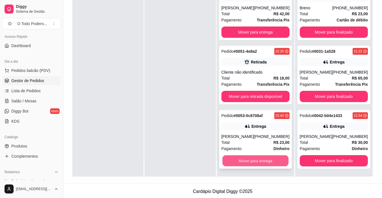
click at [250, 162] on button "Mover para entrega" at bounding box center [255, 161] width 66 height 11
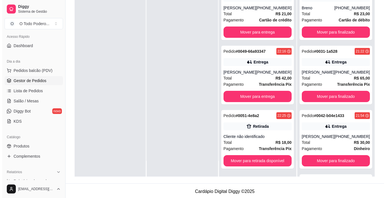
scroll to position [129, 0]
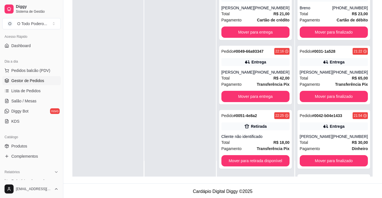
click at [150, 100] on div at bounding box center [179, 78] width 71 height 198
click at [279, 140] on span "R$ 18,00" at bounding box center [281, 143] width 16 height 6
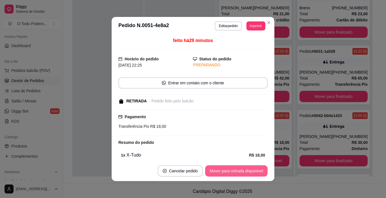
click at [259, 176] on button "Mover para retirada disponível" at bounding box center [236, 171] width 62 height 11
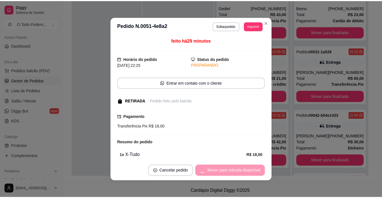
scroll to position [65, 0]
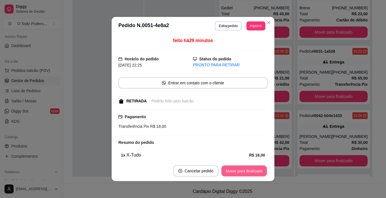
click at [258, 175] on button "Mover para finalizado" at bounding box center [245, 171] width 46 height 11
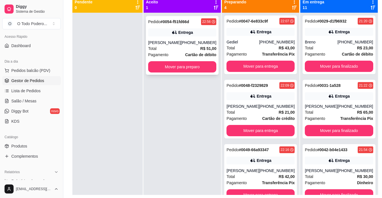
scroll to position [57, 0]
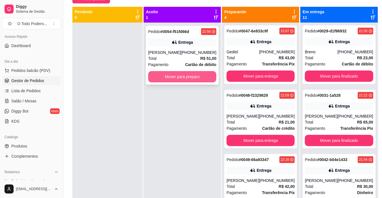
click at [204, 73] on button "Mover para preparo" at bounding box center [182, 76] width 68 height 11
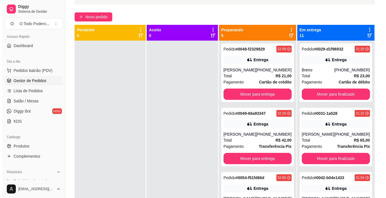
scroll to position [28, 0]
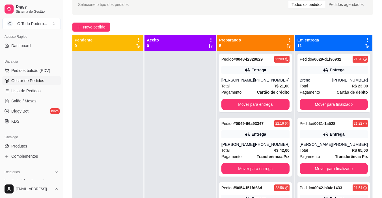
click at [90, 24] on span "Novo pedido" at bounding box center [94, 27] width 22 height 6
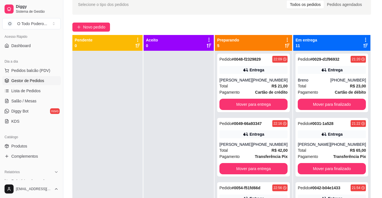
click at [93, 29] on div "Promoções SACHÊ DE MAIONESE TEMPERADA Pizzas Hamburguers Açaí Bebidas Porções S…" at bounding box center [131, 28] width 249 height 44
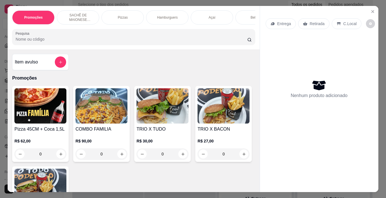
click at [30, 100] on img at bounding box center [40, 105] width 52 height 35
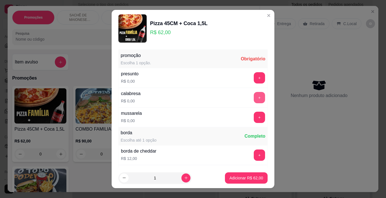
click at [254, 101] on button "+" at bounding box center [259, 97] width 11 height 11
click at [254, 113] on button "+" at bounding box center [259, 117] width 11 height 11
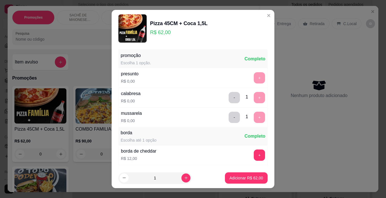
scroll to position [59, 0]
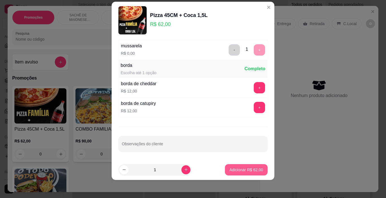
click at [253, 165] on button "Adicionar R$ 62,00" at bounding box center [246, 170] width 43 height 11
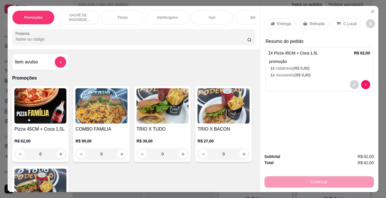
click at [171, 18] on p "Hamburguers" at bounding box center [167, 17] width 21 height 5
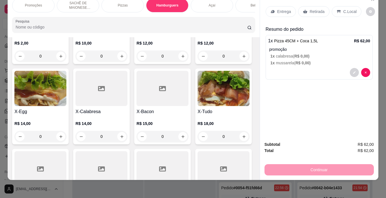
scroll to position [470, 0]
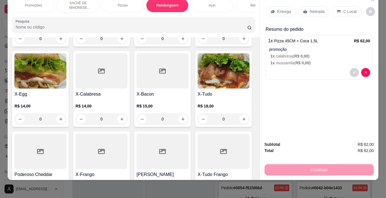
click at [198, 89] on img at bounding box center [224, 70] width 52 height 35
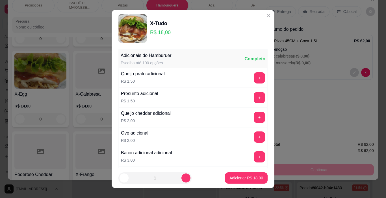
scroll to position [101, 0]
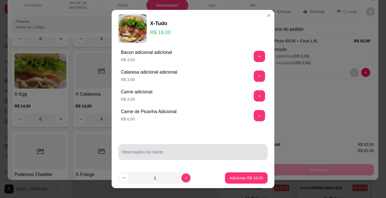
click at [184, 147] on div at bounding box center [193, 152] width 142 height 11
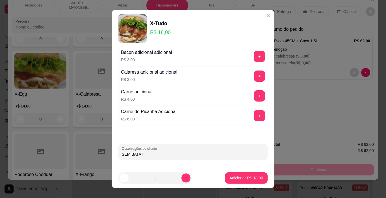
type input "SEM BATATA"
click at [254, 176] on p "Adicionar R$ 18,00" at bounding box center [247, 179] width 34 height 6
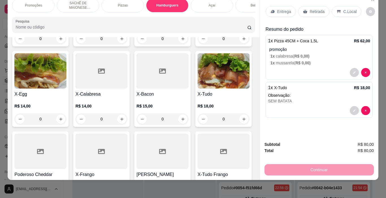
click at [339, 2] on div "Entrega Retirada C.Local" at bounding box center [319, 12] width 107 height 20
click at [344, 9] on p "C.Local" at bounding box center [350, 12] width 13 height 6
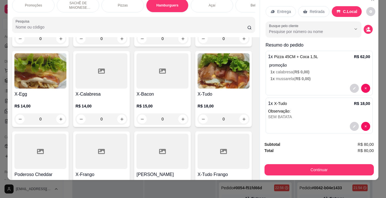
click at [352, 154] on div "Subtotal R$ 80,00 Total R$ 80,00 Continuar" at bounding box center [319, 159] width 109 height 34
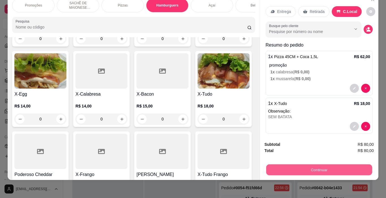
click at [364, 166] on button "Continuar" at bounding box center [319, 170] width 106 height 11
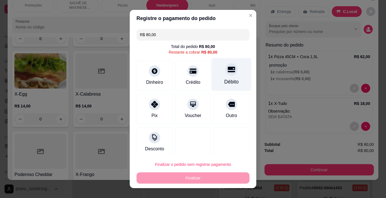
click at [212, 79] on div "Débito" at bounding box center [232, 74] width 40 height 33
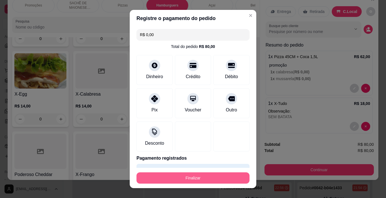
click at [238, 179] on button "Finalizar" at bounding box center [193, 178] width 113 height 11
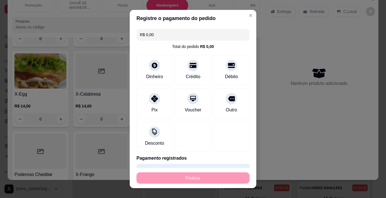
type input "-R$ 80,00"
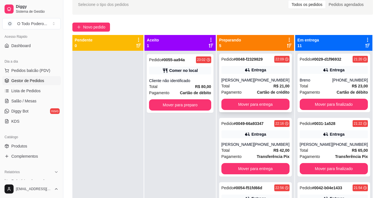
click at [233, 57] on span "Pedido" at bounding box center [227, 59] width 12 height 5
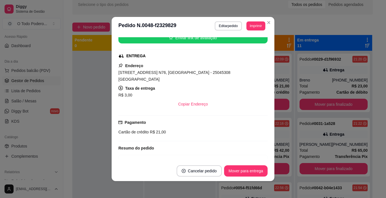
scroll to position [98, 0]
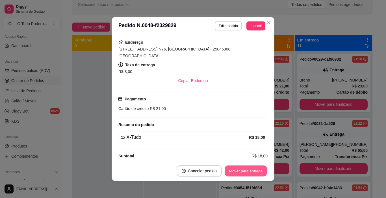
click at [257, 173] on button "Mover para entrega" at bounding box center [246, 171] width 42 height 11
click at [251, 171] on button "Mover para finalizado" at bounding box center [244, 171] width 47 height 11
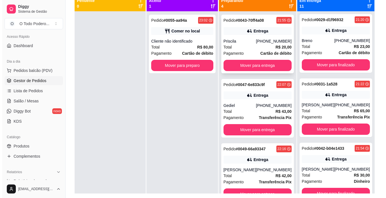
scroll to position [58, 0]
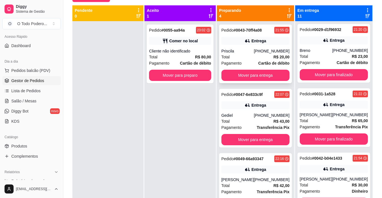
click at [237, 65] on span "Pagamento" at bounding box center [231, 63] width 20 height 6
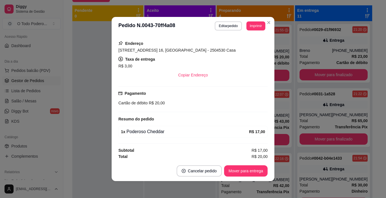
scroll to position [98, 0]
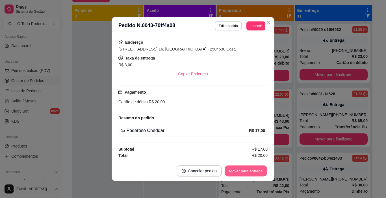
click at [256, 170] on button "Mover para entrega" at bounding box center [246, 171] width 42 height 11
click at [256, 170] on button "Mover para finalizado" at bounding box center [245, 171] width 46 height 11
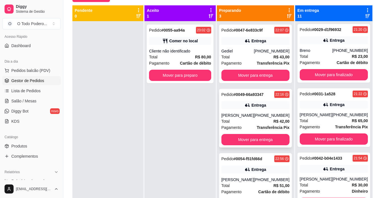
click at [250, 111] on div "Pedido # 0049-66a93347 22:16 Entrega [PERSON_NAME] [PHONE_NUMBER] Total R$ 42,0…" at bounding box center [255, 118] width 73 height 59
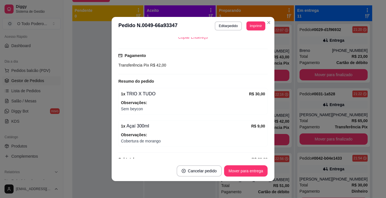
scroll to position [145, 0]
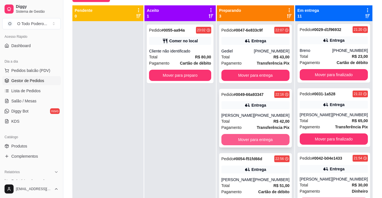
click at [282, 140] on button "Mover para entrega" at bounding box center [255, 139] width 68 height 11
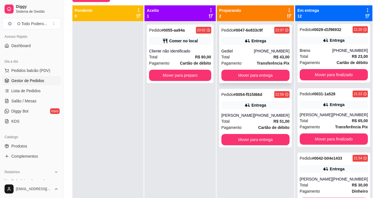
click at [260, 64] on strong "Transferência Pix" at bounding box center [273, 63] width 33 height 5
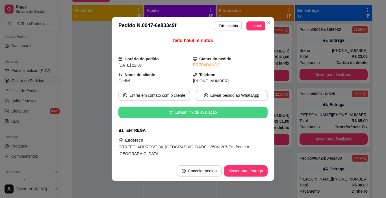
scroll to position [140, 0]
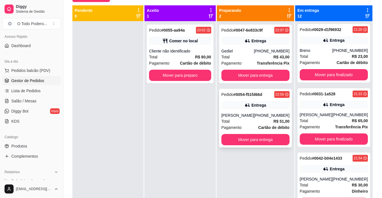
click at [273, 112] on div "Pedido # 0054-f51fd66d 22:56 Entrega [PERSON_NAME] [PHONE_NUMBER] Total R$ 51,0…" at bounding box center [255, 118] width 73 height 59
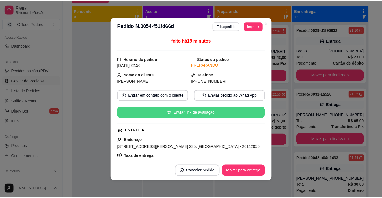
scroll to position [113, 0]
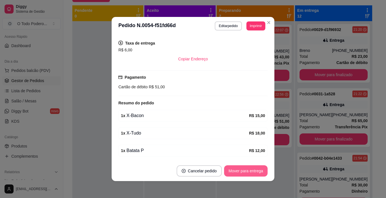
click at [233, 169] on button "Mover para entrega" at bounding box center [246, 171] width 44 height 11
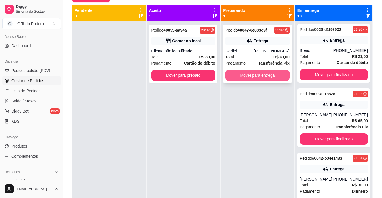
click at [248, 73] on button "Mover para entrega" at bounding box center [257, 75] width 64 height 11
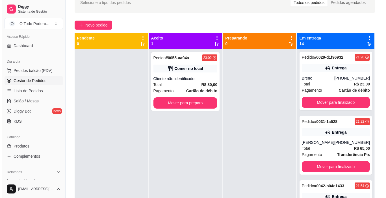
scroll to position [0, 0]
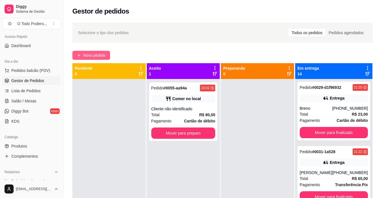
click at [88, 59] on button "Novo pedido" at bounding box center [91, 55] width 38 height 9
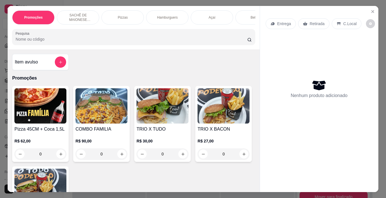
click at [158, 18] on p "Hamburguers" at bounding box center [167, 17] width 21 height 5
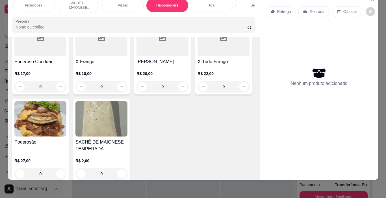
scroll to position [555, 0]
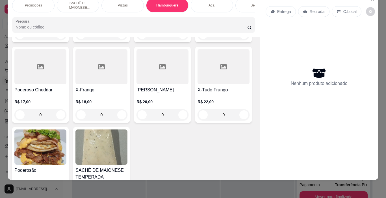
click at [198, 40] on div "R$ 18,00 0" at bounding box center [224, 26] width 52 height 27
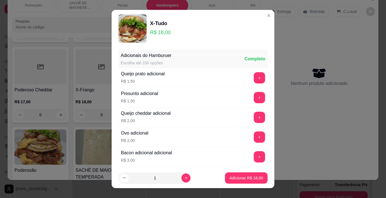
scroll to position [85, 0]
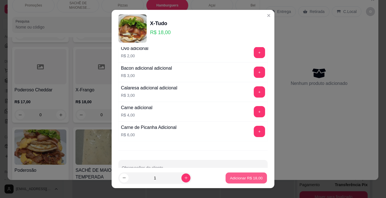
click at [230, 180] on p "Adicionar R$ 18,00" at bounding box center [246, 178] width 33 height 5
type input "1"
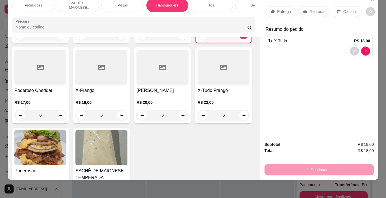
click at [312, 9] on p "Retirada" at bounding box center [317, 12] width 15 height 6
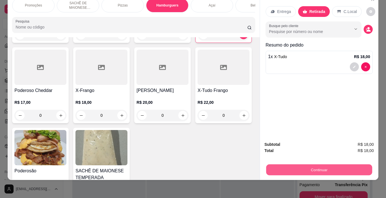
click at [278, 169] on button "Continuar" at bounding box center [319, 170] width 106 height 11
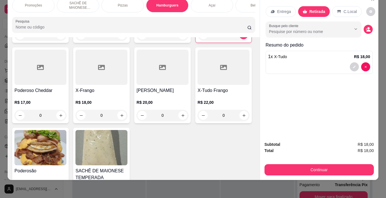
scroll to position [0, 112]
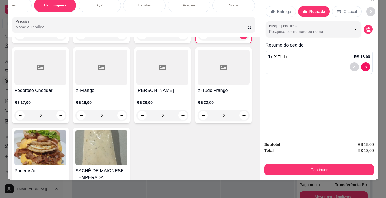
click at [218, 5] on div "Sucos" at bounding box center [234, 5] width 42 height 14
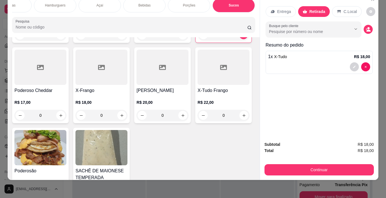
scroll to position [1774, 0]
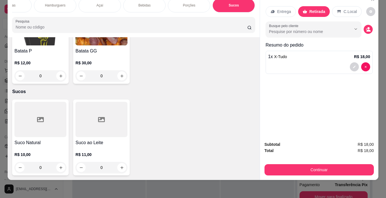
click at [81, 105] on div at bounding box center [101, 119] width 52 height 35
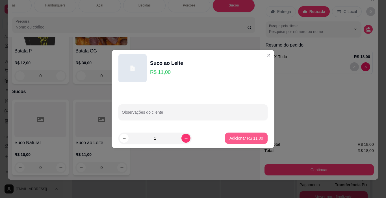
click at [236, 143] on button "Adicionar R$ 11,00" at bounding box center [246, 138] width 43 height 11
type input "1"
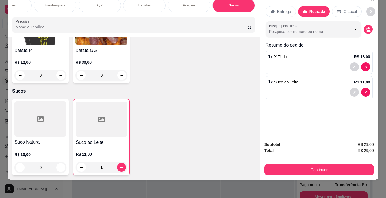
click at [141, 5] on div "Bebidas" at bounding box center [144, 5] width 42 height 14
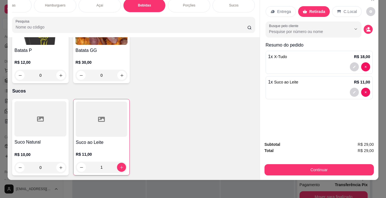
scroll to position [986, 0]
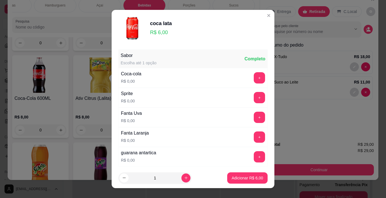
click at [255, 173] on button "Adicionar R$ 6,00" at bounding box center [247, 178] width 40 height 11
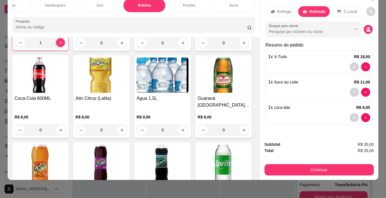
type input "1"
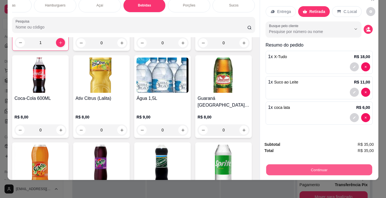
click at [344, 165] on button "Continuar" at bounding box center [319, 170] width 106 height 11
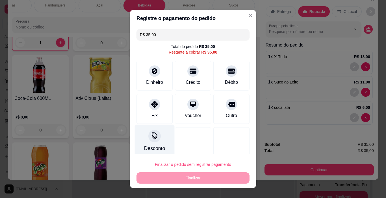
drag, startPoint x: 145, startPoint y: 118, endPoint x: 145, endPoint y: 128, distance: 9.3
click at [145, 128] on div "R$ 35,00 Total do pedido R$ 35,00 Restante a cobrar R$ 35,00 Dinheiro Crédito D…" at bounding box center [193, 91] width 127 height 128
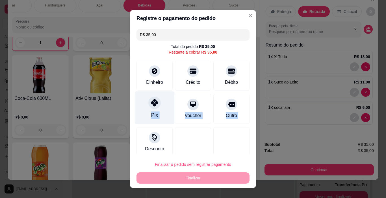
click at [139, 107] on div "Pix" at bounding box center [155, 108] width 40 height 33
type input "R$ 0,00"
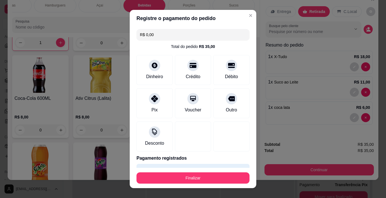
click at [211, 172] on footer "Finalizar" at bounding box center [193, 178] width 127 height 20
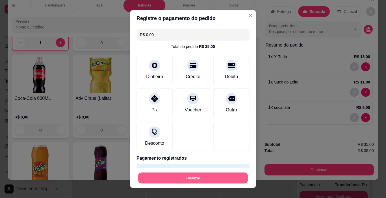
click at [219, 176] on button "Finalizar" at bounding box center [193, 178] width 110 height 11
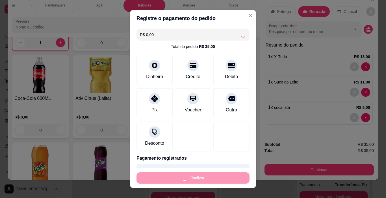
type input "0"
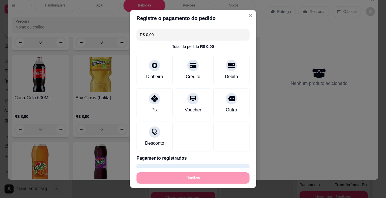
type input "-R$ 35,00"
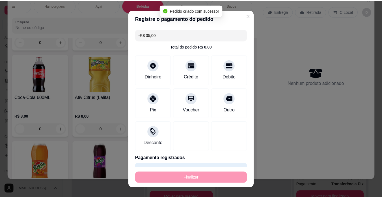
scroll to position [985, 0]
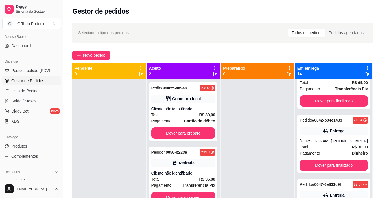
scroll to position [593, 0]
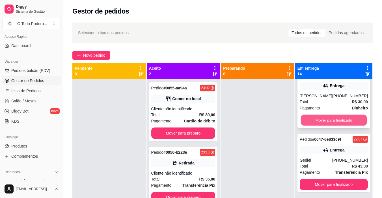
click at [337, 120] on button "Mover para finalizado" at bounding box center [334, 120] width 66 height 11
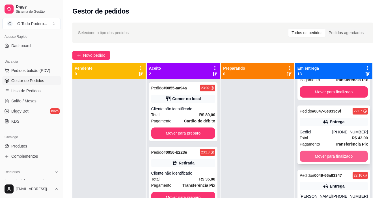
click at [332, 159] on button "Mover para finalizado" at bounding box center [334, 156] width 68 height 11
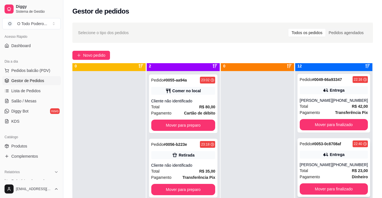
scroll to position [16, 0]
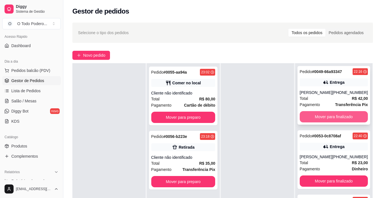
click at [323, 118] on button "Mover para finalizado" at bounding box center [334, 116] width 68 height 11
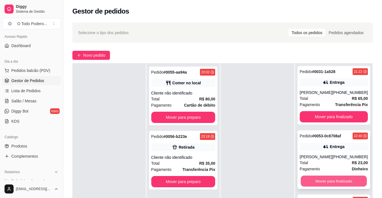
click at [351, 180] on button "Mover para finalizado" at bounding box center [334, 181] width 66 height 11
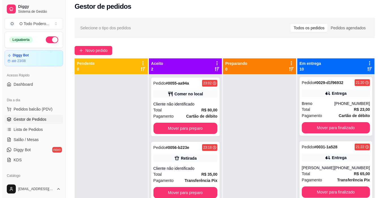
scroll to position [0, 0]
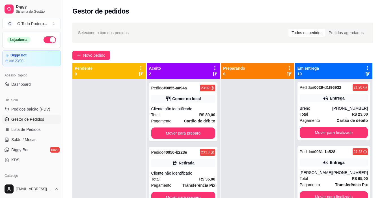
click at [98, 60] on div "Selecione o tipo dos pedidos Todos os pedidos Pedidos agendados Novo pedido Pen…" at bounding box center [222, 143] width 319 height 249
click at [96, 59] on button "Novo pedido" at bounding box center [91, 55] width 38 height 9
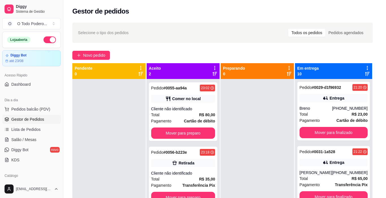
click at [167, 16] on p "Hamburguers" at bounding box center [167, 17] width 21 height 5
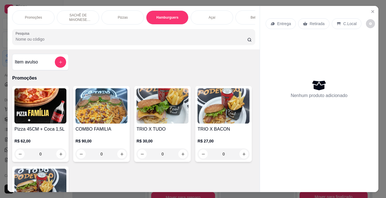
scroll to position [14, 0]
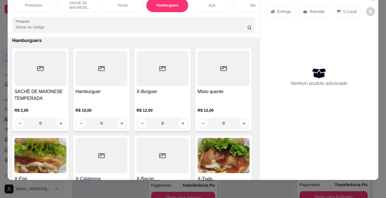
click at [75, 102] on div "R$ 10,00 0" at bounding box center [101, 115] width 52 height 27
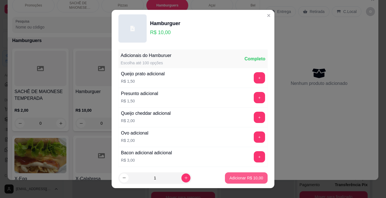
click at [250, 180] on p "Adicionar R$ 10,00" at bounding box center [247, 179] width 34 height 6
type input "1"
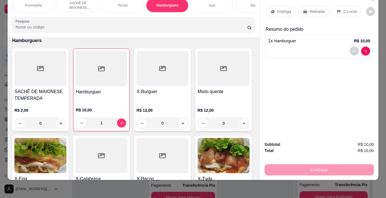
click at [170, 92] on h4 "X-Burguer" at bounding box center [163, 91] width 52 height 7
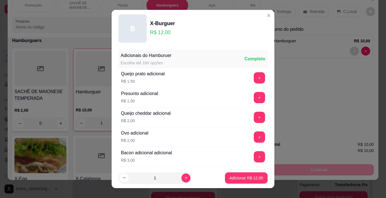
click at [232, 178] on p "Adicionar R$ 12,00" at bounding box center [247, 179] width 34 height 6
type input "1"
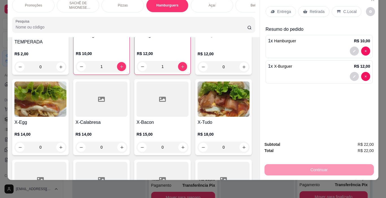
scroll to position [498, 0]
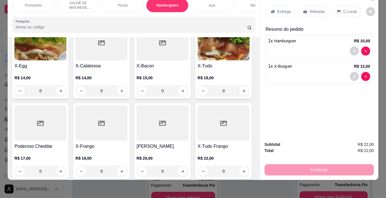
click at [198, 61] on img at bounding box center [224, 42] width 52 height 35
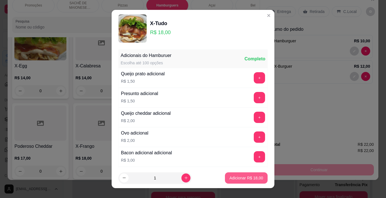
click at [243, 185] on footer "1 Adicionar R$ 18,00" at bounding box center [193, 178] width 163 height 20
click at [241, 175] on button "Adicionar R$ 18,00" at bounding box center [246, 178] width 43 height 11
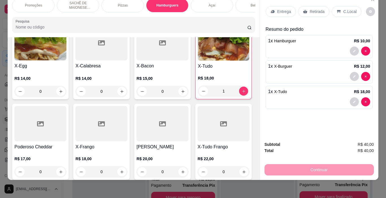
type input "1"
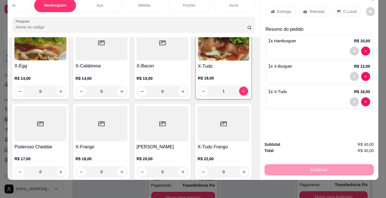
click at [183, 3] on p "Porções" at bounding box center [189, 5] width 12 height 5
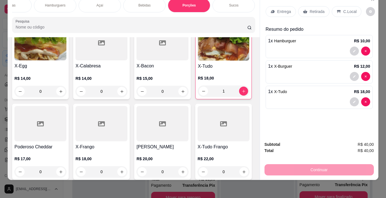
scroll to position [1729, 0]
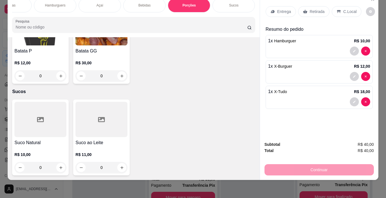
click at [52, 55] on h4 "Batata P" at bounding box center [40, 51] width 52 height 7
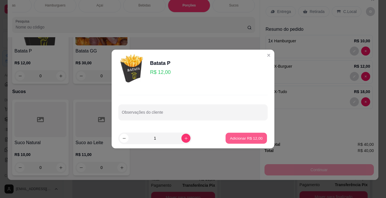
click at [243, 134] on button "Adicionar R$ 12,00" at bounding box center [247, 138] width 42 height 11
type input "1"
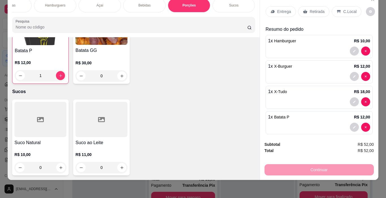
click at [339, 7] on div "C.Local" at bounding box center [347, 11] width 30 height 11
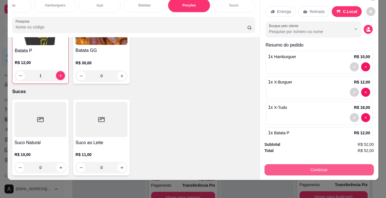
click at [304, 170] on button "Continuar" at bounding box center [319, 170] width 109 height 11
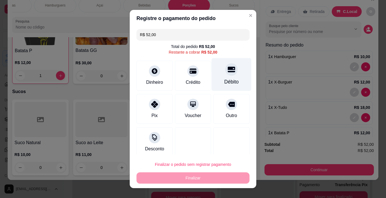
click at [227, 84] on div "Débito" at bounding box center [231, 81] width 14 height 7
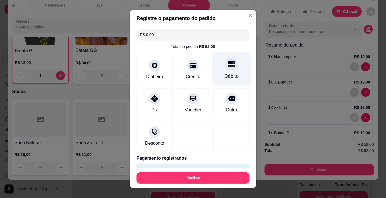
type input "R$ 0,00"
click at [234, 185] on footer "Finalizar" at bounding box center [193, 178] width 127 height 20
click at [232, 181] on button "Finalizar" at bounding box center [193, 178] width 113 height 11
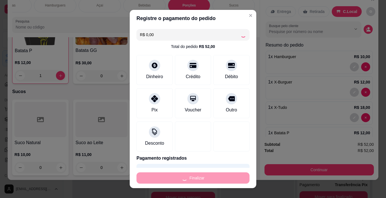
type input "0"
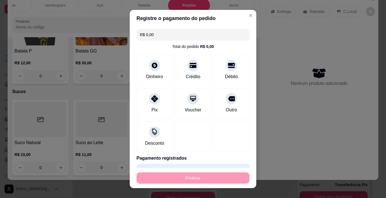
type input "-R$ 52,00"
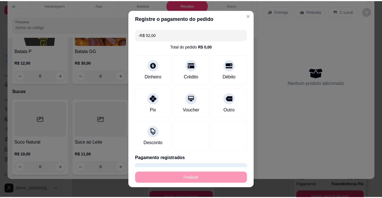
scroll to position [1729, 0]
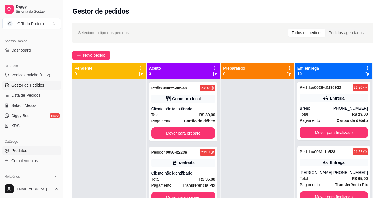
scroll to position [57, 0]
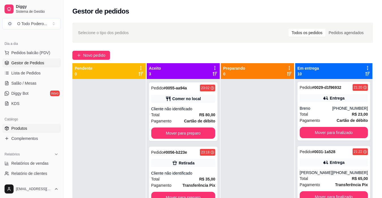
click at [22, 132] on link "Produtos" at bounding box center [31, 128] width 59 height 9
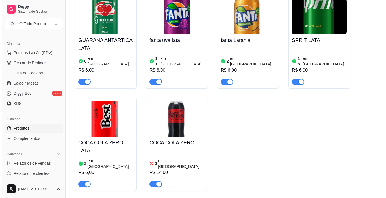
scroll to position [2149, 0]
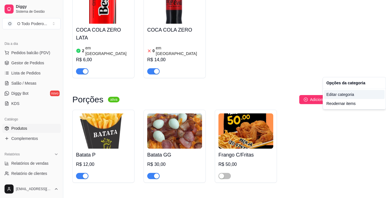
click at [358, 95] on div "Editar categoria" at bounding box center [354, 94] width 61 height 9
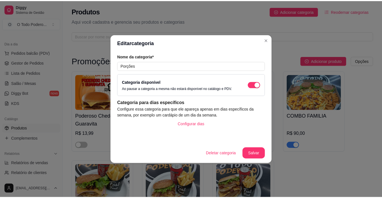
scroll to position [2121, 0]
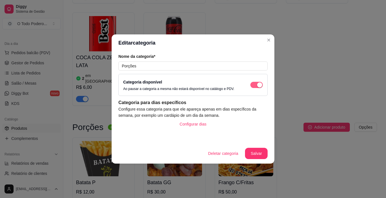
click at [254, 88] on span "button" at bounding box center [256, 85] width 12 height 6
click at [259, 156] on button "Salvar" at bounding box center [256, 153] width 22 height 11
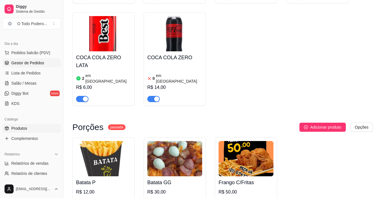
click at [31, 67] on link "Gestor de Pedidos" at bounding box center [31, 63] width 59 height 9
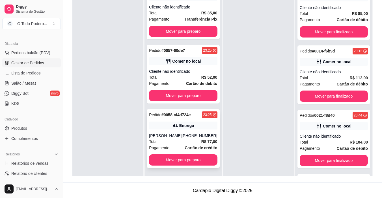
scroll to position [86, 0]
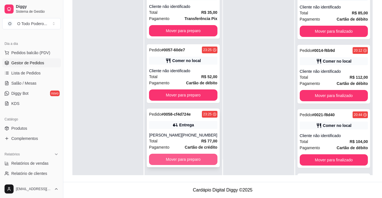
click at [176, 160] on button "Mover para preparo" at bounding box center [183, 159] width 68 height 11
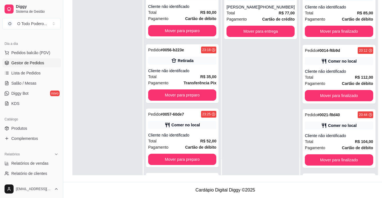
scroll to position [65, 0]
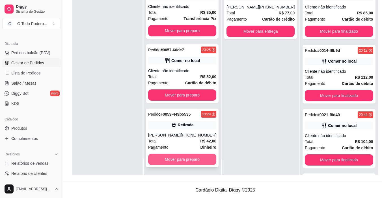
click at [171, 165] on button "Mover para preparo" at bounding box center [182, 159] width 68 height 11
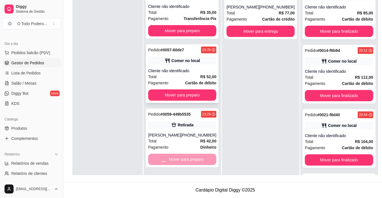
scroll to position [1, 0]
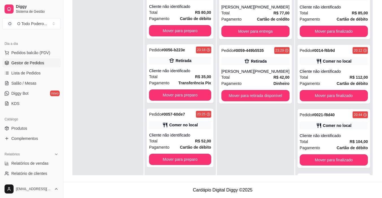
click at [358, 188] on footer "Cardápio Digital Diggy © 2025" at bounding box center [222, 190] width 319 height 16
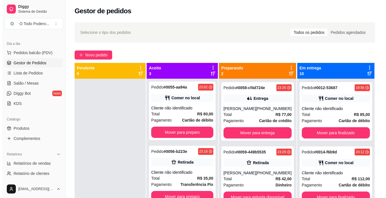
scroll to position [0, 0]
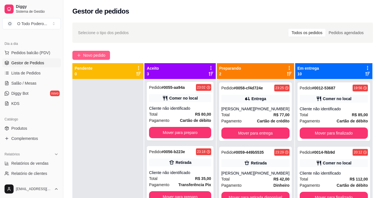
click at [94, 60] on button "Novo pedido" at bounding box center [91, 55] width 38 height 9
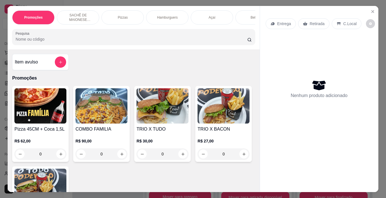
click at [153, 18] on div "Hamburguers" at bounding box center [167, 17] width 42 height 14
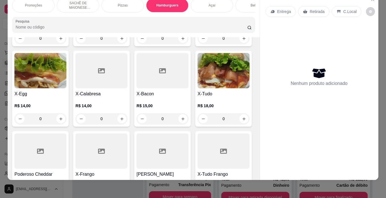
scroll to position [526, 0]
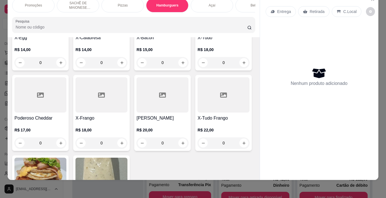
click at [198, 32] on img at bounding box center [224, 14] width 52 height 35
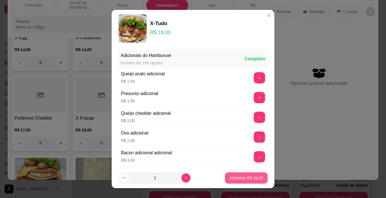
click at [241, 178] on p "Adicionar R$ 18,00" at bounding box center [247, 179] width 34 height 6
type input "1"
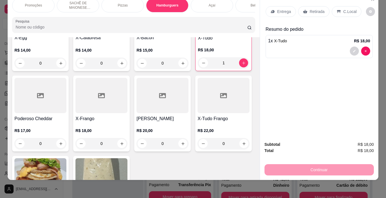
click at [198, 33] on img at bounding box center [223, 14] width 51 height 35
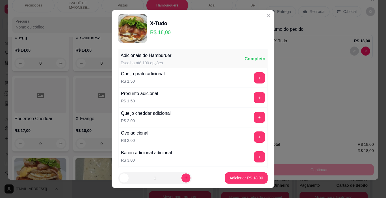
scroll to position [101, 0]
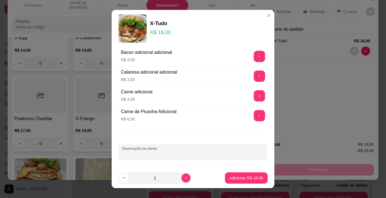
click at [187, 157] on input "Observações do cliente" at bounding box center [193, 155] width 142 height 6
type input "SÓ MAIONESE"
click at [258, 181] on button "Adicionar R$ 18,00" at bounding box center [246, 178] width 43 height 11
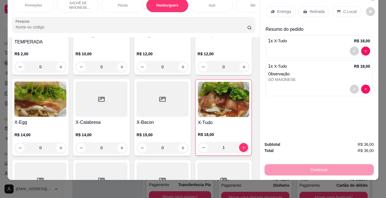
scroll to position [413, 0]
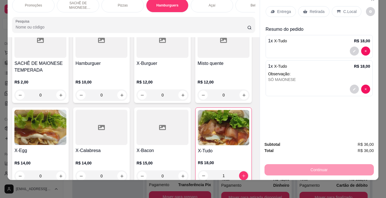
click at [163, 68] on div "X-Burguer" at bounding box center [163, 67] width 52 height 14
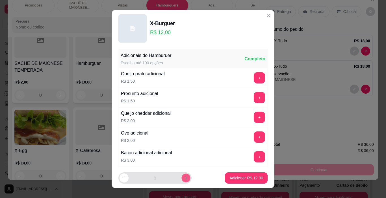
click at [182, 181] on button "increase-product-quantity" at bounding box center [186, 178] width 9 height 9
type input "2"
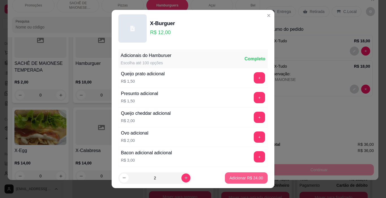
click at [240, 174] on button "Adicionar R$ 24,00" at bounding box center [246, 178] width 43 height 11
type input "2"
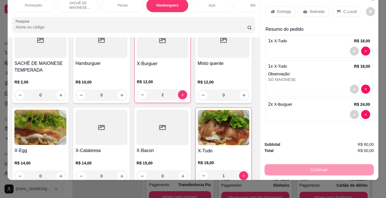
click at [239, 3] on div "Bebidas" at bounding box center [257, 5] width 42 height 14
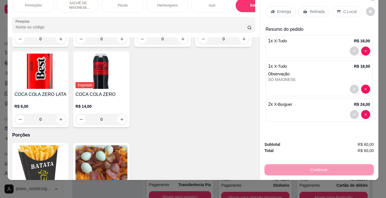
scroll to position [1438, 0]
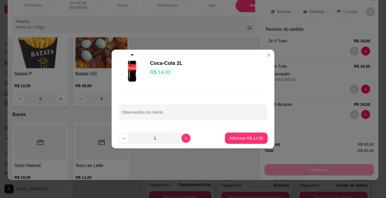
click at [237, 144] on footer "1 Adicionar R$ 14,00" at bounding box center [193, 138] width 163 height 20
click at [247, 140] on p "Adicionar R$ 14,00" at bounding box center [247, 139] width 34 height 6
type input "1"
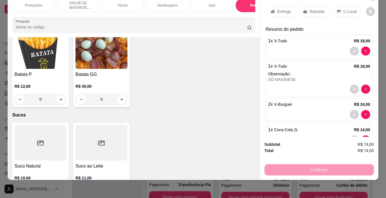
click at [333, 9] on div "C.Local" at bounding box center [347, 11] width 30 height 11
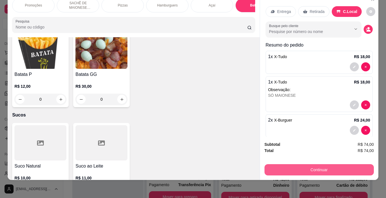
click at [328, 165] on button "Continuar" at bounding box center [319, 170] width 109 height 11
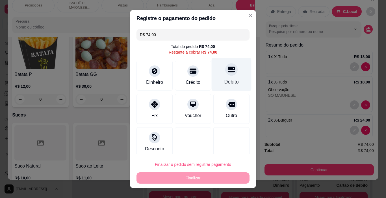
click at [226, 85] on div "Débito" at bounding box center [231, 81] width 14 height 7
type input "R$ 0,00"
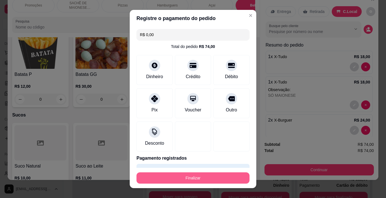
click at [206, 181] on button "Finalizar" at bounding box center [193, 178] width 113 height 11
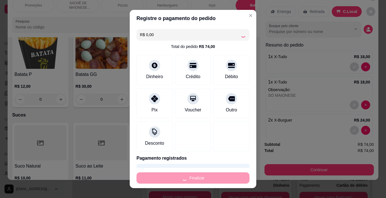
type input "0"
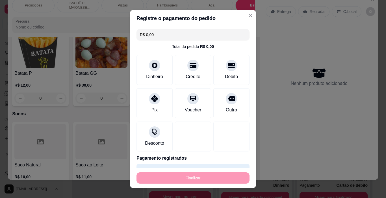
type input "-R$ 74,00"
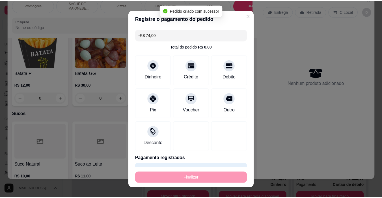
scroll to position [1438, 0]
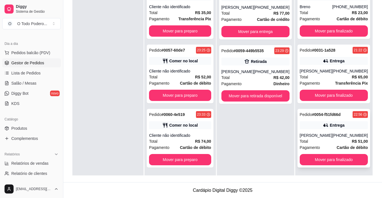
scroll to position [86, 0]
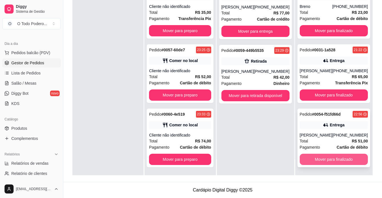
click at [342, 155] on button "Mover para finalizado" at bounding box center [334, 159] width 68 height 11
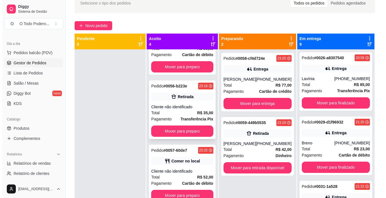
scroll to position [0, 0]
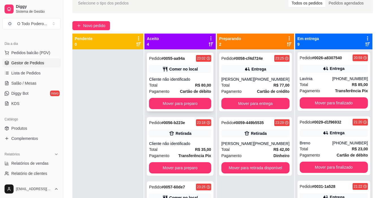
click at [190, 95] on div "Pedido # 0055-aa94a 23:02 Comer no local Cliente não identificado Total R$ 80,0…" at bounding box center [180, 82] width 66 height 59
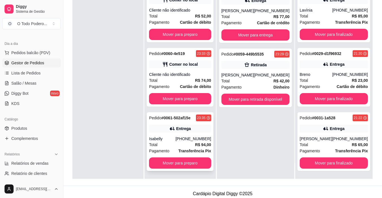
scroll to position [86, 0]
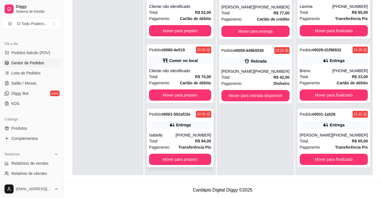
click at [185, 154] on div "Pedido # 0061-502af15e 23:35 Entrega Isabelly [PHONE_NUMBER] Total R$ 94,00 Pag…" at bounding box center [180, 138] width 66 height 59
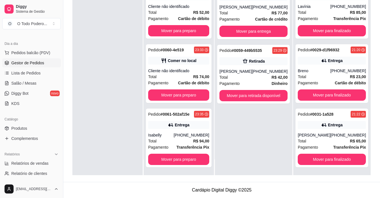
click at [271, 151] on div "feito há 1 minutos Horário do pedido [DATE] 23:35 Status do pedido ACEITO Nome …" at bounding box center [191, 98] width 166 height 129
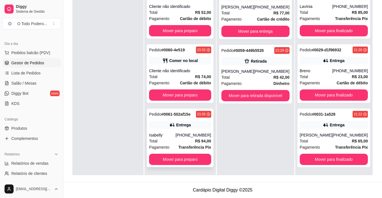
click at [183, 154] on div "Pedido # 0061-502af15e 23:35 Entrega Isabelly [PHONE_NUMBER] Total R$ 94,00 Pag…" at bounding box center [180, 138] width 66 height 59
click at [201, 156] on button "Mover para preparo" at bounding box center [180, 159] width 62 height 11
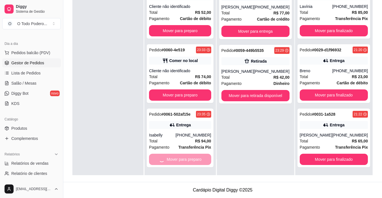
scroll to position [65, 0]
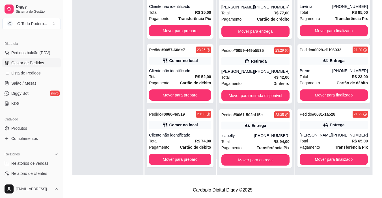
click at [335, 178] on div "Selecione o tipo dos pedidos Todos os pedidos Pedidos agendados Novo pedido Pen…" at bounding box center [222, 57] width 319 height 249
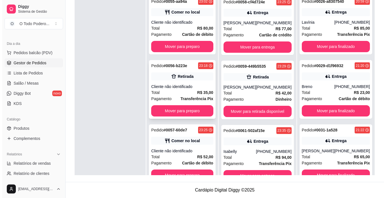
scroll to position [0, 0]
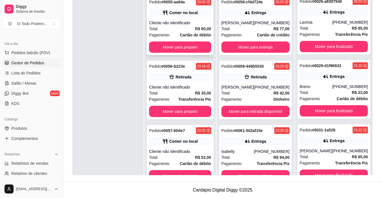
click at [174, 36] on div "Pagamento Cartão de débito" at bounding box center [180, 35] width 62 height 6
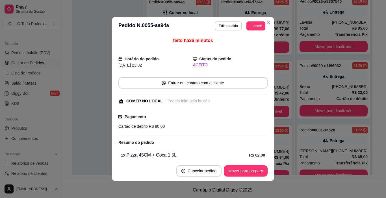
click at [217, 31] on header "**********" at bounding box center [193, 26] width 163 height 18
click at [217, 29] on button "Editar pedido" at bounding box center [228, 25] width 27 height 9
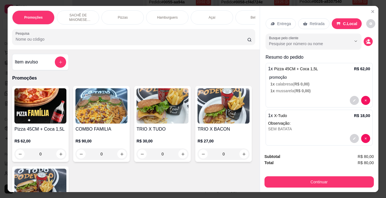
click at [183, 14] on div "Hamburguers" at bounding box center [167, 17] width 42 height 14
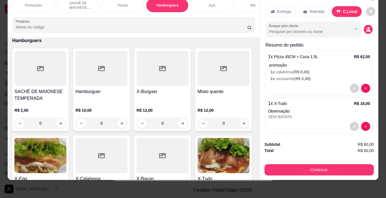
scroll to position [470, 0]
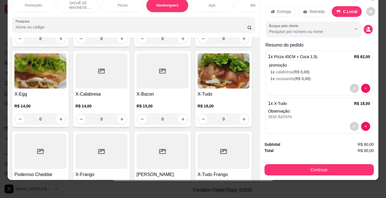
click at [66, 106] on p "R$ 14,00" at bounding box center [40, 106] width 52 height 6
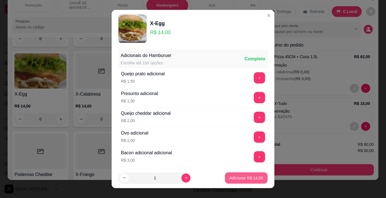
click at [251, 178] on p "Adicionar R$ 14,00" at bounding box center [247, 179] width 34 height 6
type input "1"
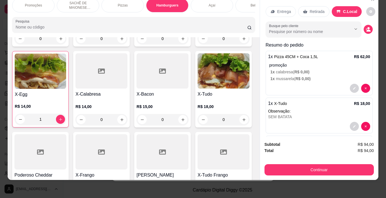
click at [236, 4] on div "Bebidas" at bounding box center [257, 5] width 42 height 14
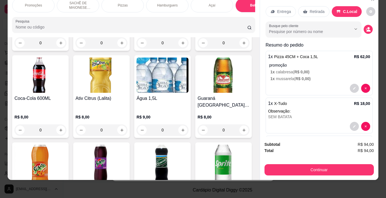
scroll to position [0, 112]
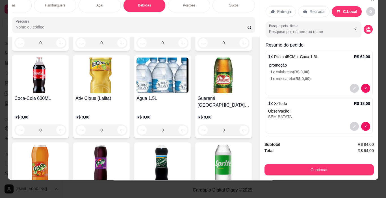
click at [230, 3] on p "Sucos" at bounding box center [233, 5] width 9 height 5
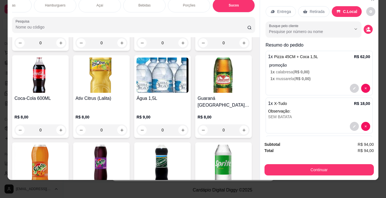
scroll to position [1774, 0]
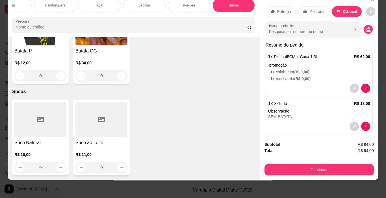
click at [77, 120] on div at bounding box center [101, 119] width 52 height 35
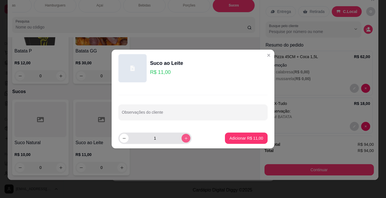
click at [184, 137] on icon "increase-product-quantity" at bounding box center [186, 139] width 4 height 4
type input "2"
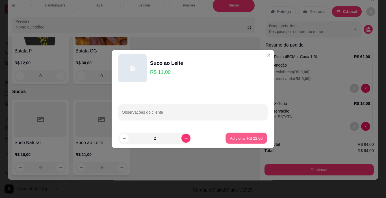
click at [226, 137] on button "Adicionar R$ 22,00" at bounding box center [247, 138] width 42 height 11
type input "2"
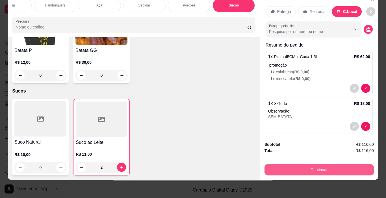
click at [298, 168] on button "Continuar" at bounding box center [319, 170] width 109 height 11
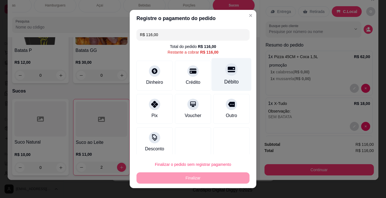
click at [238, 66] on div "Débito" at bounding box center [232, 74] width 40 height 33
type input "R$ 0,00"
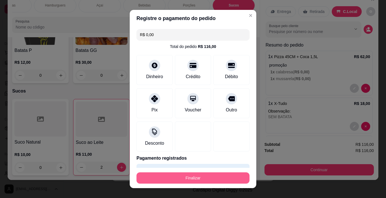
click at [196, 182] on button "Finalizar" at bounding box center [193, 178] width 113 height 11
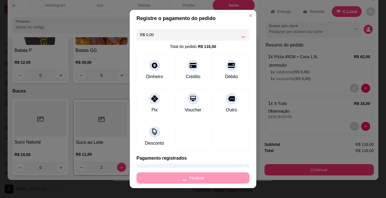
type input "0"
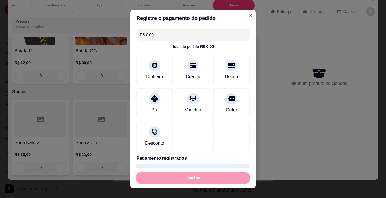
type input "-R$ 116,00"
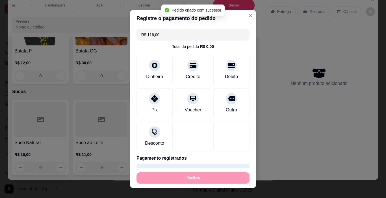
scroll to position [1774, 0]
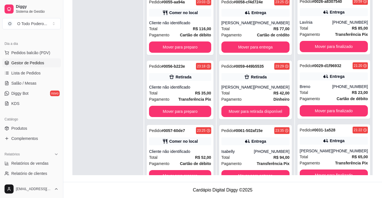
click at [141, 83] on div at bounding box center [107, 92] width 71 height 198
click at [152, 83] on div "Pedido # 0056-b223e 23:18 Retirada Cliente não identificado Total R$ 35,00 Paga…" at bounding box center [180, 90] width 66 height 59
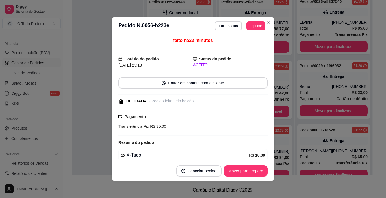
click at [239, 165] on footer "Cancelar pedido Mover para preparo" at bounding box center [193, 171] width 163 height 20
click at [246, 169] on button "Mover para preparo" at bounding box center [246, 171] width 44 height 11
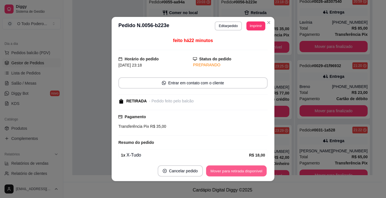
click at [246, 169] on button "Mover para retirada disponível" at bounding box center [236, 171] width 61 height 11
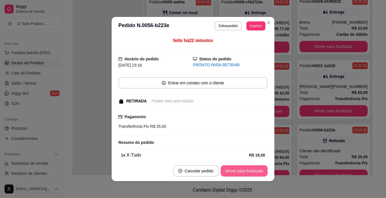
click at [236, 171] on button "Mover para finalizado" at bounding box center [244, 171] width 47 height 11
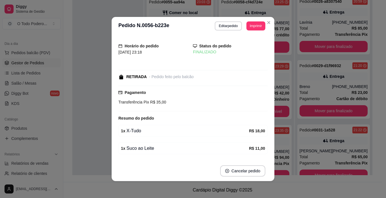
scroll to position [387, 0]
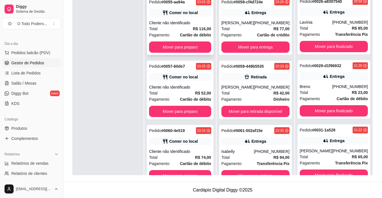
click at [176, 23] on div "Cliente não identificado" at bounding box center [180, 23] width 62 height 6
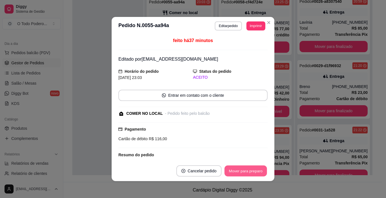
click at [261, 172] on button "Mover para preparo" at bounding box center [245, 171] width 42 height 11
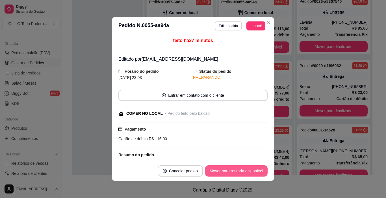
click at [261, 172] on button "Mover para retirada disponível" at bounding box center [236, 171] width 62 height 11
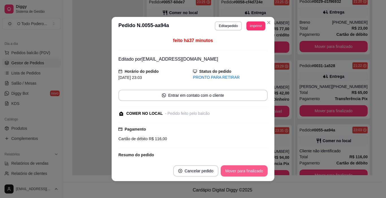
click at [261, 172] on button "Mover para finalizado" at bounding box center [244, 171] width 47 height 11
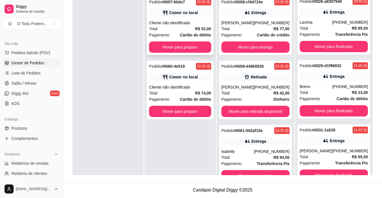
click at [176, 32] on div "Pagamento Cartão de débito" at bounding box center [180, 35] width 62 height 6
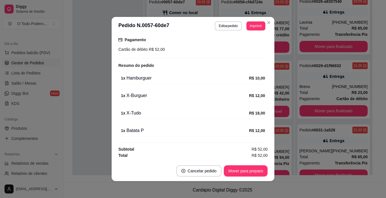
scroll to position [1, 0]
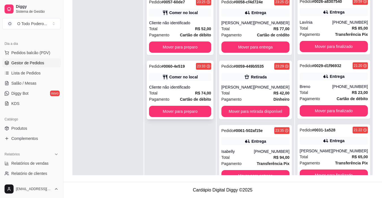
click at [166, 64] on strong "# 0060-4e519" at bounding box center [172, 66] width 23 height 5
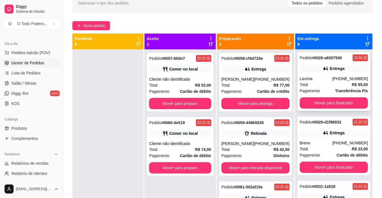
scroll to position [16, 0]
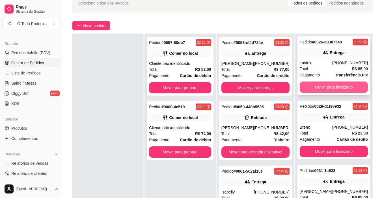
click at [327, 90] on button "Mover para finalizado" at bounding box center [334, 87] width 68 height 11
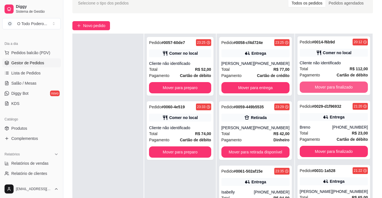
click at [327, 90] on button "Mover para finalizado" at bounding box center [334, 87] width 68 height 11
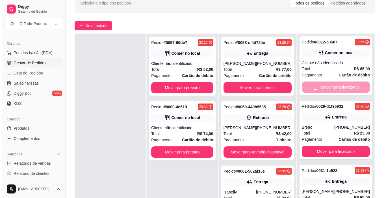
scroll to position [0, 0]
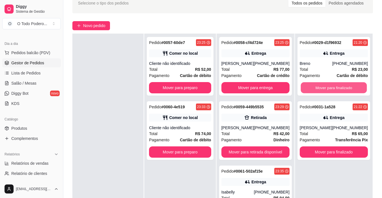
click at [327, 90] on button "Mover para finalizado" at bounding box center [334, 88] width 66 height 11
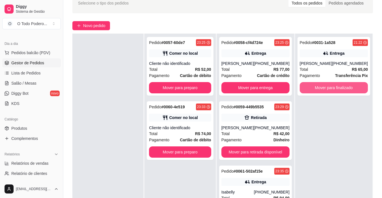
click at [327, 90] on button "Mover para finalizado" at bounding box center [334, 87] width 68 height 11
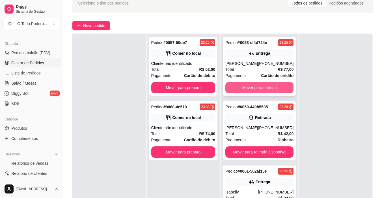
click at [266, 83] on button "Mover para entrega" at bounding box center [259, 87] width 68 height 11
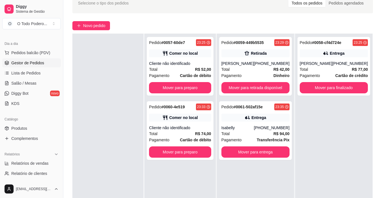
click at [356, 134] on div "Pedido # 0058-cf4d724e 23:25 Entrega [PERSON_NAME] [PHONE_NUMBER] Total R$ 77,0…" at bounding box center [333, 133] width 77 height 198
click at [273, 193] on div "Pedido # 0059-449b5535 23:29 Retirada [PERSON_NAME] [PHONE_NUMBER] Total R$ 42,…" at bounding box center [255, 133] width 77 height 198
click at [357, 118] on div "Pedido # 0058-cf4d724e 23:25 Entrega [PERSON_NAME] [PHONE_NUMBER] Total R$ 77,0…" at bounding box center [333, 133] width 77 height 198
click at [244, 113] on div "Pedido # 0061-502af15e 23:35 Entrega Isabelly [PHONE_NUMBER] Total R$ 94,00 Pag…" at bounding box center [255, 130] width 73 height 59
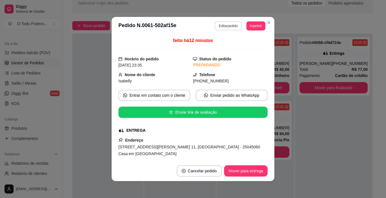
click at [224, 27] on button "Editar pedido" at bounding box center [228, 25] width 27 height 9
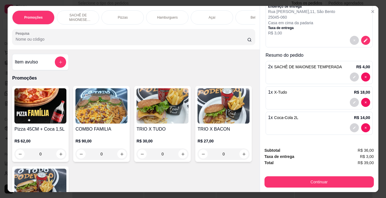
scroll to position [57, 0]
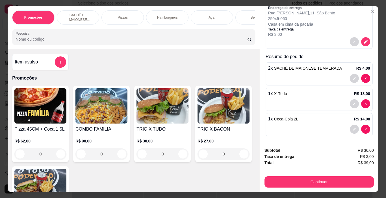
click at [172, 19] on div "Hamburguers" at bounding box center [167, 17] width 42 height 14
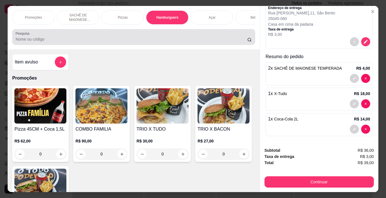
scroll to position [14, 0]
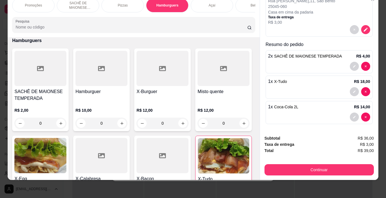
click at [114, 98] on div "Hamburguer" at bounding box center [101, 95] width 52 height 14
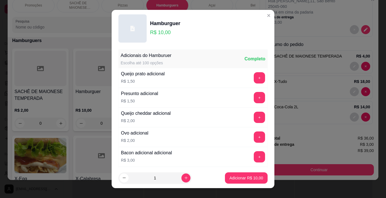
scroll to position [101, 0]
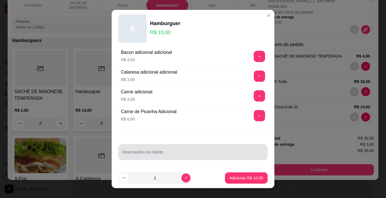
click at [185, 149] on div at bounding box center [193, 152] width 142 height 11
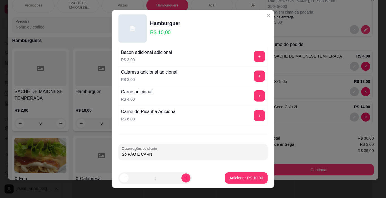
type input "Só PÃO E CARNE"
click at [234, 181] on p "Adicionar R$ 10,00" at bounding box center [247, 179] width 34 height 6
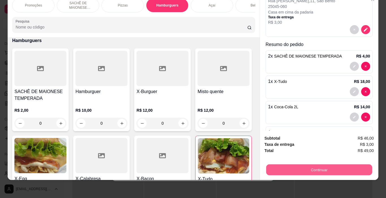
click at [284, 165] on button "Continuar" at bounding box center [319, 170] width 106 height 11
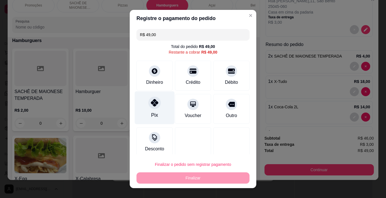
click at [154, 103] on icon at bounding box center [154, 102] width 7 height 7
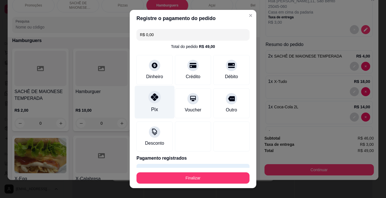
type input "R$ 0,00"
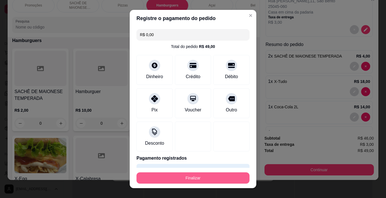
click at [230, 175] on button "Finalizar" at bounding box center [193, 178] width 113 height 11
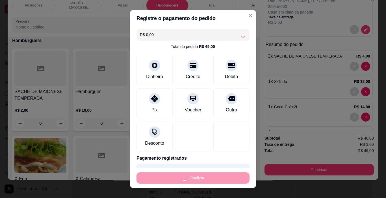
type input "0"
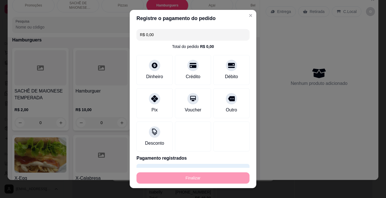
type input "-R$ 49,00"
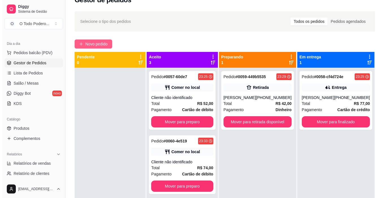
scroll to position [1, 0]
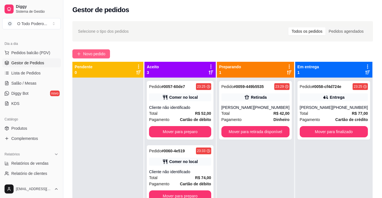
click at [96, 53] on span "Novo pedido" at bounding box center [94, 54] width 22 height 6
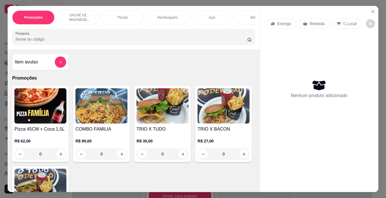
click at [144, 10] on div "Promoções SACHÊ DE MAIONESE TEMPERADA Pizzas Hamburguers Açaí Bebidas Porções S…" at bounding box center [133, 17] width 243 height 14
click at [149, 10] on div "Hamburguers" at bounding box center [167, 17] width 42 height 14
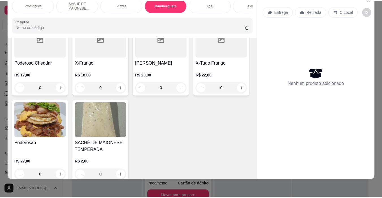
scroll to position [583, 0]
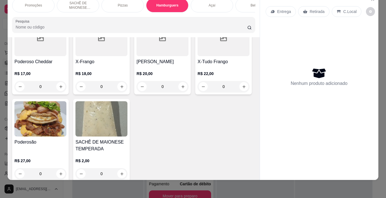
click at [137, 56] on div at bounding box center [163, 38] width 52 height 35
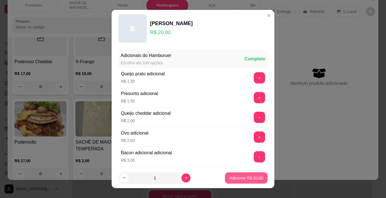
click at [250, 176] on p "Adicionar R$ 20,00" at bounding box center [247, 179] width 34 height 6
type input "1"
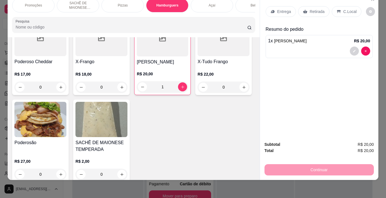
click at [347, 13] on div "C.Local" at bounding box center [347, 11] width 30 height 11
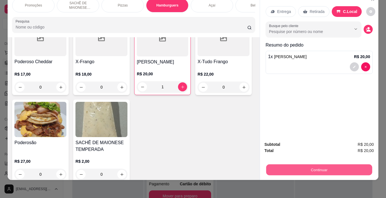
click at [369, 169] on button "Continuar" at bounding box center [319, 170] width 106 height 11
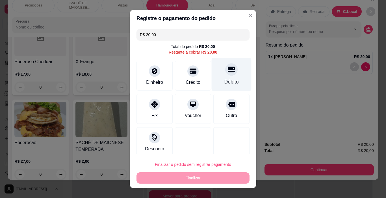
click at [214, 79] on div "Débito" at bounding box center [232, 74] width 40 height 33
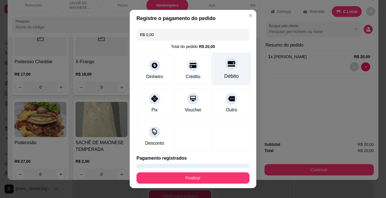
type input "R$ 0,00"
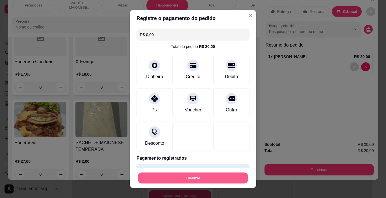
click at [235, 173] on button "Finalizar" at bounding box center [193, 178] width 110 height 11
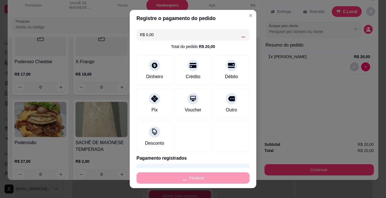
type input "0"
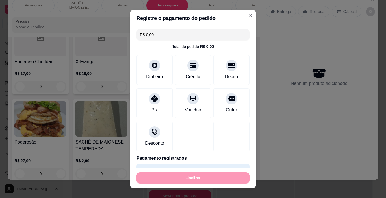
type input "-R$ 20,00"
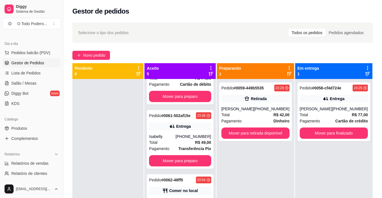
click at [93, 61] on div "Selecione o tipo dos pedidos Todos os pedidos Pedidos agendados Novo pedido Pen…" at bounding box center [222, 143] width 319 height 249
click at [93, 58] on span "Novo pedido" at bounding box center [94, 55] width 22 height 6
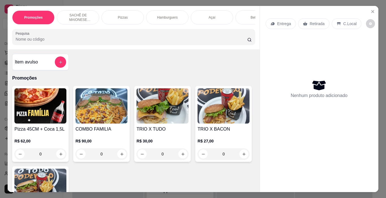
drag, startPoint x: 167, startPoint y: 18, endPoint x: 167, endPoint y: 22, distance: 4.3
click at [167, 18] on div "Hamburguers" at bounding box center [167, 17] width 42 height 14
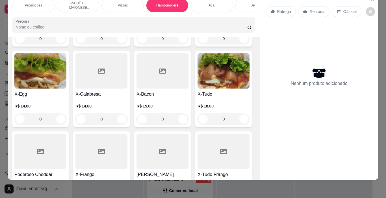
scroll to position [668, 0]
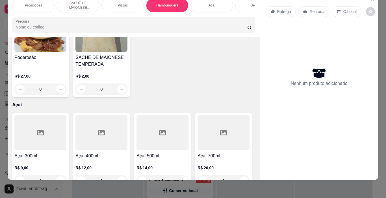
click at [55, 52] on img at bounding box center [40, 34] width 52 height 35
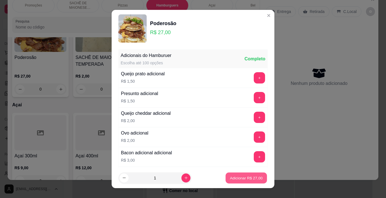
click at [235, 176] on p "Adicionar R$ 27,00" at bounding box center [246, 178] width 33 height 5
type input "1"
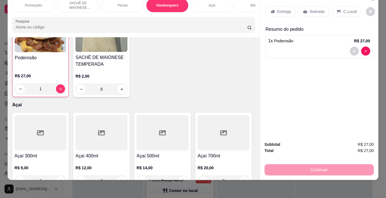
click at [245, 3] on div "Bebidas" at bounding box center [257, 5] width 42 height 14
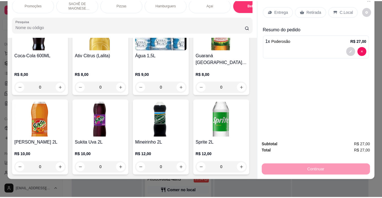
scroll to position [1042, 0]
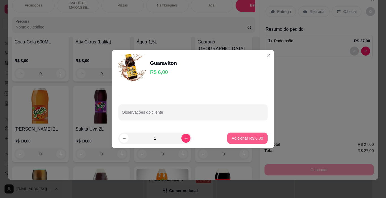
click at [247, 140] on p "Adicionar R$ 6,00" at bounding box center [247, 139] width 31 height 6
type input "1"
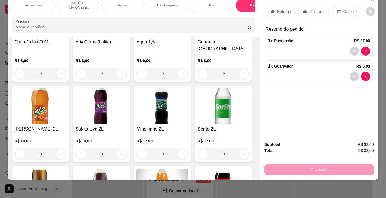
click at [340, 6] on div "C.Local" at bounding box center [347, 11] width 30 height 11
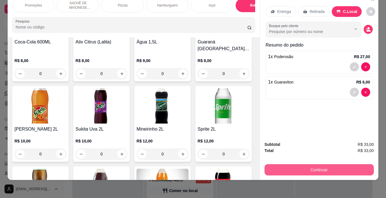
click at [333, 165] on button "Continuar" at bounding box center [319, 170] width 109 height 11
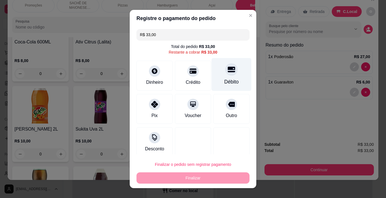
click at [227, 73] on div at bounding box center [231, 70] width 12 height 12
type input "R$ 0,00"
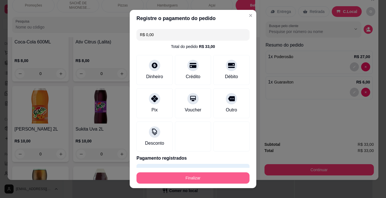
click at [225, 175] on button "Finalizar" at bounding box center [193, 178] width 113 height 11
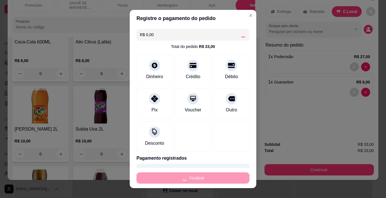
type input "0"
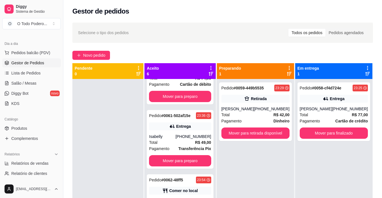
click at [342, 155] on div "Pedido # 0058-cf4d724e 23:25 Entrega [PERSON_NAME] [PHONE_NUMBER] Total R$ 77,0…" at bounding box center [333, 178] width 77 height 198
click at [265, 133] on button "Mover para retirada disponível" at bounding box center [255, 133] width 66 height 11
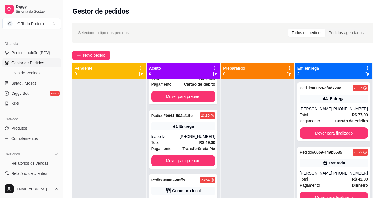
click at [325, 57] on div "Novo pedido" at bounding box center [222, 55] width 301 height 9
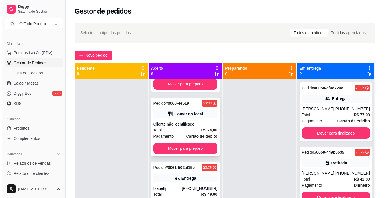
scroll to position [45, 0]
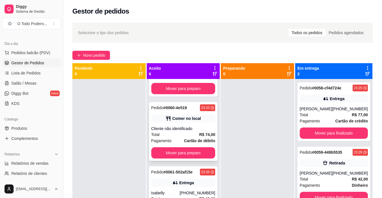
click at [166, 117] on icon at bounding box center [168, 119] width 6 height 6
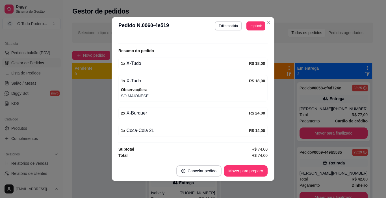
scroll to position [35, 0]
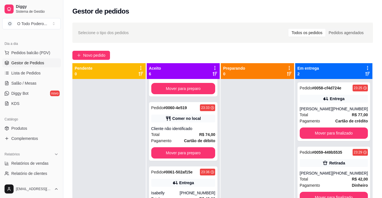
click at [331, 49] on div "Selecione o tipo dos pedidos Todos os pedidos Pedidos agendados Novo pedido Pen…" at bounding box center [222, 143] width 319 height 249
click at [90, 53] on span "Novo pedido" at bounding box center [94, 55] width 22 height 6
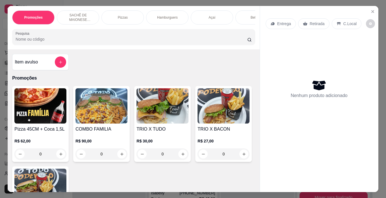
click at [158, 15] on p "Hamburguers" at bounding box center [167, 17] width 21 height 5
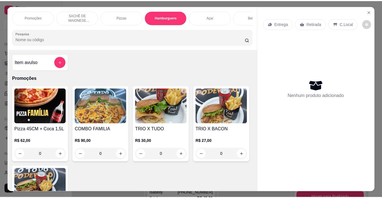
scroll to position [14, 0]
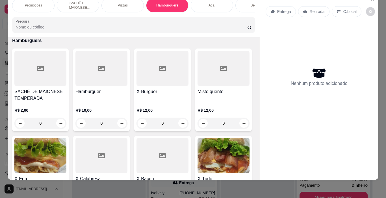
click at [155, 77] on div at bounding box center [163, 68] width 52 height 35
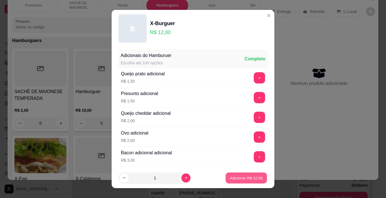
click at [248, 175] on button "Adicionar R$ 12,00" at bounding box center [247, 178] width 42 height 11
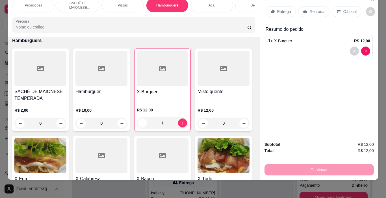
click at [337, 9] on icon at bounding box center [339, 11] width 5 height 5
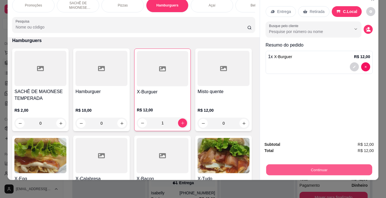
click at [321, 165] on button "Continuar" at bounding box center [319, 170] width 106 height 11
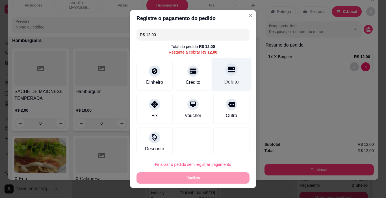
click at [230, 82] on div "Débito" at bounding box center [232, 74] width 40 height 33
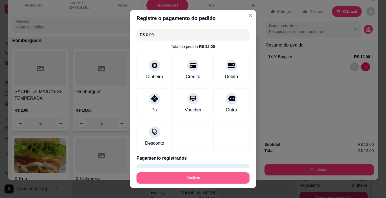
click at [232, 175] on button "Finalizar" at bounding box center [193, 178] width 113 height 11
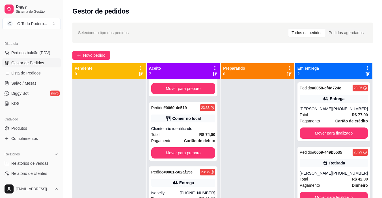
click at [323, 44] on div "Selecione o tipo dos pedidos Todos os pedidos Pedidos agendados Novo pedido Pen…" at bounding box center [222, 143] width 319 height 249
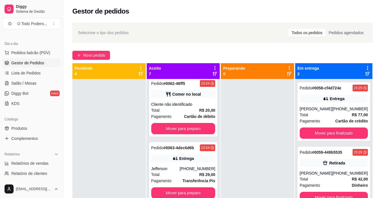
scroll to position [258, 0]
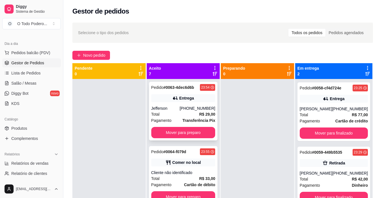
click at [183, 115] on div "Total R$ 29,00" at bounding box center [183, 114] width 64 height 6
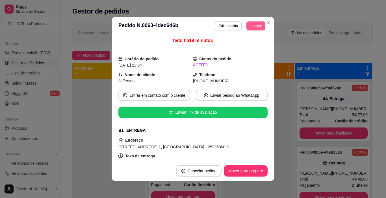
click at [250, 30] on button "Imprimir" at bounding box center [256, 25] width 19 height 9
click at [248, 44] on button "IMPRESSORA" at bounding box center [243, 45] width 41 height 9
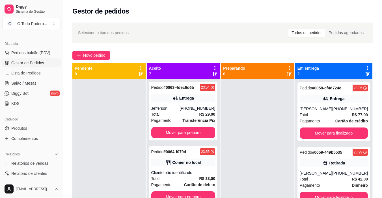
click at [344, 60] on div "Novo pedido" at bounding box center [222, 55] width 301 height 9
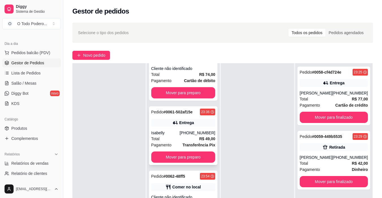
scroll to position [89, 0]
click at [172, 118] on div "Pedido # 0061-502af15e 23:36 Entrega Isabelly [PHONE_NUMBER] Total R$ 49,00 Pag…" at bounding box center [183, 136] width 69 height 59
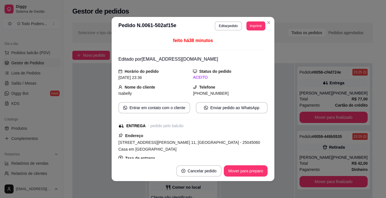
click at [252, 178] on footer "Cancelar pedido Mover para preparo" at bounding box center [193, 171] width 163 height 20
click at [253, 175] on button "Mover para preparo" at bounding box center [246, 171] width 44 height 11
click at [253, 175] on div "Mover para preparo" at bounding box center [242, 171] width 52 height 11
click at [253, 175] on button "Mover para preparo" at bounding box center [242, 171] width 52 height 11
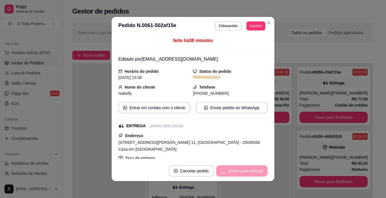
click at [253, 175] on div "Mover para entrega" at bounding box center [241, 171] width 51 height 11
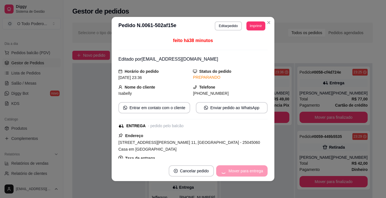
click at [253, 175] on div "Mover para entrega" at bounding box center [241, 171] width 51 height 11
click at [253, 175] on button "Mover para entrega" at bounding box center [241, 171] width 51 height 11
click at [253, 175] on div "Mover para entrega" at bounding box center [241, 171] width 51 height 11
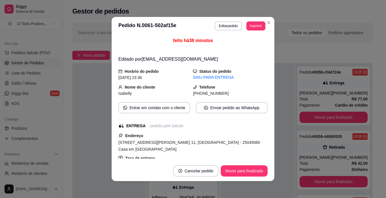
click at [270, 164] on footer "Cancelar pedido Mover para finalizado" at bounding box center [193, 171] width 163 height 20
click at [255, 165] on footer "Cancelar pedido Mover para finalizado" at bounding box center [193, 171] width 163 height 20
click at [255, 167] on button "Mover para finalizado" at bounding box center [245, 171] width 46 height 11
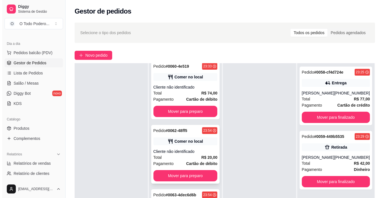
scroll to position [61, 0]
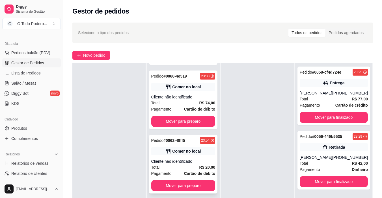
click at [211, 167] on div "Pedido # 0062-48ff5 23:54 Comer no local Cliente não identificado Total R$ 20,0…" at bounding box center [183, 164] width 69 height 59
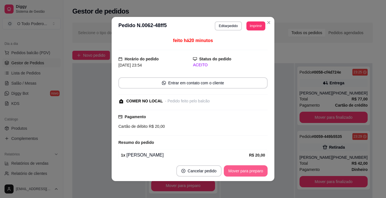
click at [229, 174] on button "Mover para preparo" at bounding box center [246, 171] width 44 height 11
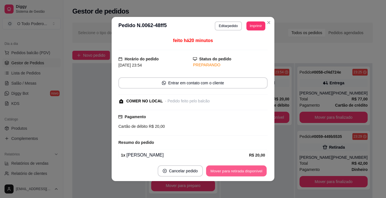
click at [237, 174] on button "Mover para retirada disponível" at bounding box center [236, 171] width 61 height 11
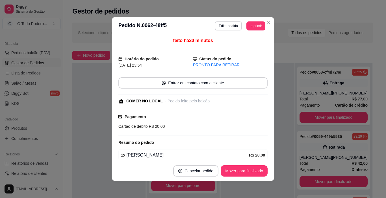
click at [259, 169] on button "Mover para finalizado" at bounding box center [244, 171] width 47 height 11
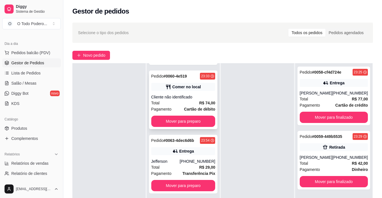
click at [194, 98] on div "Cliente não identificado" at bounding box center [183, 97] width 64 height 6
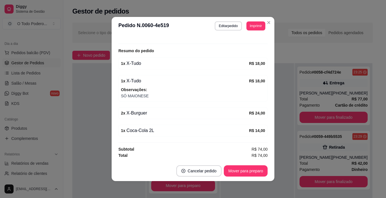
scroll to position [1, 0]
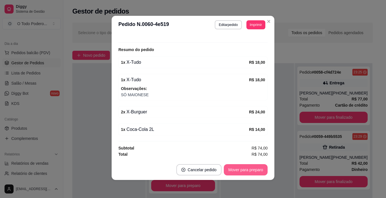
click at [261, 169] on button "Mover para preparo" at bounding box center [246, 170] width 44 height 11
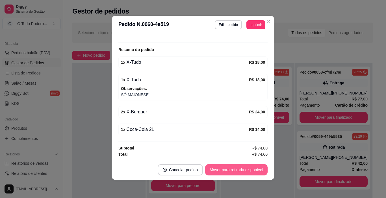
click at [261, 169] on button "Mover para retirada disponível" at bounding box center [236, 170] width 62 height 11
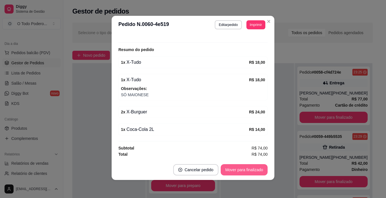
click at [261, 169] on button "Mover para finalizado" at bounding box center [244, 170] width 47 height 11
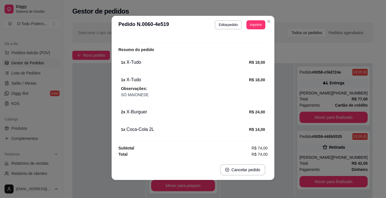
scroll to position [68, 0]
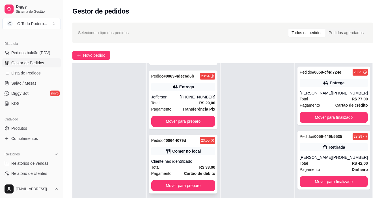
click at [200, 138] on div "23:55" at bounding box center [207, 140] width 15 height 7
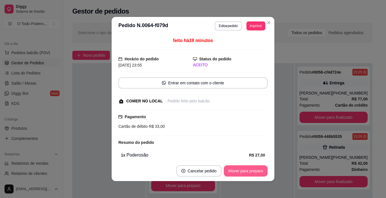
click at [245, 176] on button "Mover para preparo" at bounding box center [246, 171] width 44 height 11
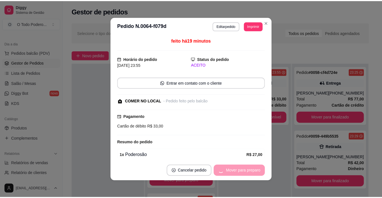
scroll to position [1, 0]
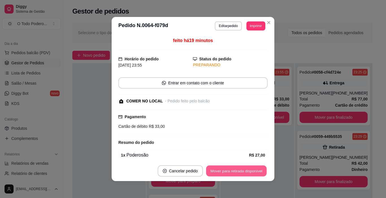
click at [245, 176] on button "Mover para retirada disponível" at bounding box center [236, 171] width 61 height 11
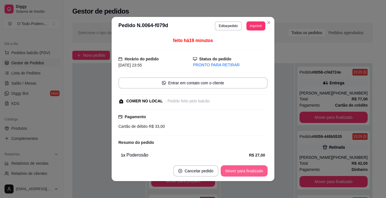
click at [245, 176] on button "Mover para finalizado" at bounding box center [244, 171] width 47 height 11
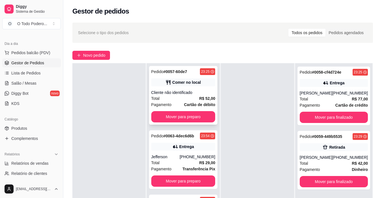
click at [203, 103] on strong "Cartão de débito" at bounding box center [199, 105] width 31 height 5
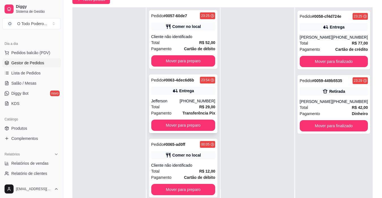
scroll to position [57, 0]
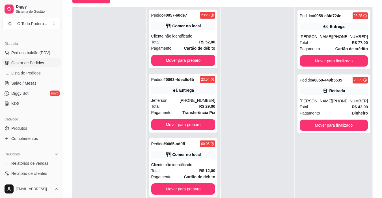
click at [323, 153] on div "Pedido # 0058-cf4d724e 23:25 Entrega [PERSON_NAME] [PHONE_NUMBER] Total R$ 77,0…" at bounding box center [333, 106] width 77 height 198
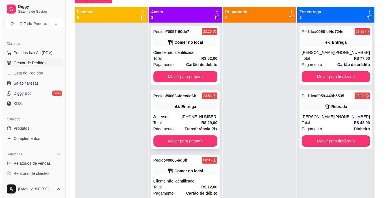
scroll to position [1, 0]
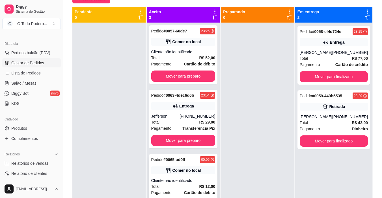
click at [189, 155] on div "Pedido # 0065-ad0ff 00:05 Comer no local Cliente não identificado Total R$ 12,0…" at bounding box center [183, 183] width 69 height 59
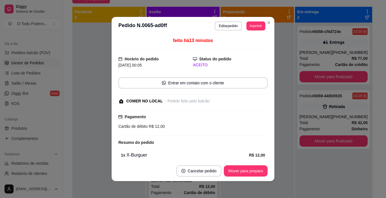
scroll to position [25, 0]
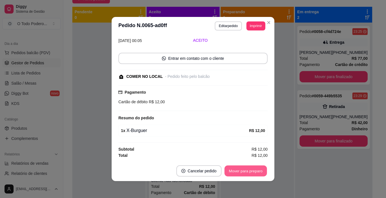
click at [238, 172] on button "Mover para preparo" at bounding box center [245, 171] width 42 height 11
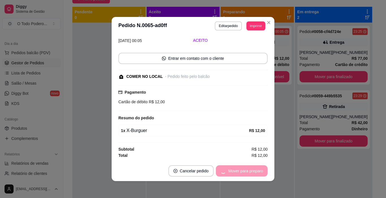
scroll to position [0, 0]
click at [238, 172] on div "Mover para preparo" at bounding box center [242, 171] width 52 height 11
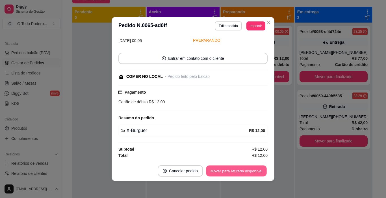
click at [238, 172] on button "Mover para retirada disponível" at bounding box center [236, 171] width 61 height 11
click at [238, 172] on div "Mover para retirada disponível" at bounding box center [232, 171] width 70 height 11
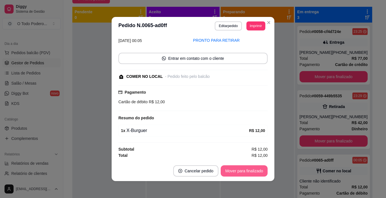
click at [234, 174] on button "Mover para finalizado" at bounding box center [244, 171] width 47 height 11
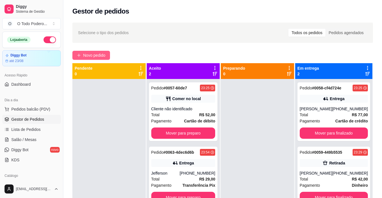
click at [101, 54] on span "Novo pedido" at bounding box center [94, 55] width 22 height 6
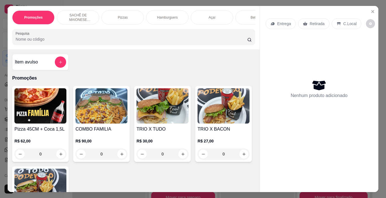
click at [168, 17] on p "Hamburguers" at bounding box center [167, 17] width 21 height 5
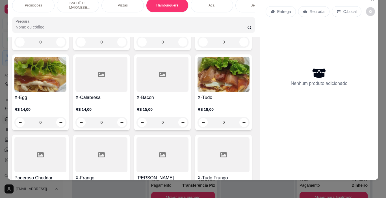
scroll to position [470, 0]
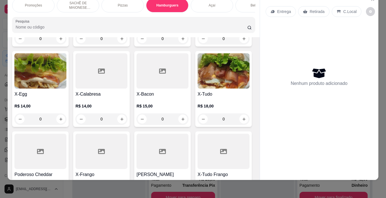
click at [198, 89] on img at bounding box center [224, 70] width 52 height 35
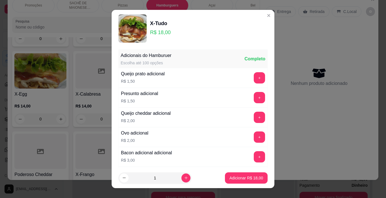
scroll to position [101, 0]
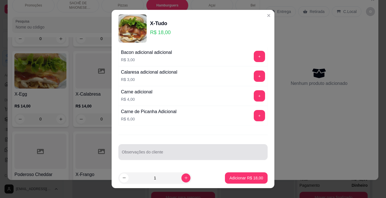
click at [190, 148] on div at bounding box center [193, 152] width 142 height 11
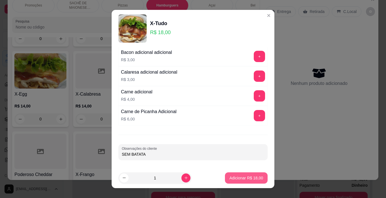
click at [245, 179] on p "Adicionar R$ 18,00" at bounding box center [247, 179] width 34 height 6
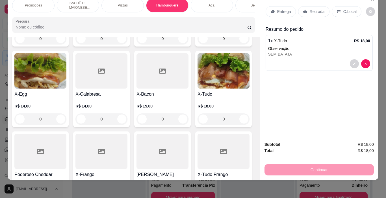
scroll to position [413, 0]
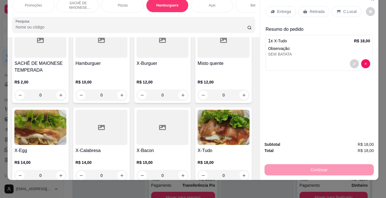
click at [93, 83] on p "R$ 10,00" at bounding box center [101, 82] width 52 height 6
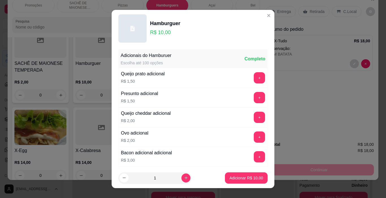
scroll to position [101, 0]
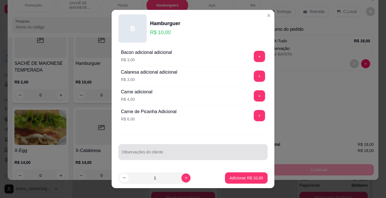
click at [193, 152] on div at bounding box center [193, 152] width 142 height 11
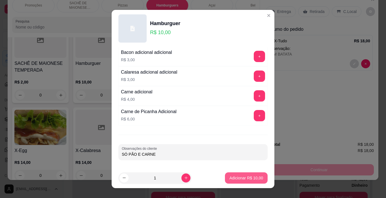
click at [236, 175] on button "Adicionar R$ 10,00" at bounding box center [246, 178] width 43 height 11
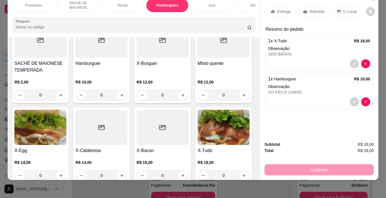
click at [288, 10] on p "Entrega" at bounding box center [284, 12] width 14 height 6
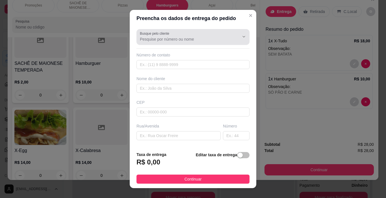
click at [190, 33] on div at bounding box center [193, 36] width 106 height 11
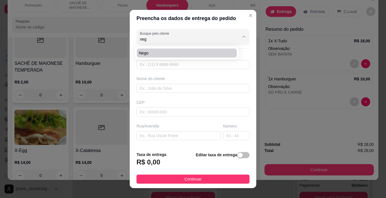
click at [170, 50] on li "Nego" at bounding box center [187, 53] width 100 height 9
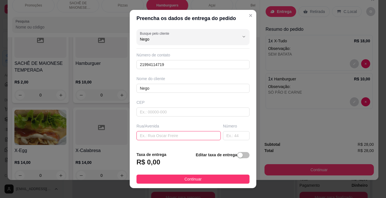
click at [195, 136] on input "text" at bounding box center [179, 135] width 84 height 9
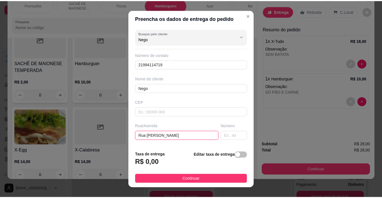
scroll to position [70, 0]
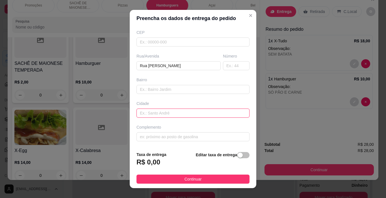
click at [179, 114] on input "text" at bounding box center [193, 113] width 113 height 9
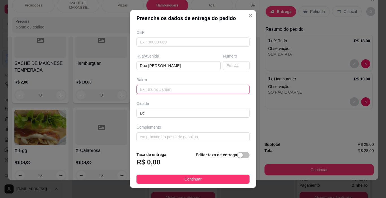
click at [176, 90] on input "text" at bounding box center [193, 89] width 113 height 9
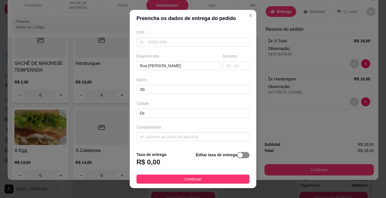
click at [241, 157] on span "button" at bounding box center [243, 155] width 12 height 6
click at [174, 157] on div "Taxa de entrega 0,00" at bounding box center [167, 161] width 61 height 20
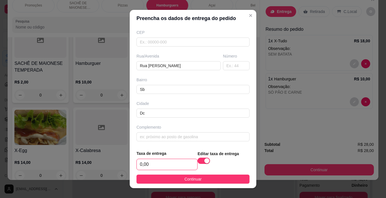
click at [174, 160] on input "0,00" at bounding box center [167, 164] width 61 height 11
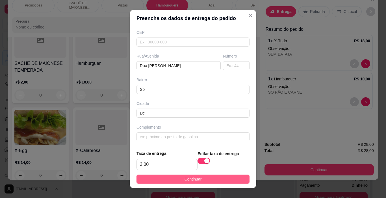
click at [184, 176] on button "Continuar" at bounding box center [193, 179] width 113 height 9
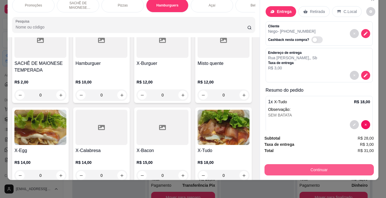
click at [274, 169] on button "Continuar" at bounding box center [319, 170] width 109 height 11
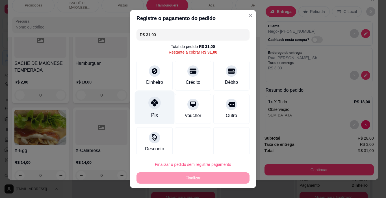
click at [137, 104] on div "Pix" at bounding box center [155, 108] width 40 height 33
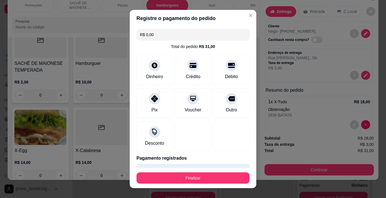
click at [187, 169] on footer "Finalizar" at bounding box center [193, 178] width 127 height 20
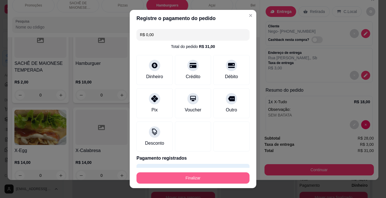
click at [190, 176] on button "Finalizar" at bounding box center [193, 178] width 113 height 11
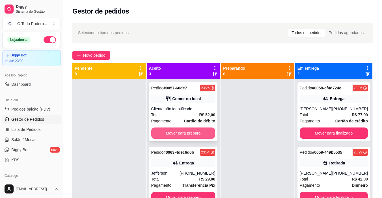
click at [194, 135] on button "Mover para preparo" at bounding box center [183, 133] width 64 height 11
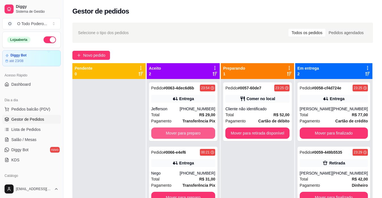
click at [194, 135] on button "Mover para preparo" at bounding box center [183, 133] width 64 height 11
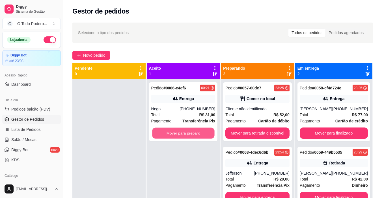
click at [194, 135] on button "Mover para preparo" at bounding box center [183, 133] width 62 height 11
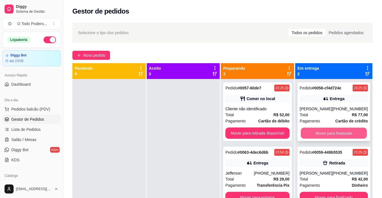
click at [337, 138] on button "Mover para finalizado" at bounding box center [334, 133] width 66 height 11
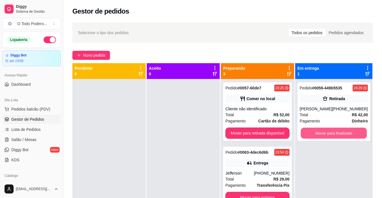
click at [337, 138] on button "Mover para finalizado" at bounding box center [334, 133] width 66 height 11
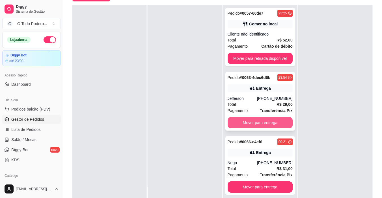
scroll to position [85, 0]
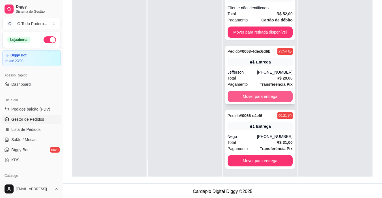
click at [261, 99] on button "Mover para entrega" at bounding box center [260, 96] width 65 height 11
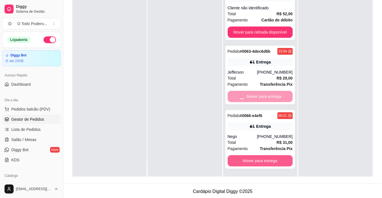
scroll to position [0, 0]
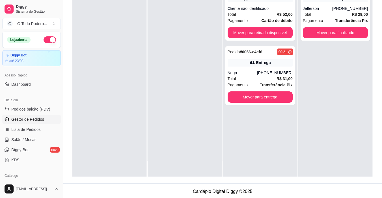
click at [336, 103] on div "Pedido # 0063-4dec6d6b 23:54 Entrega Jefferson [PHONE_NUMBER] Total R$ 29,00 Pa…" at bounding box center [335, 78] width 74 height 198
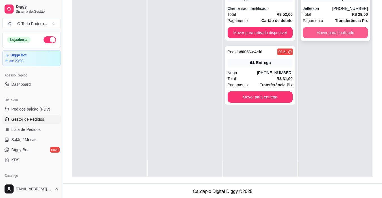
click at [338, 34] on button "Mover para finalizado" at bounding box center [335, 32] width 65 height 11
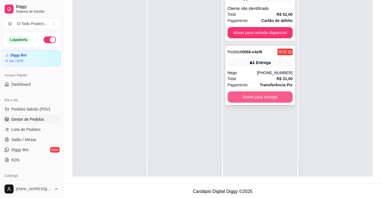
click at [246, 93] on button "Mover para entrega" at bounding box center [260, 97] width 65 height 11
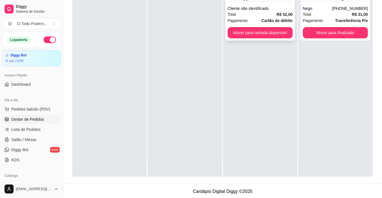
click at [264, 25] on div "Pedido # 0057-60de7 23:25 Comer no local Cliente não identificado Total R$ 52,0…" at bounding box center [260, 11] width 70 height 59
click at [273, 37] on button "Mover para retirada disponível" at bounding box center [259, 32] width 63 height 11
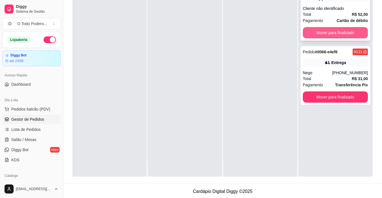
click at [319, 38] on button "Mover para finalizado" at bounding box center [335, 32] width 65 height 11
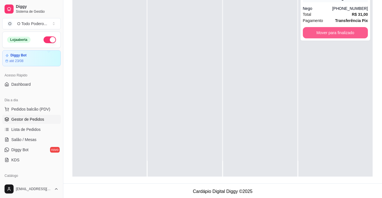
click at [319, 38] on button "Mover para finalizado" at bounding box center [335, 32] width 65 height 11
